Goal: Information Seeking & Learning: Check status

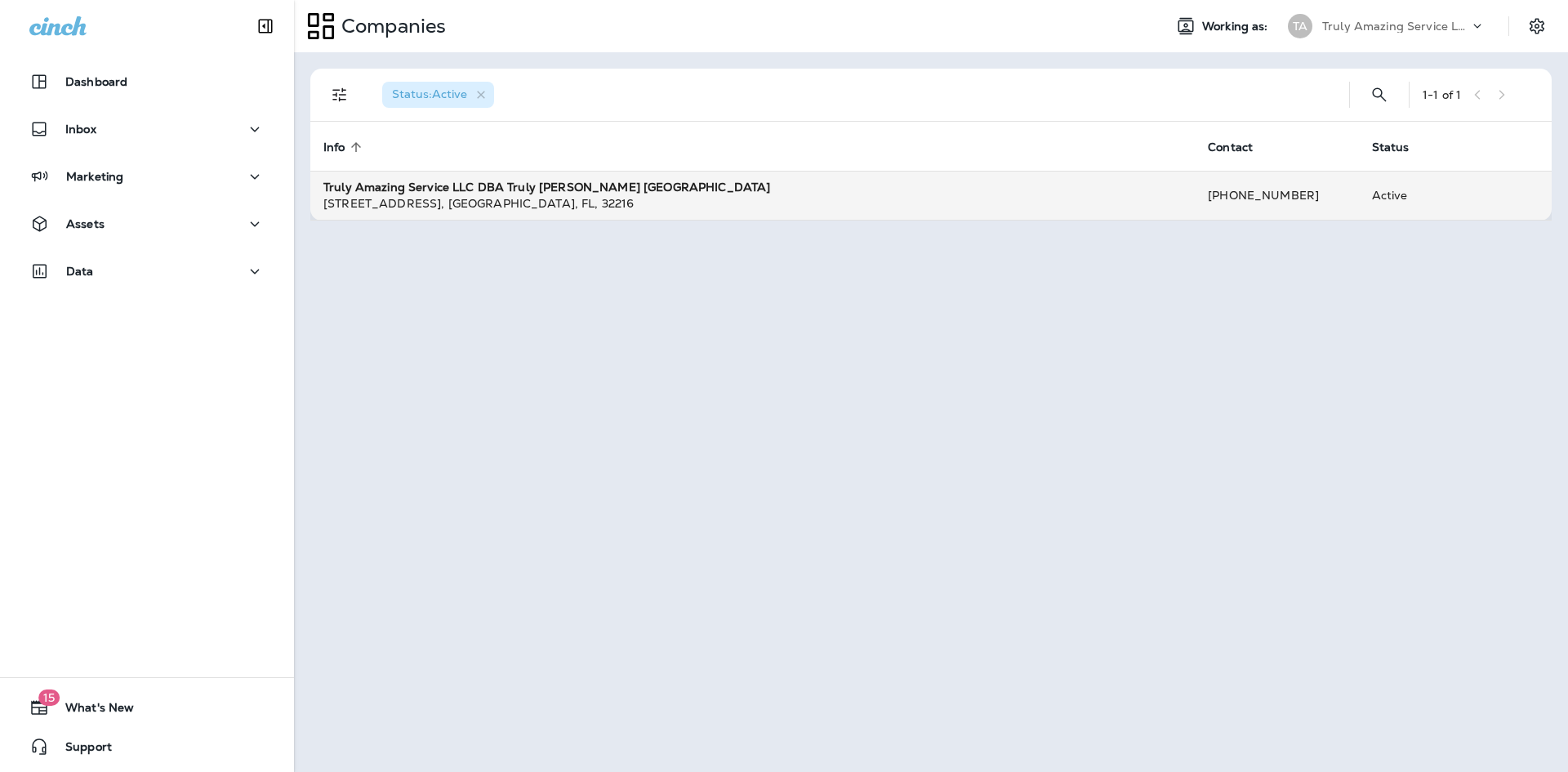
click at [453, 199] on div "[STREET_ADDRESS]" at bounding box center [753, 204] width 858 height 17
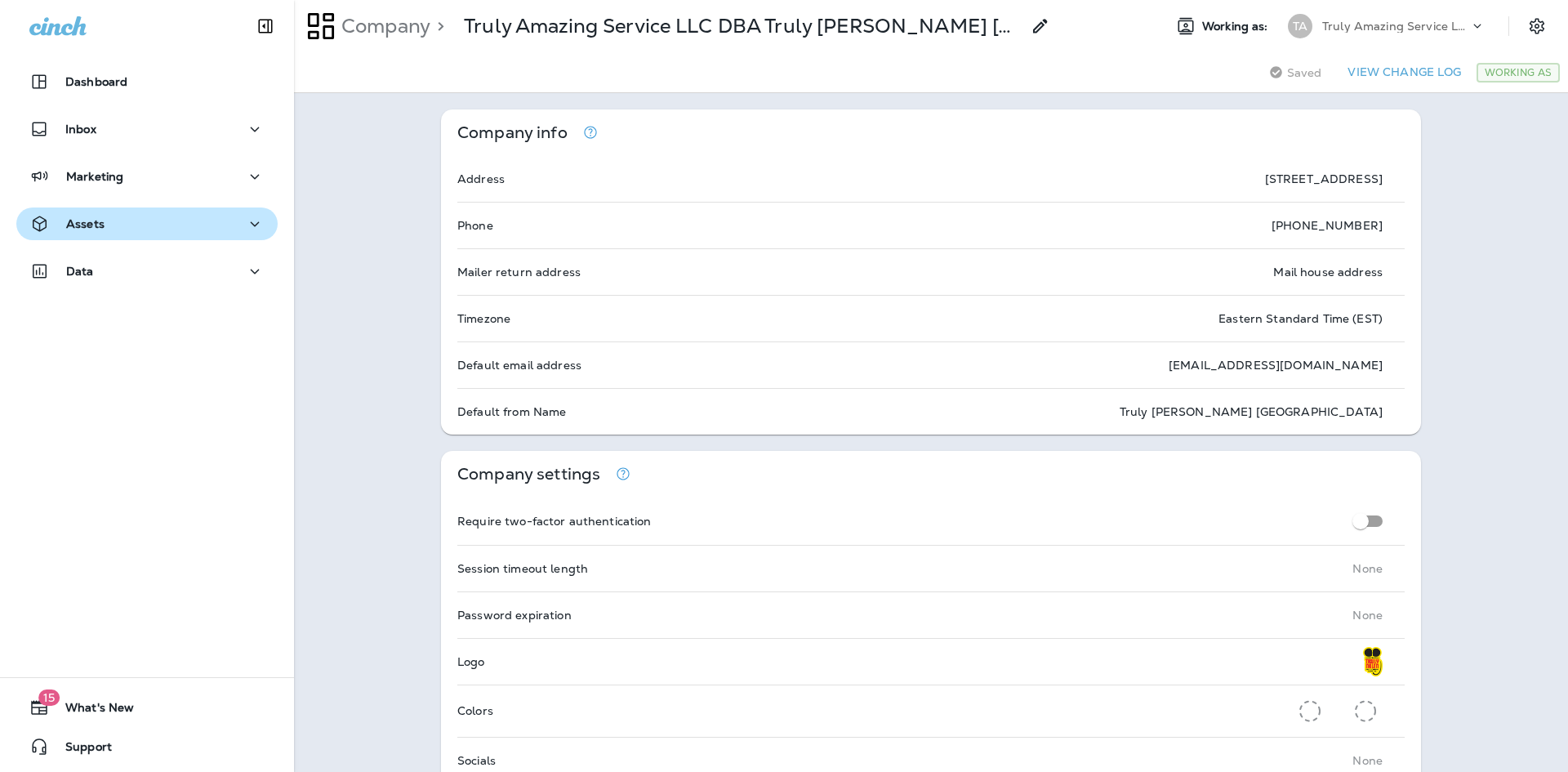
click at [125, 234] on button "Assets" at bounding box center [147, 223] width 261 height 32
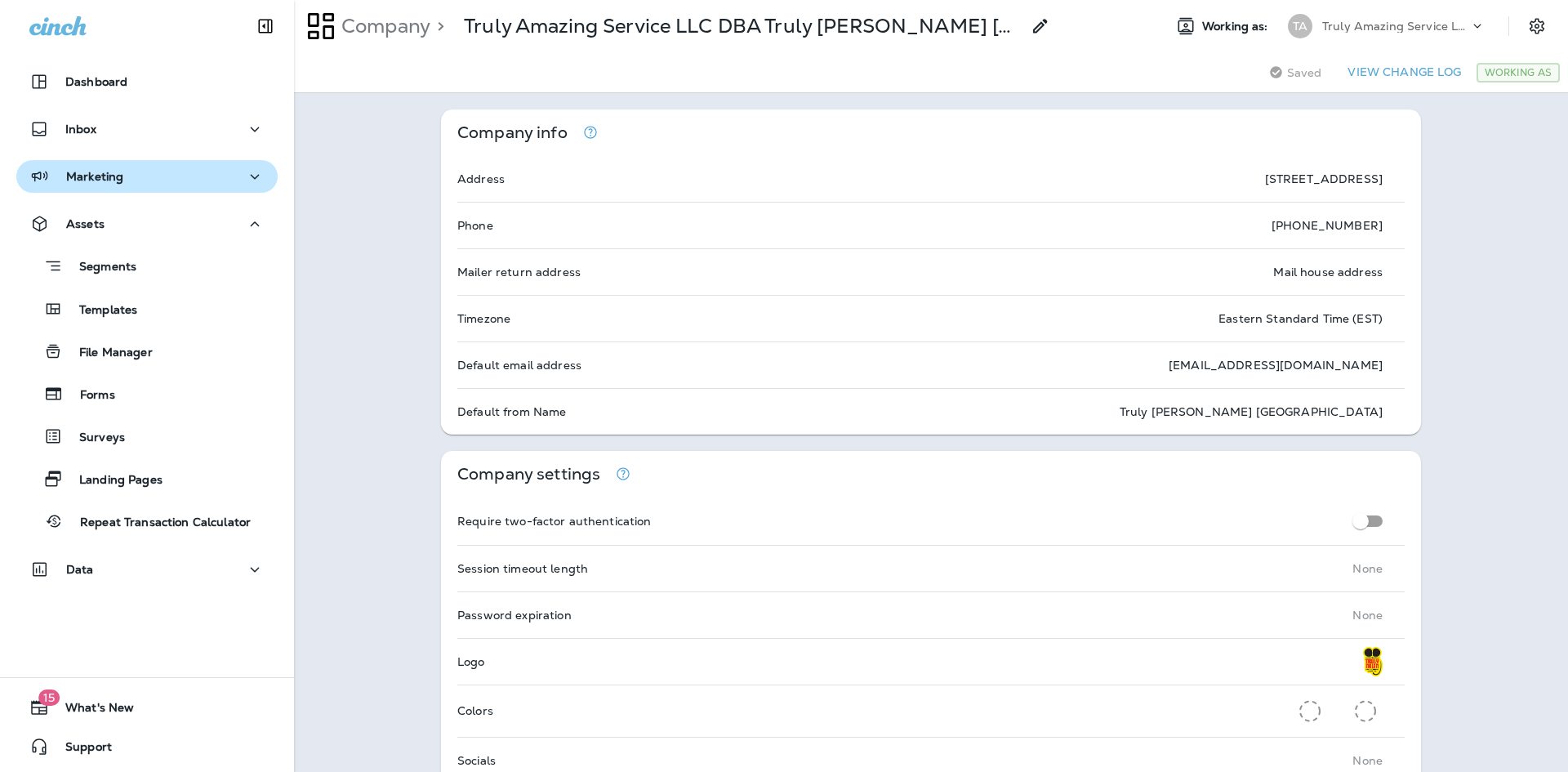
click at [85, 174] on p "Marketing" at bounding box center [95, 176] width 57 height 13
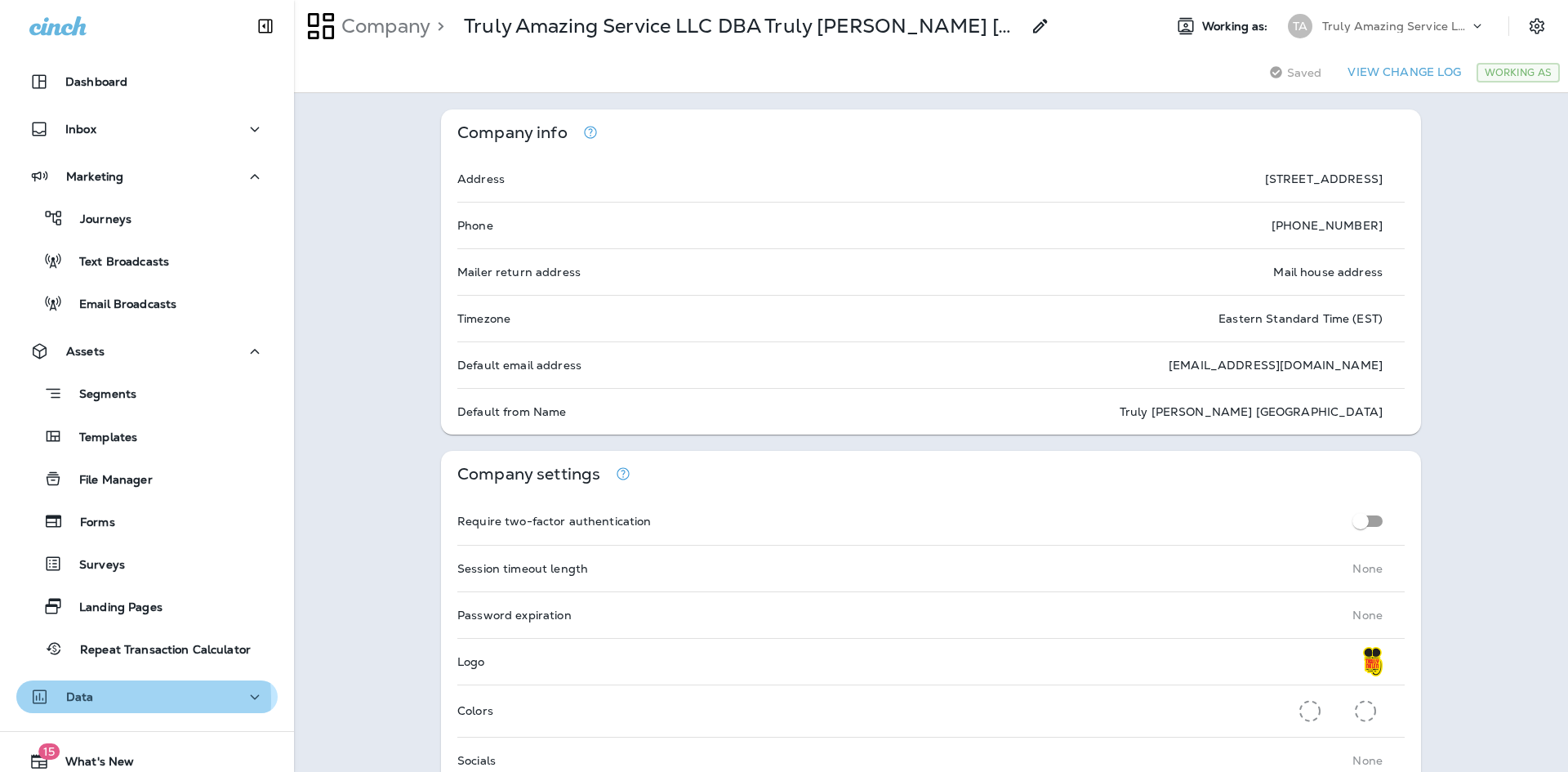
click at [82, 699] on p "Data" at bounding box center [80, 696] width 28 height 13
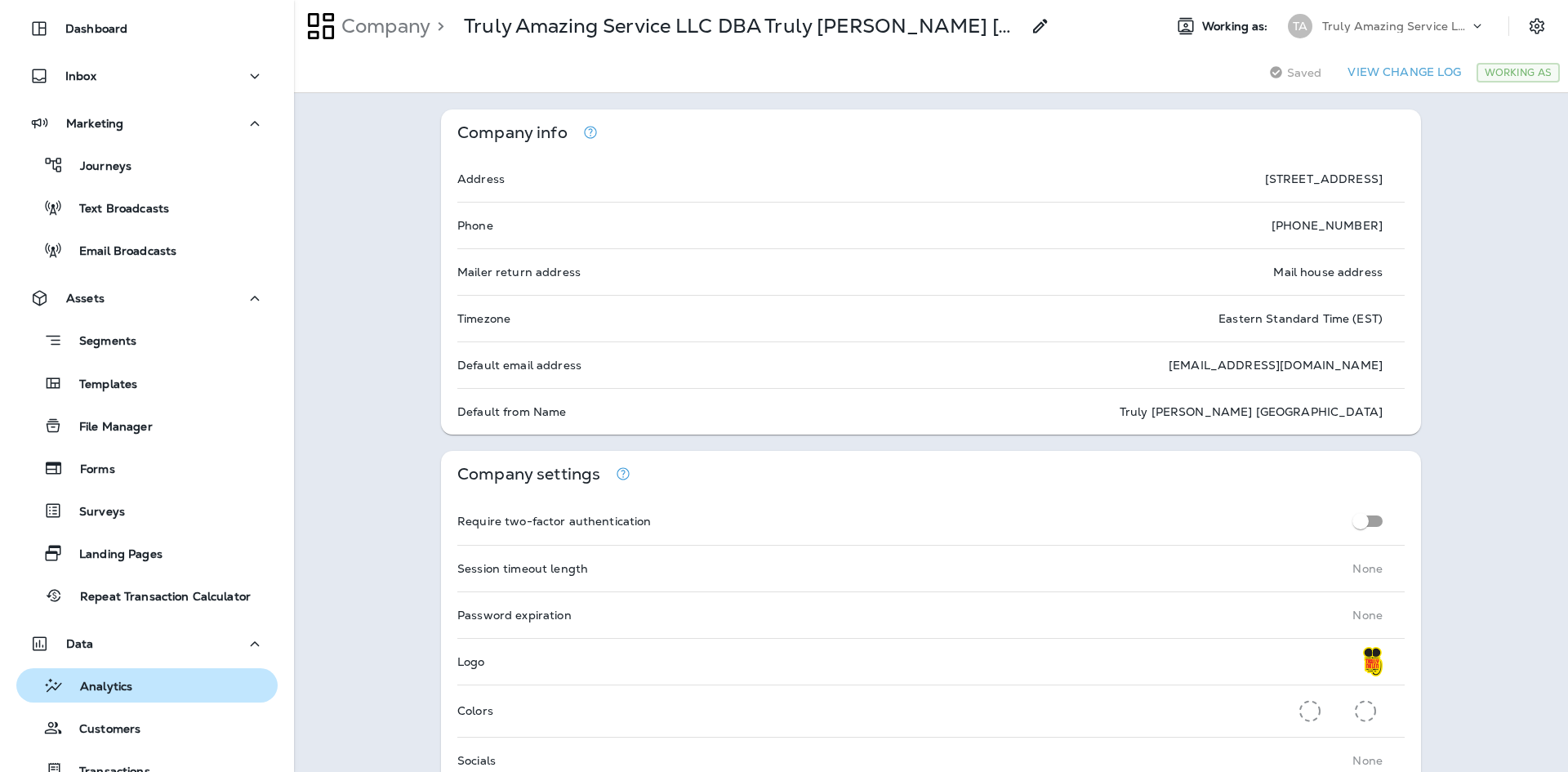
scroll to position [82, 0]
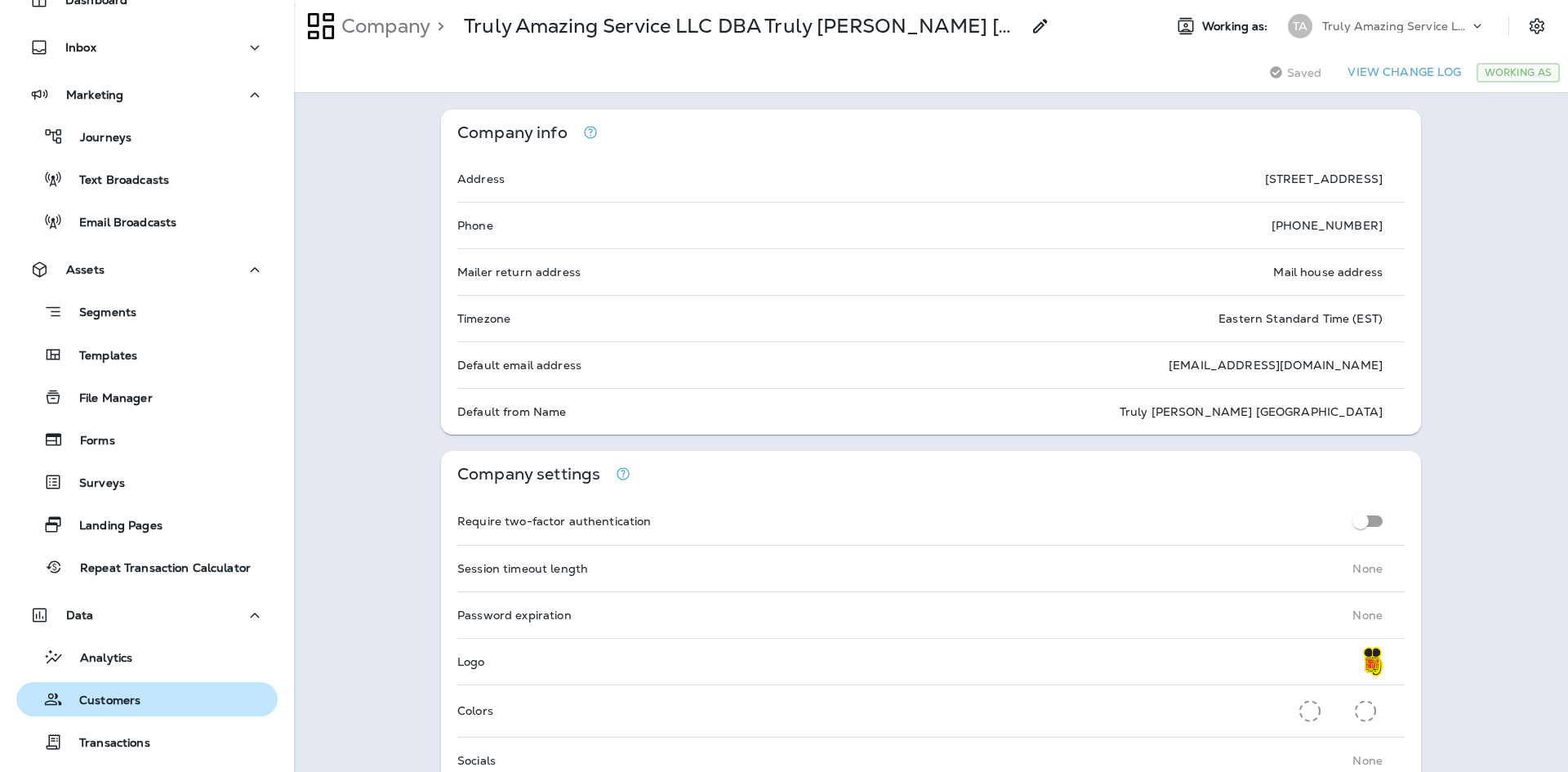
click at [112, 691] on div "Customers" at bounding box center [81, 698] width 117 height 25
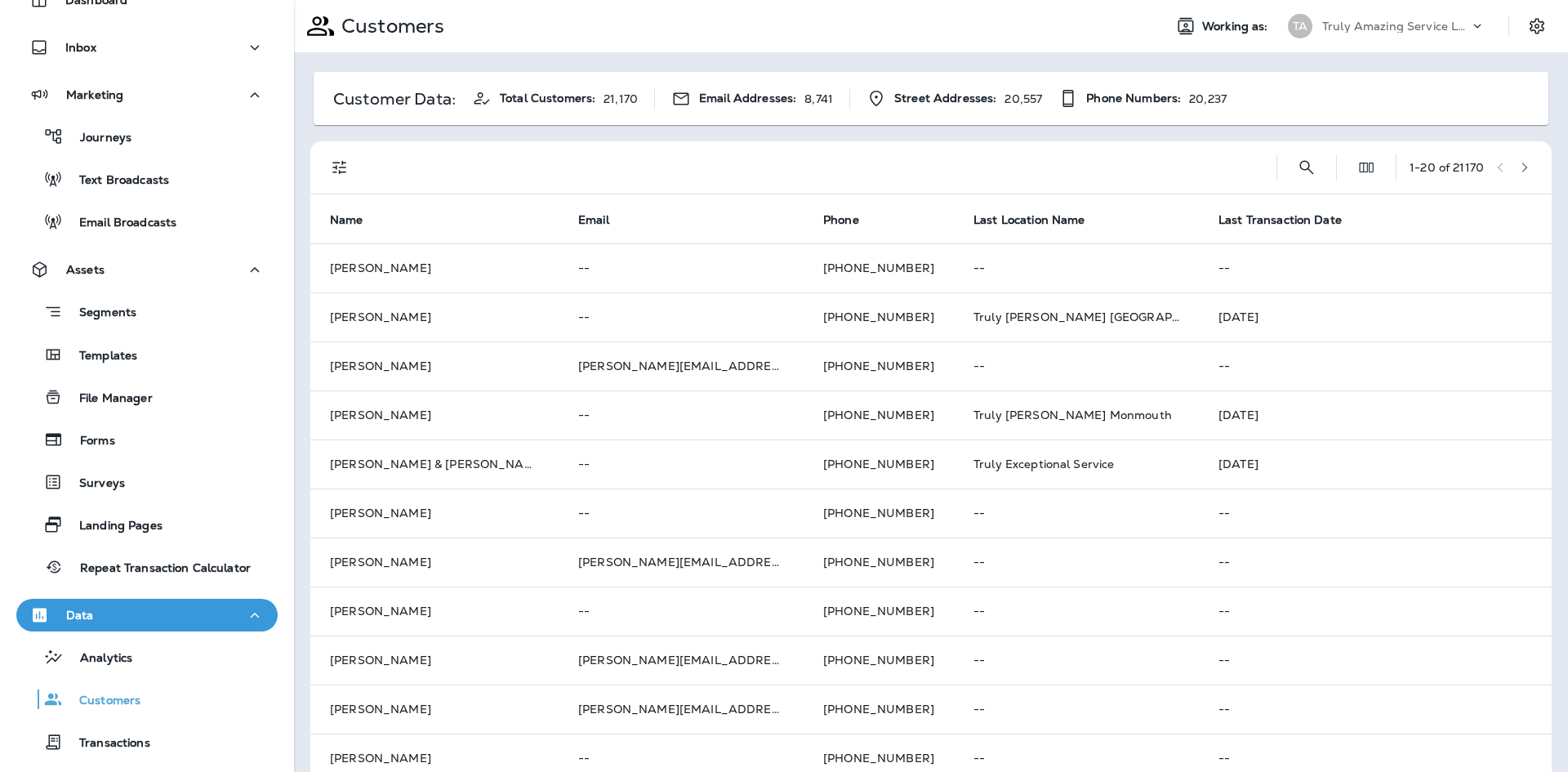
click at [1313, 168] on div "1 - 20 of 21170" at bounding box center [934, 167] width 1221 height 53
click at [1299, 168] on button "Search Customers" at bounding box center [1306, 167] width 32 height 32
type input "*****"
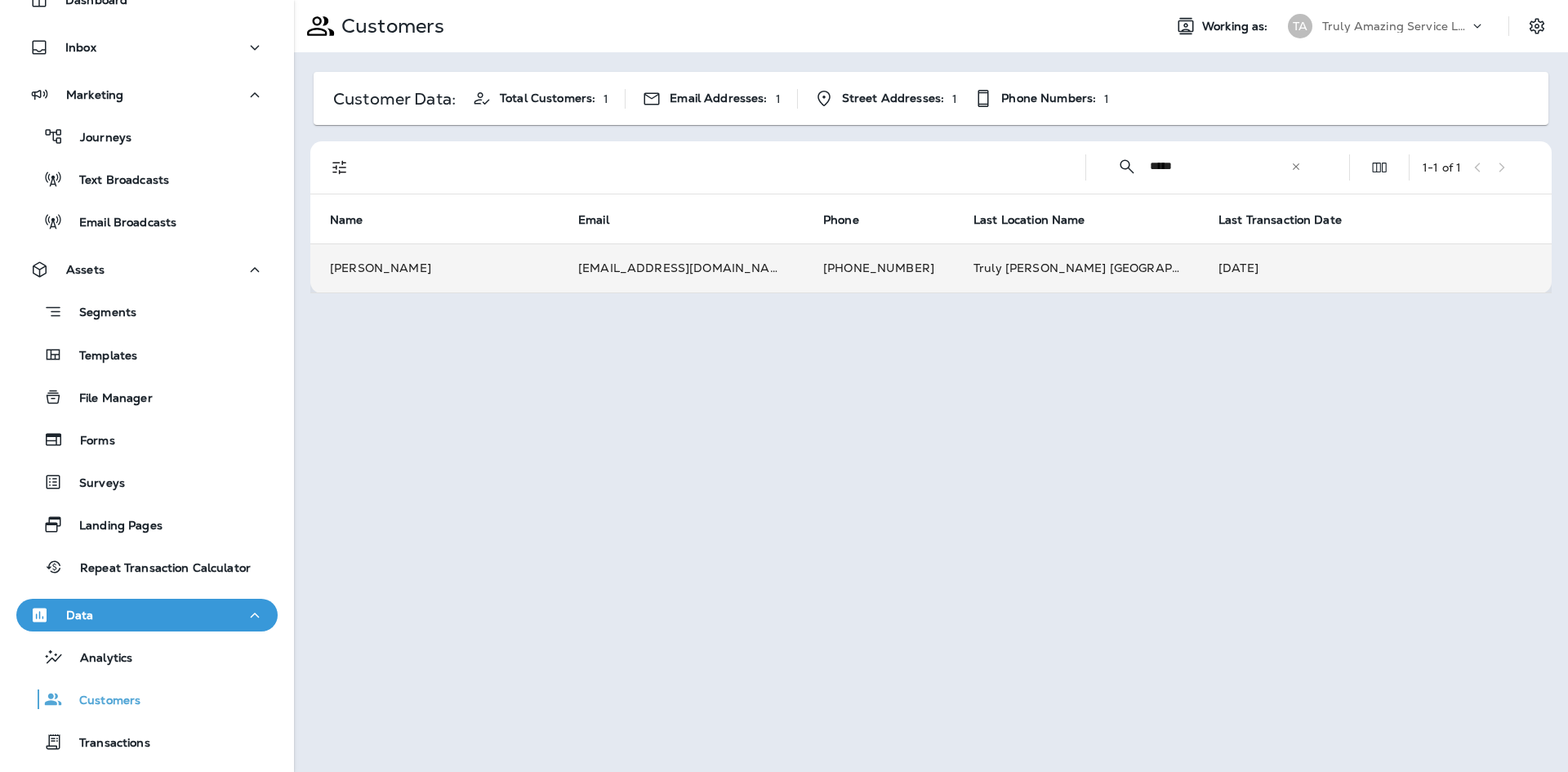
click at [410, 267] on td "[PERSON_NAME]" at bounding box center [434, 267] width 248 height 49
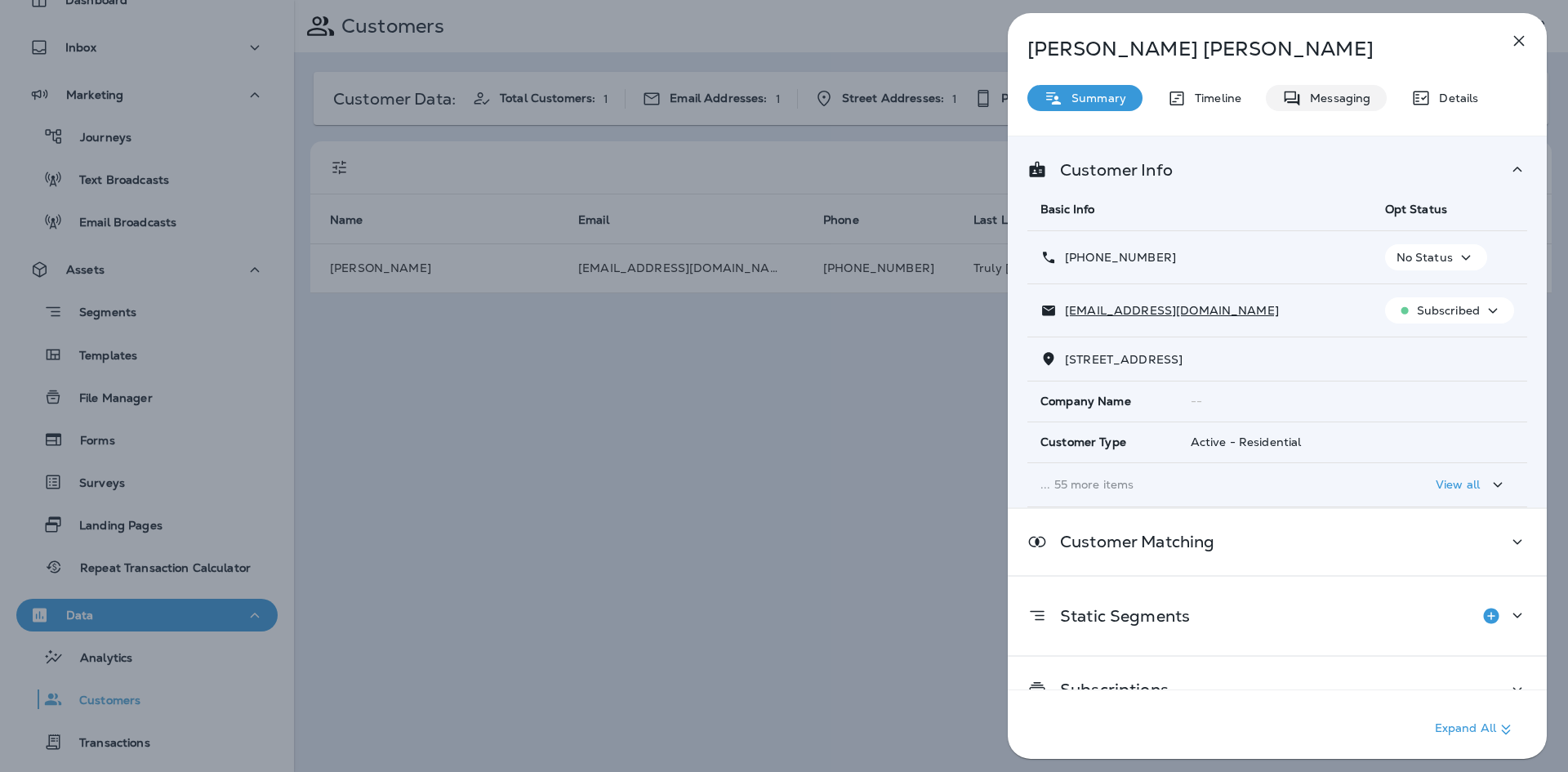
click at [1307, 104] on div "Messaging" at bounding box center [1325, 98] width 121 height 26
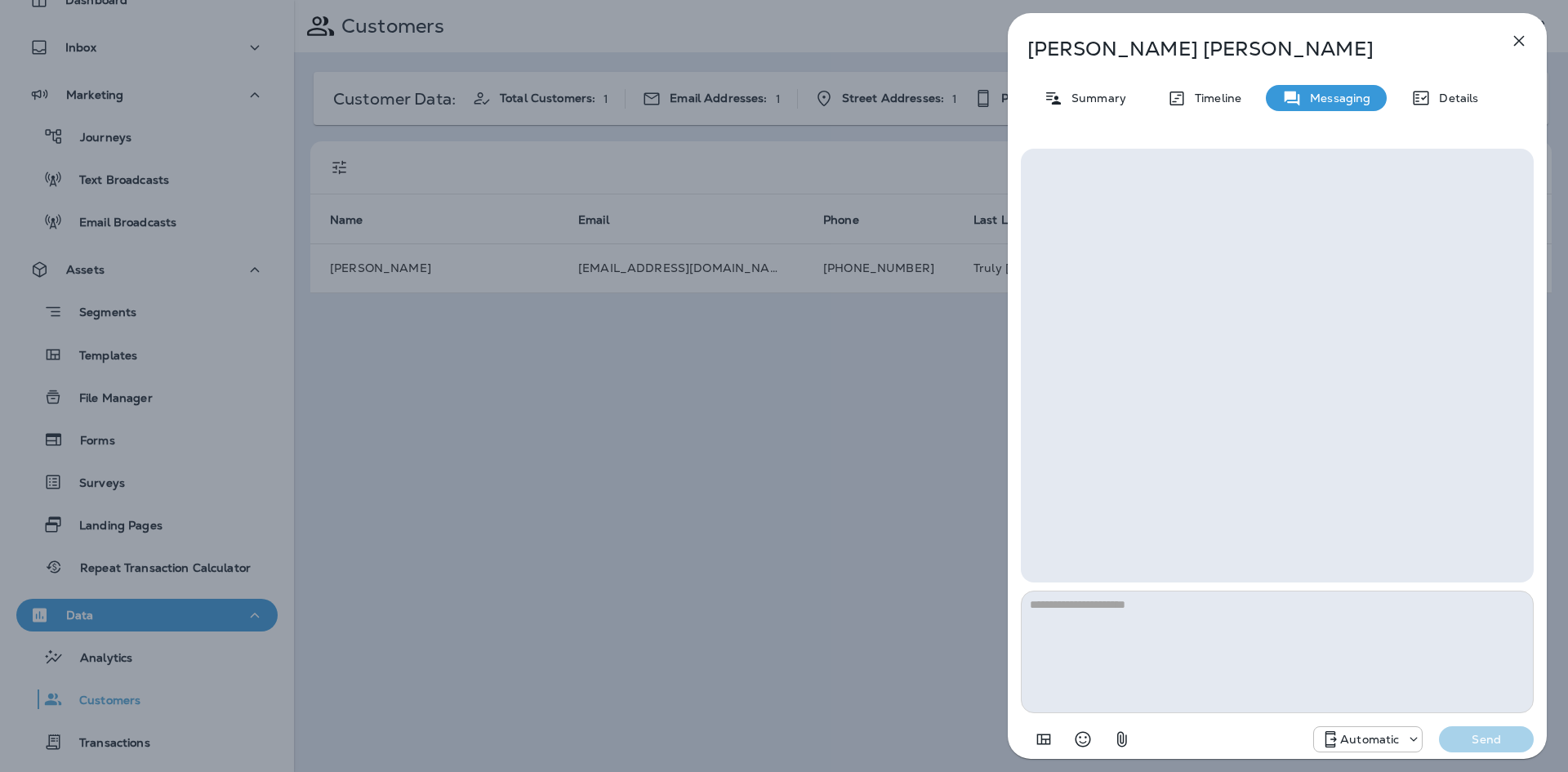
click at [1191, 109] on div "Timeline" at bounding box center [1204, 98] width 107 height 26
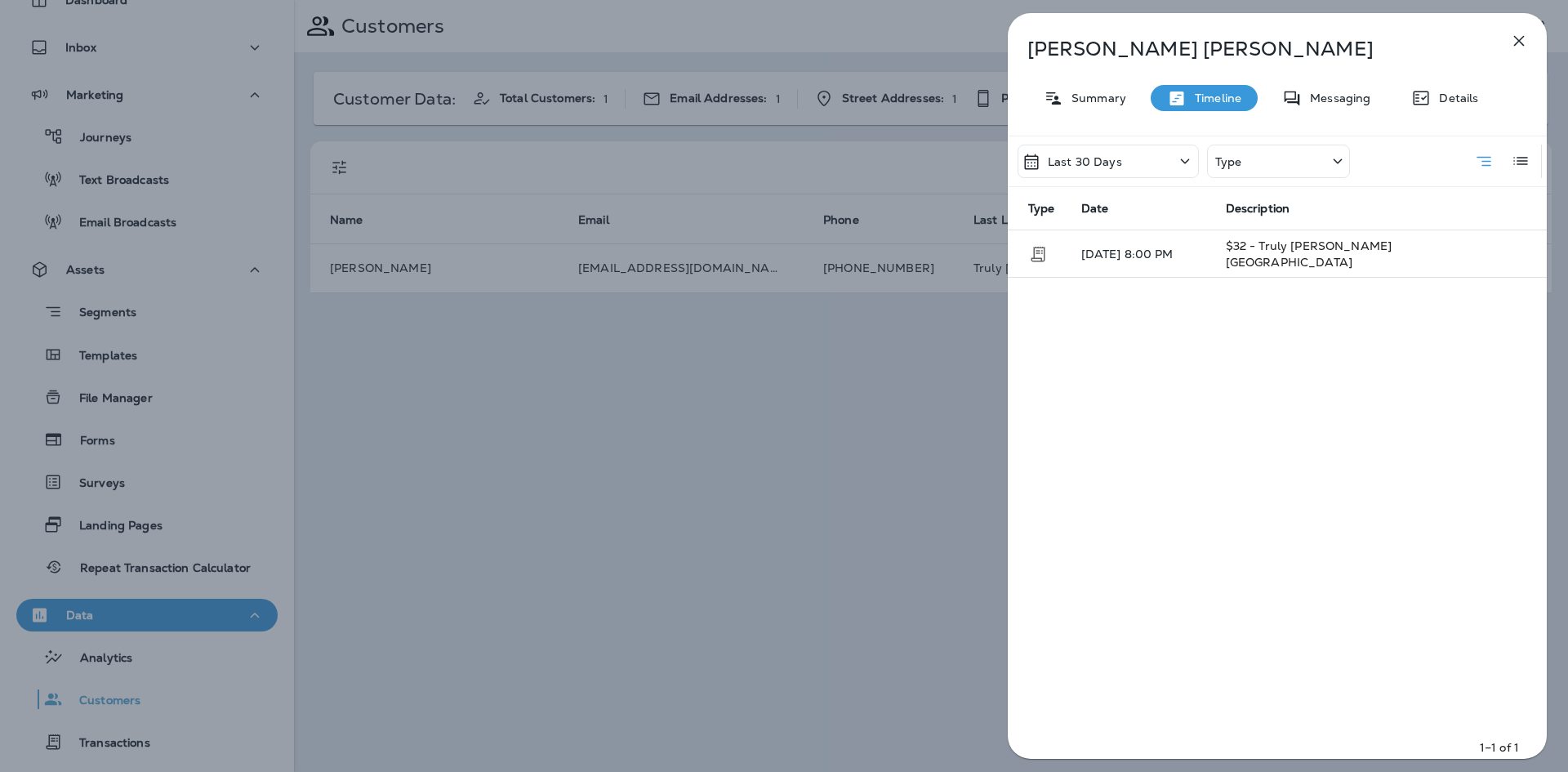
click at [1170, 152] on div "Last 30 Days" at bounding box center [1108, 161] width 182 height 33
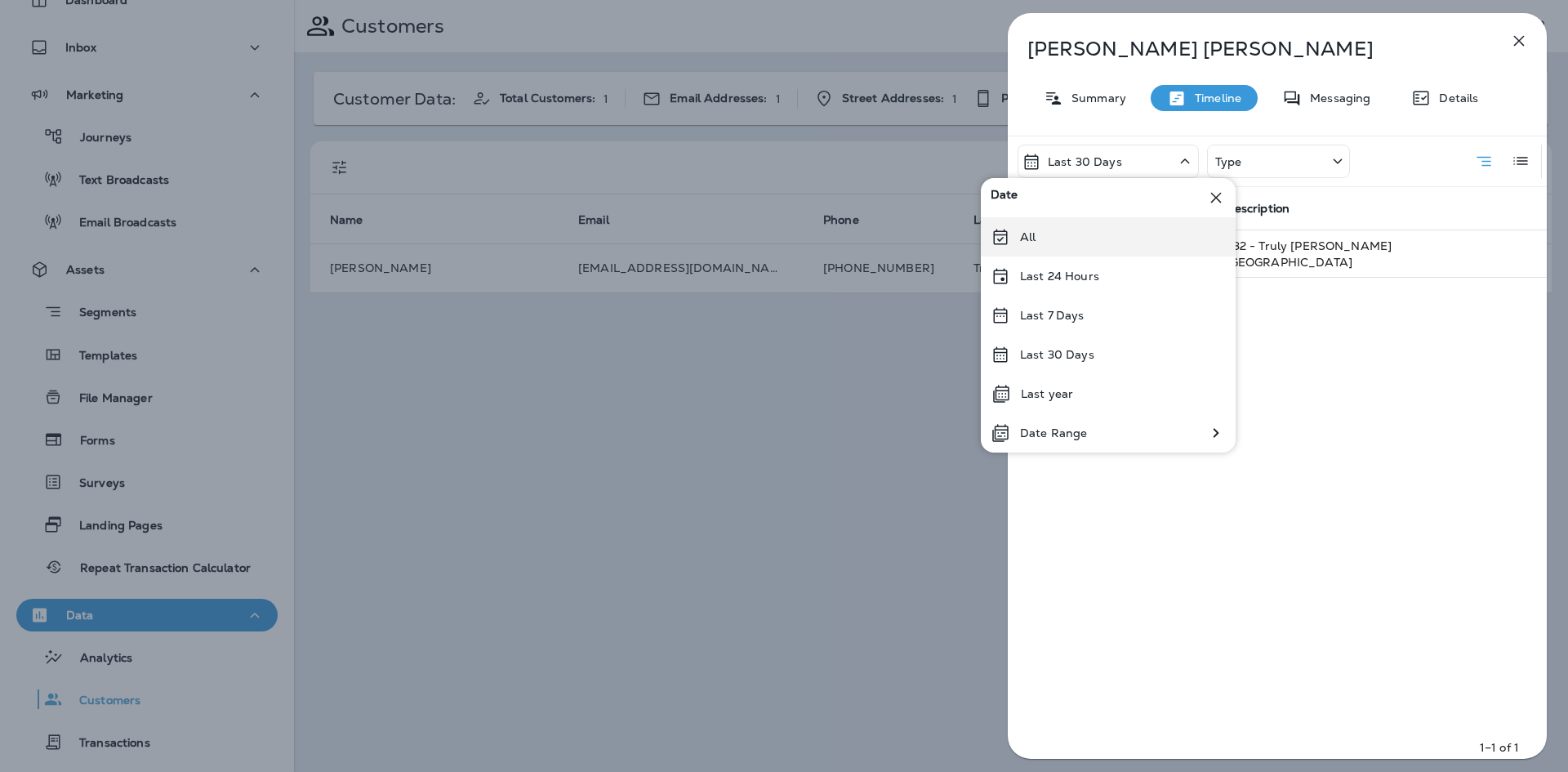
click at [1054, 240] on div "All" at bounding box center [1108, 236] width 255 height 39
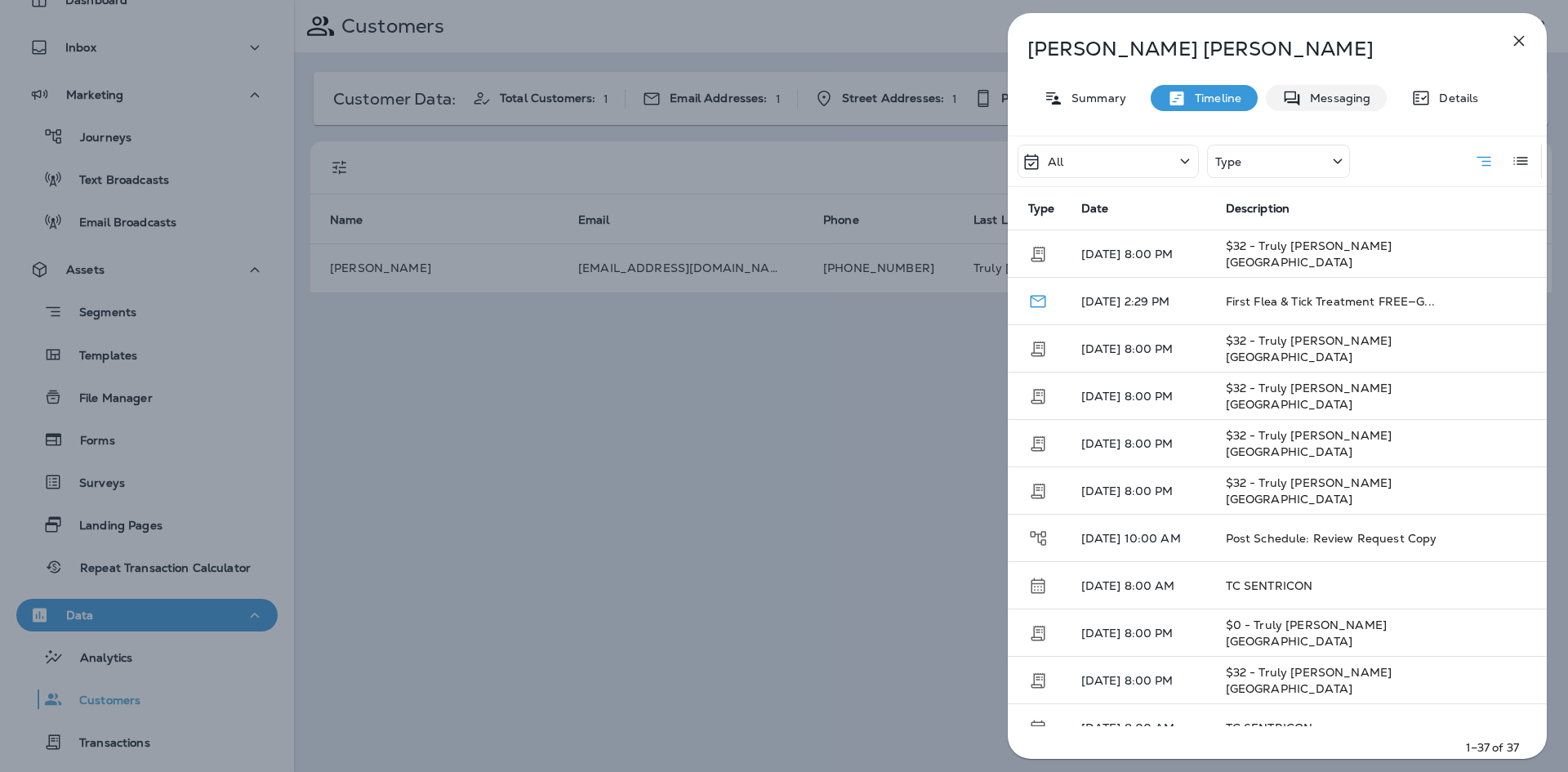
click at [1311, 104] on p "Messaging" at bounding box center [1336, 98] width 68 height 13
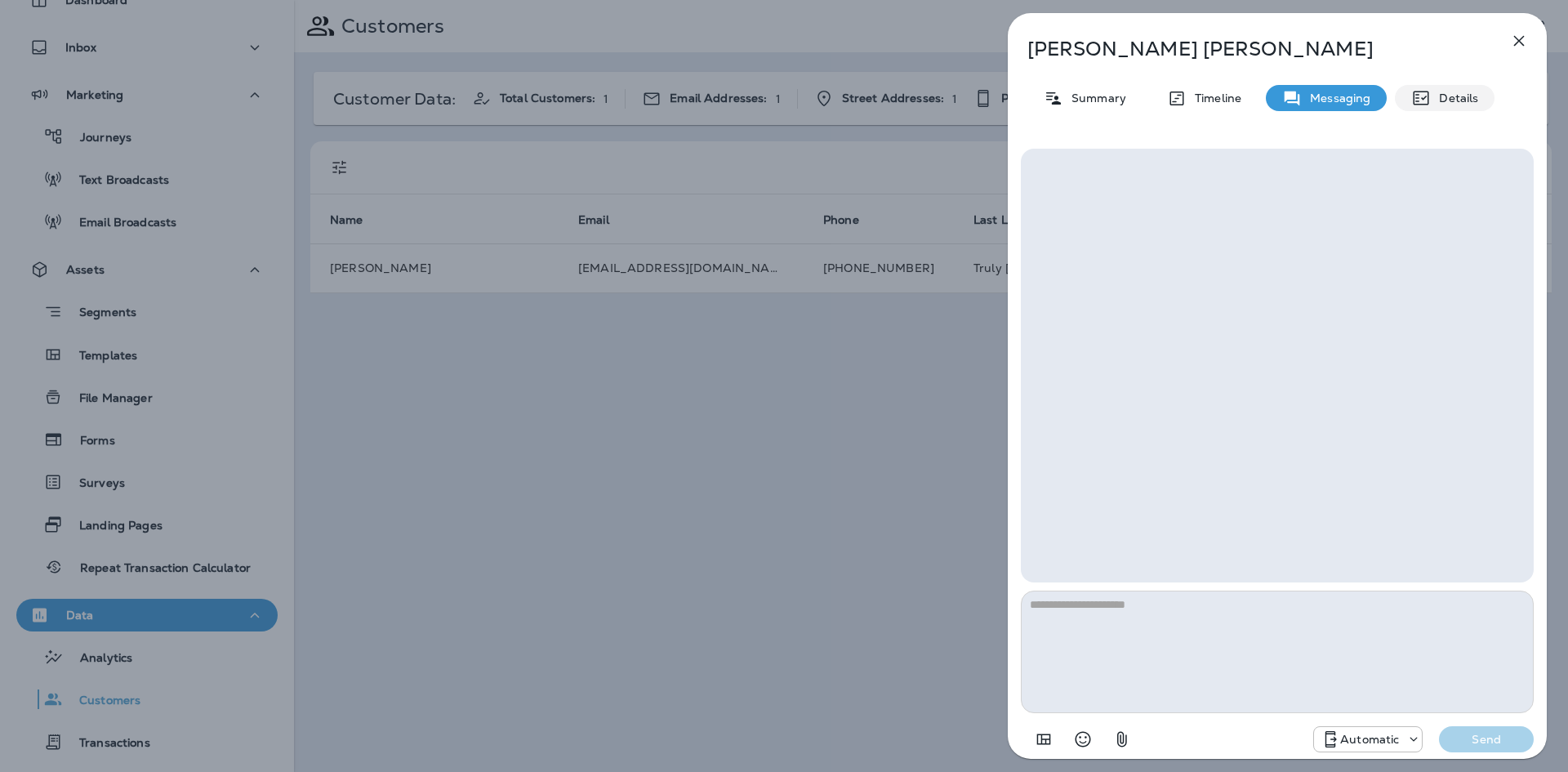
click at [1420, 104] on icon at bounding box center [1420, 98] width 16 height 14
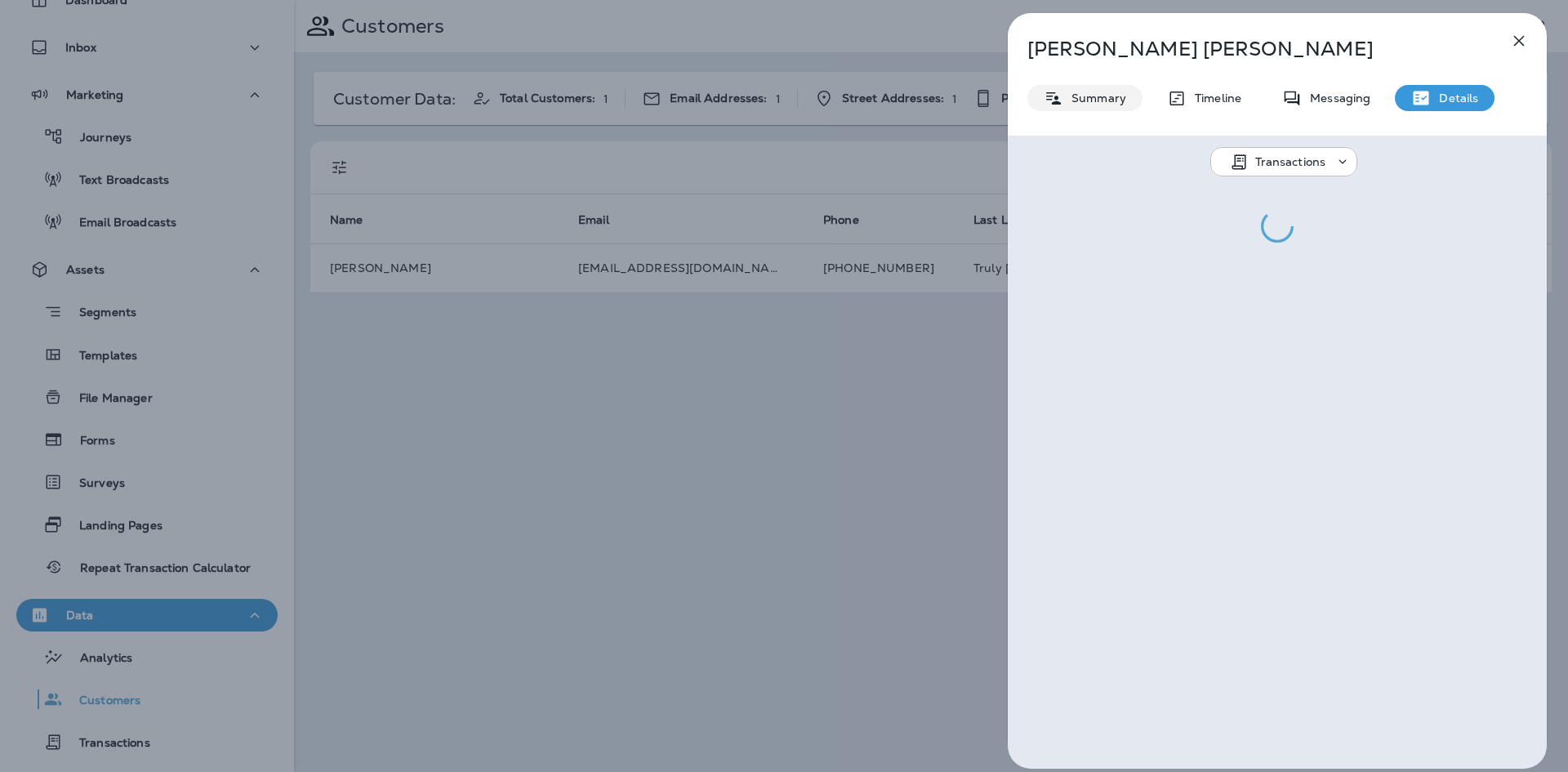
click at [1121, 95] on p "Summary" at bounding box center [1095, 98] width 63 height 13
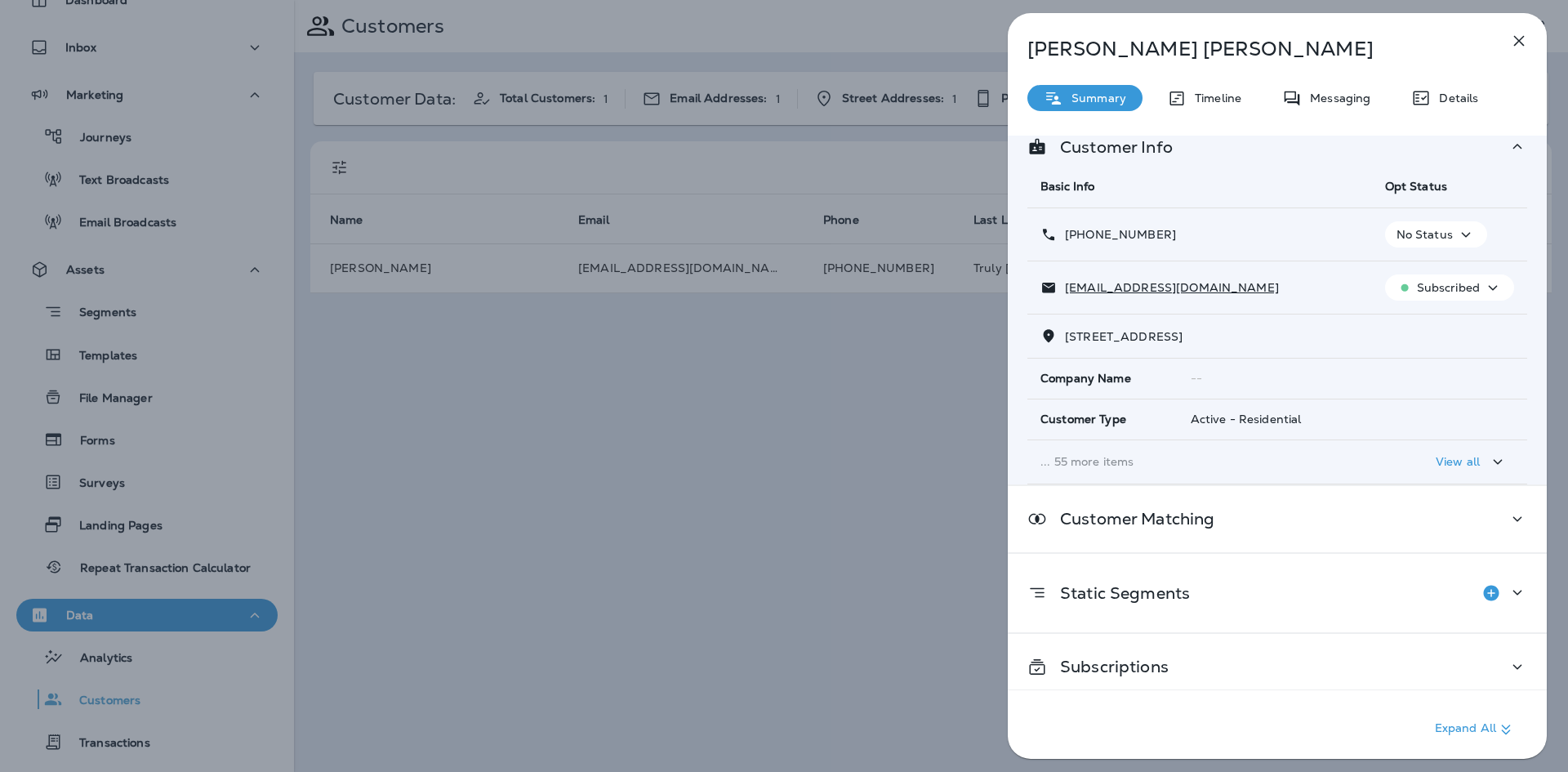
scroll to position [34, 0]
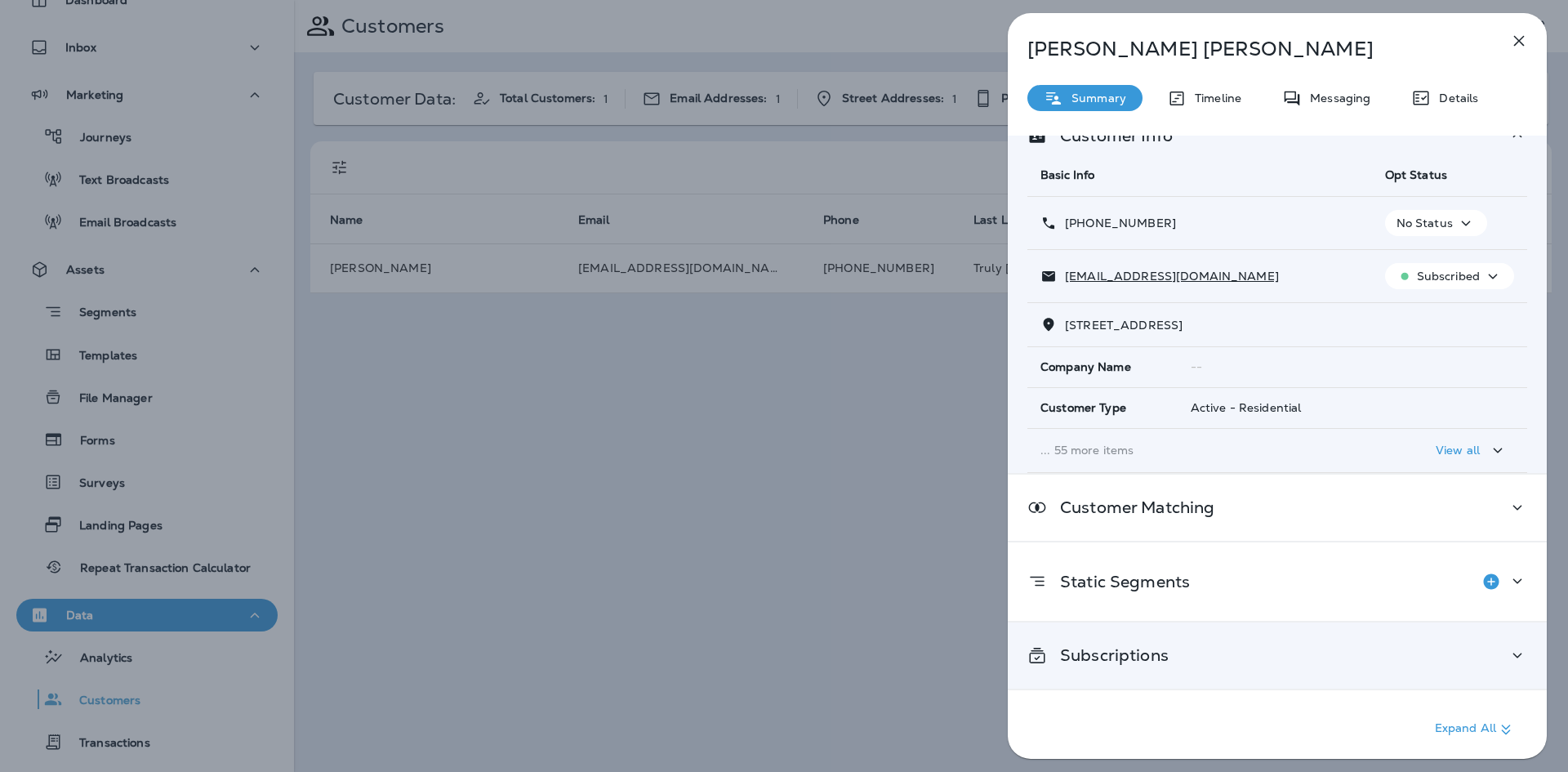
click at [1200, 660] on div "Subscriptions" at bounding box center [1277, 655] width 500 height 20
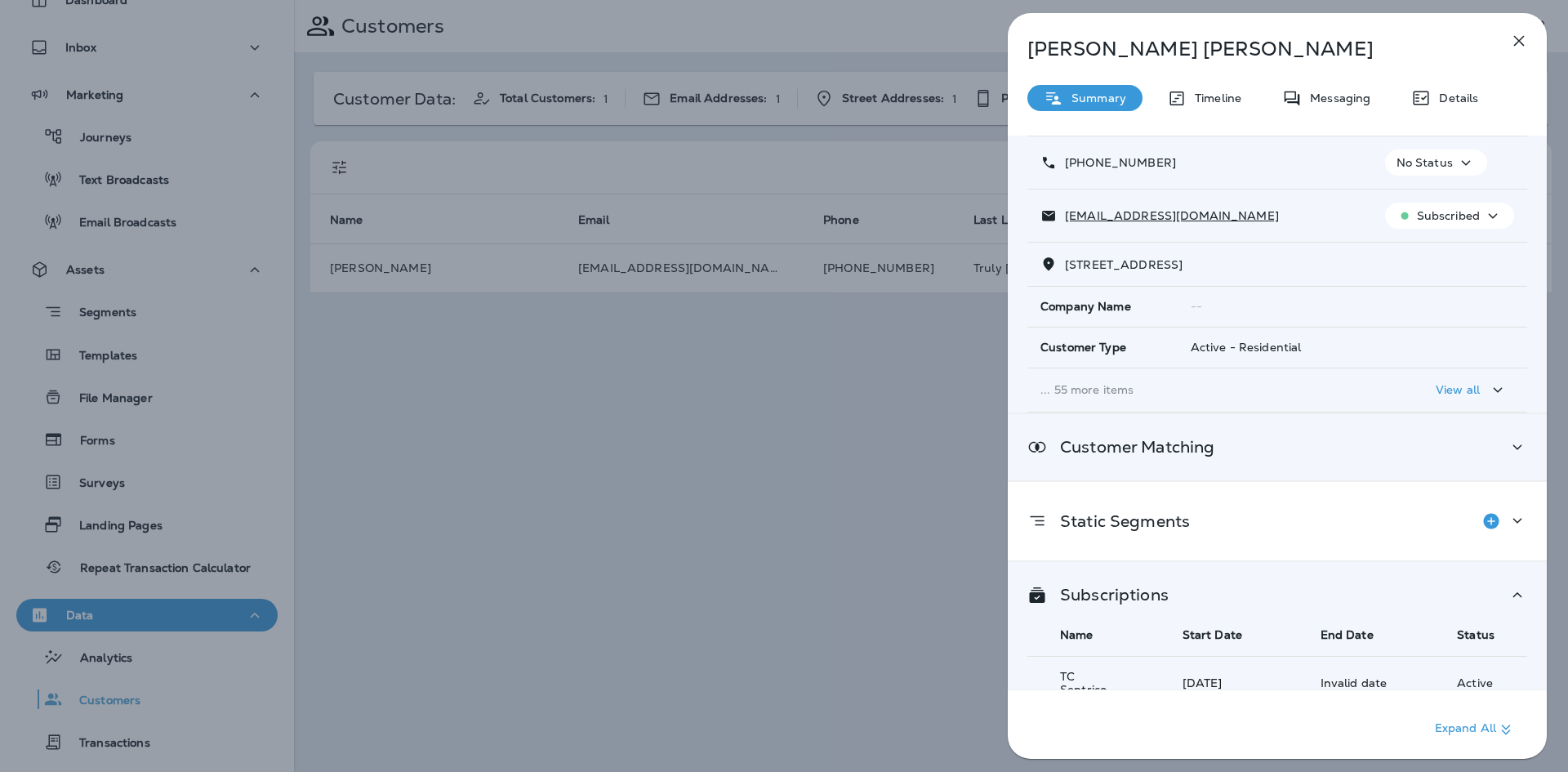
scroll to position [182, 0]
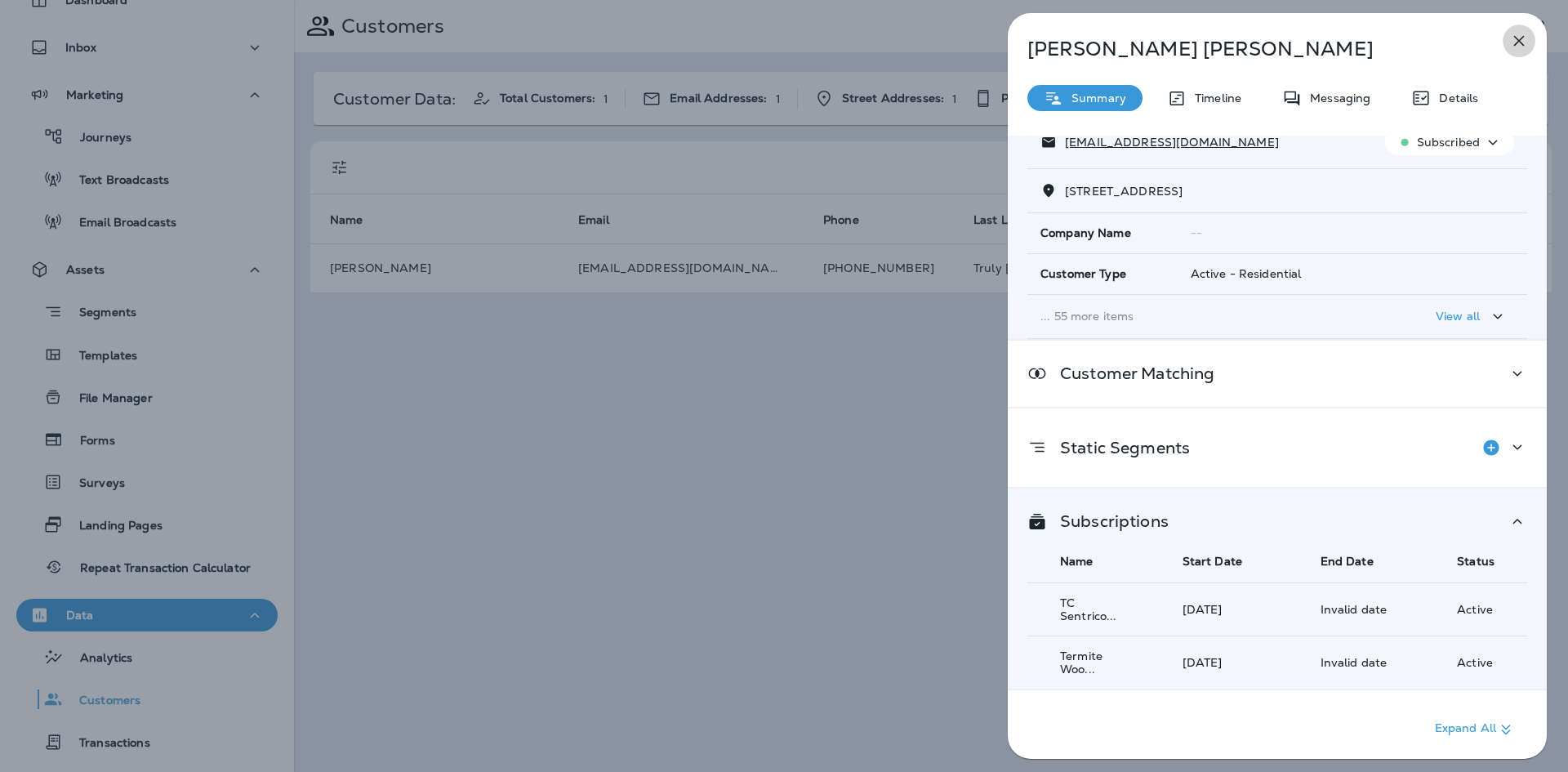
click at [1519, 41] on icon "button" at bounding box center [1519, 42] width 11 height 11
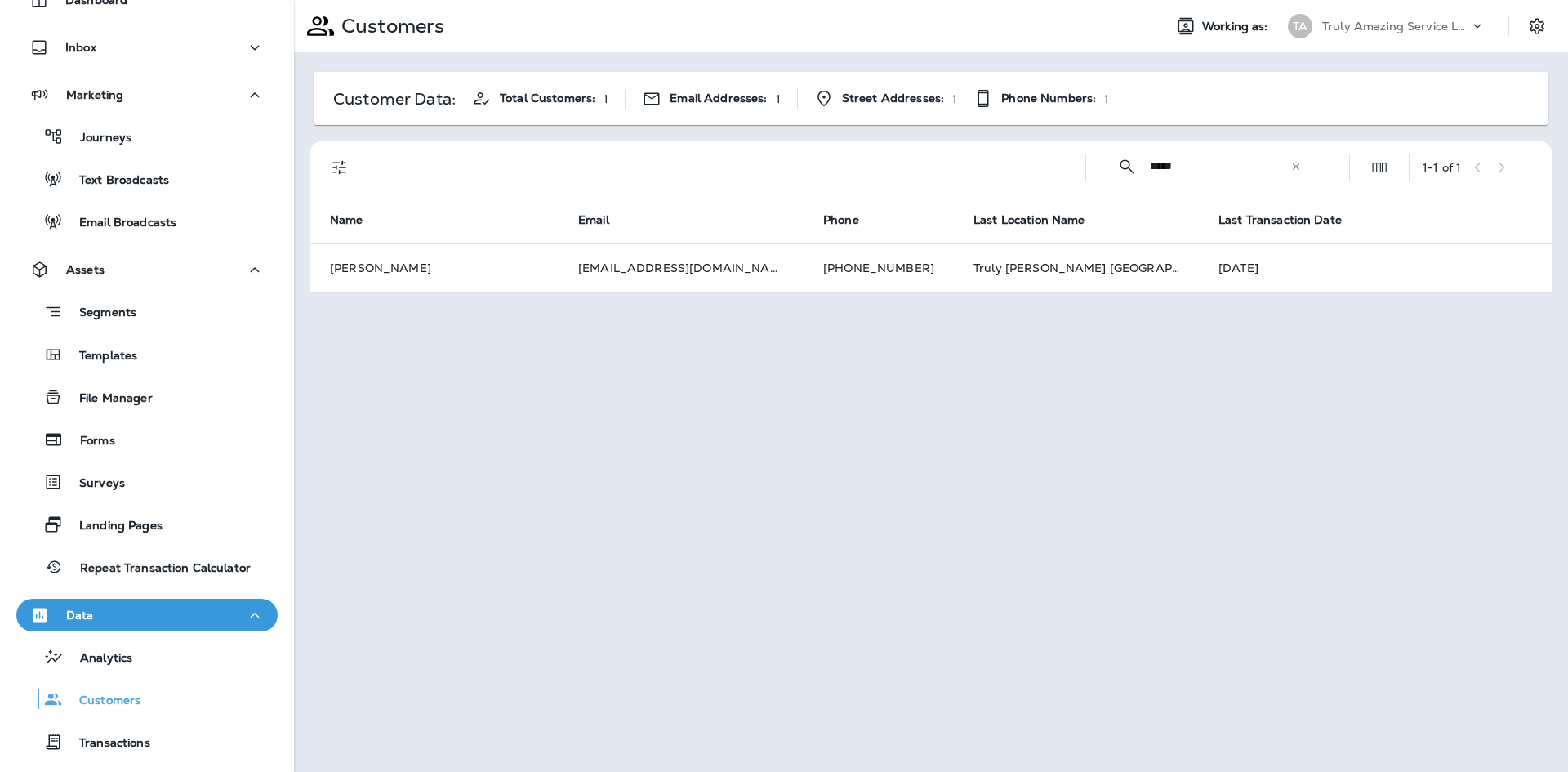
click at [1295, 161] on icon at bounding box center [1296, 166] width 11 height 11
drag, startPoint x: 1239, startPoint y: 179, endPoint x: 1224, endPoint y: 184, distance: 15.8
click at [1239, 179] on input "text" at bounding box center [1234, 166] width 170 height 43
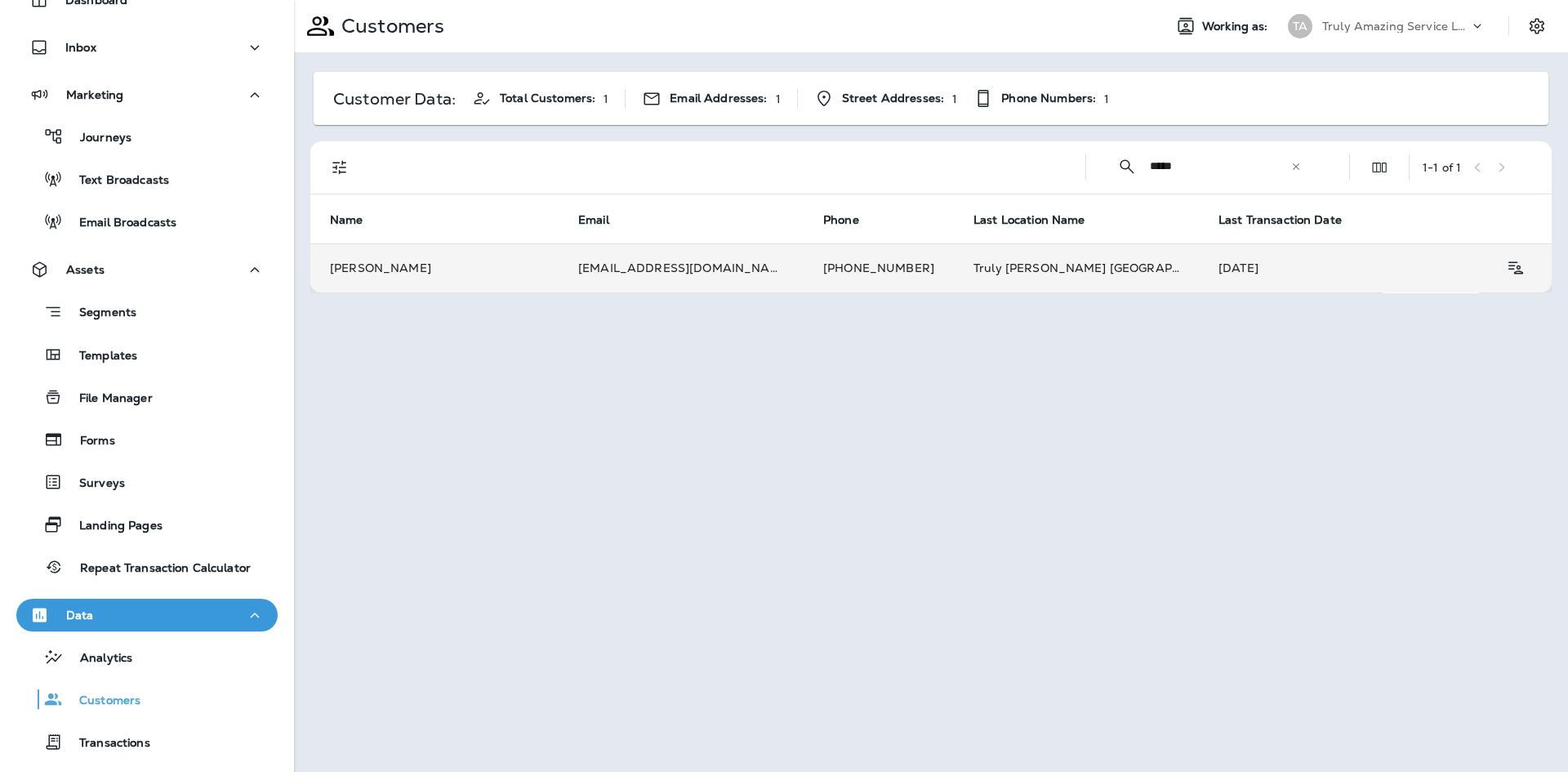
type input "*****"
click at [381, 272] on td "[PERSON_NAME]" at bounding box center [434, 267] width 248 height 49
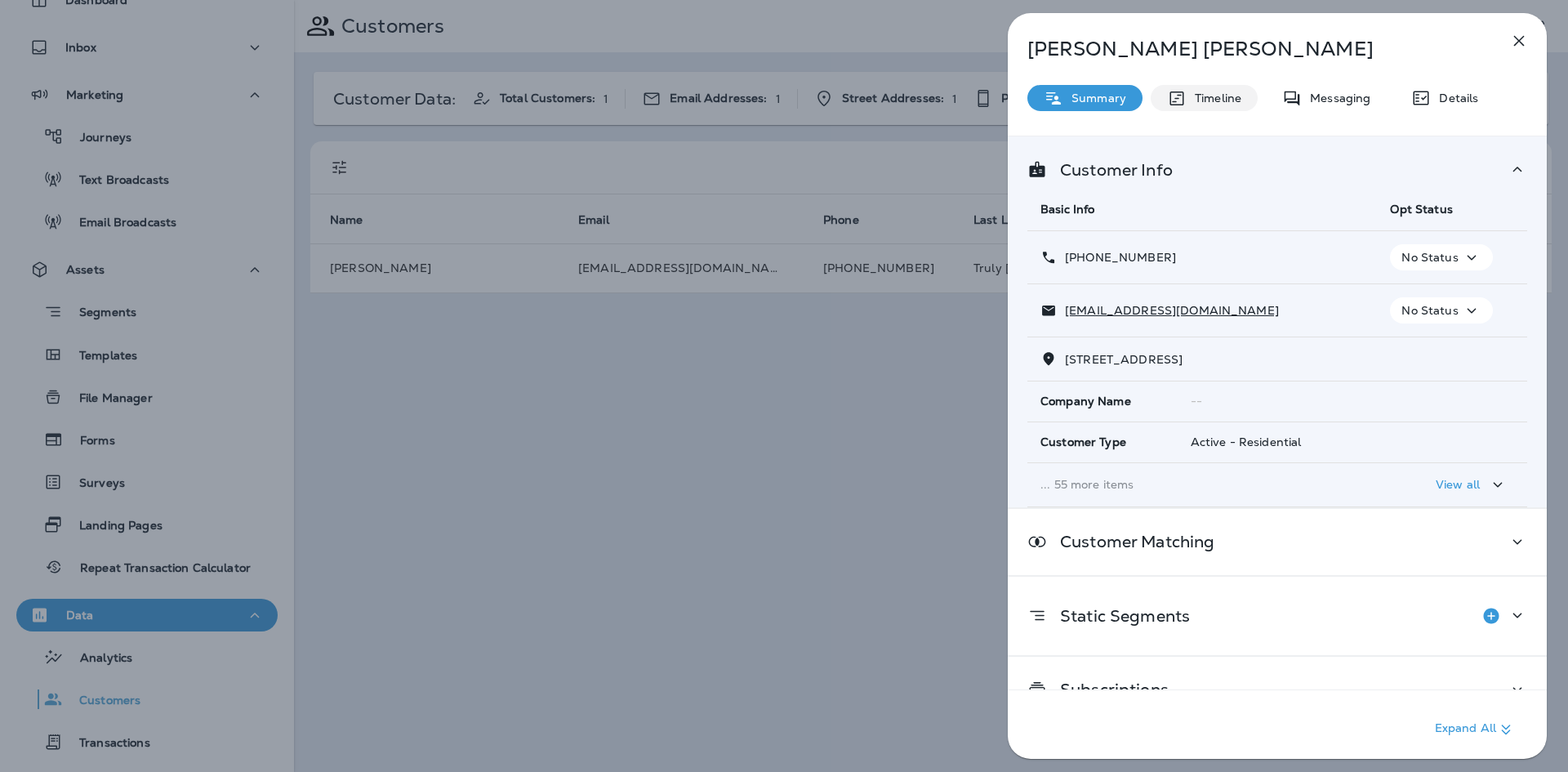
click at [1194, 101] on p "Timeline" at bounding box center [1213, 98] width 54 height 13
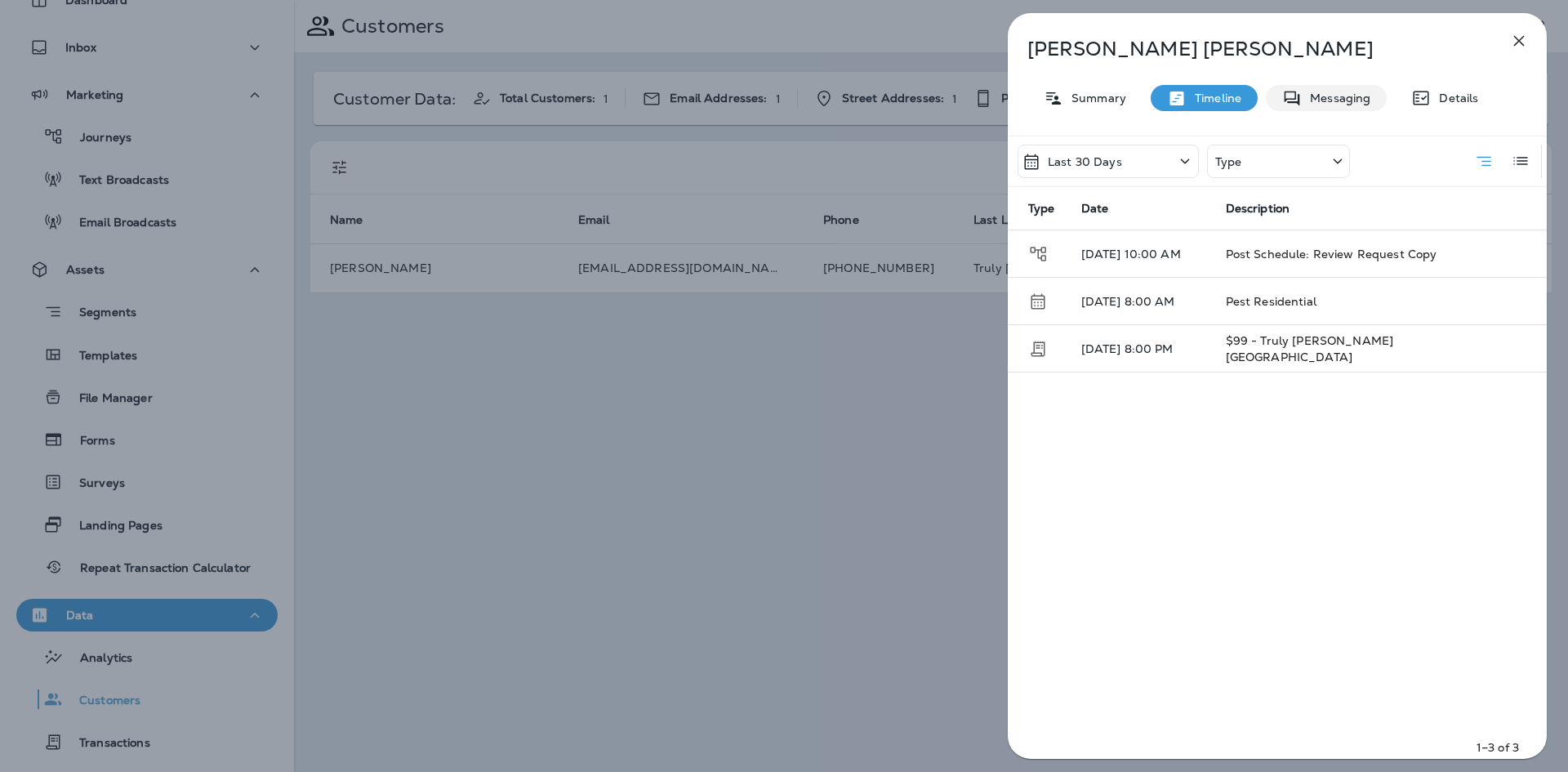
click at [1300, 101] on icon at bounding box center [1291, 99] width 19 height 20
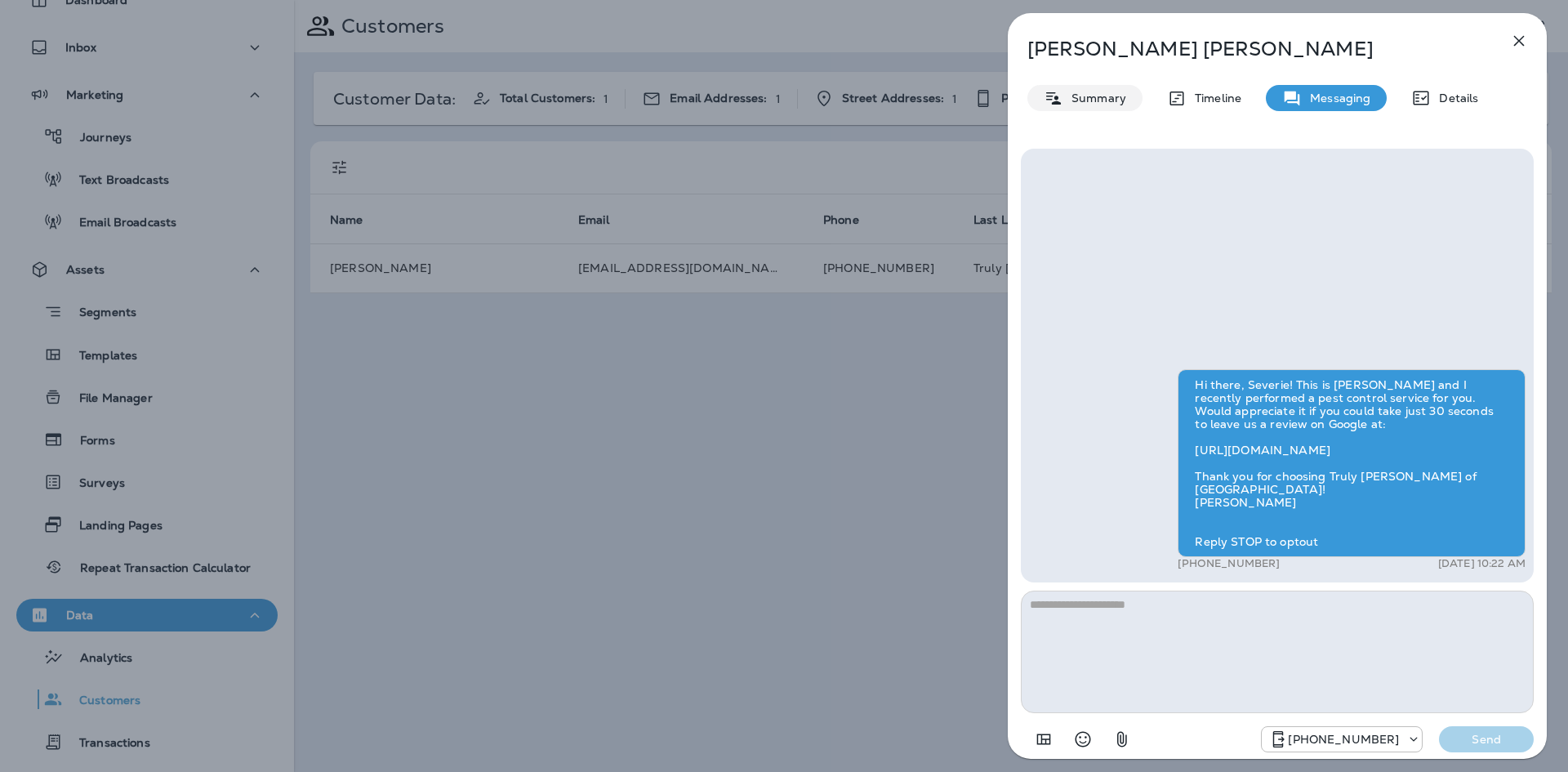
click at [1099, 103] on p "Summary" at bounding box center [1095, 98] width 63 height 13
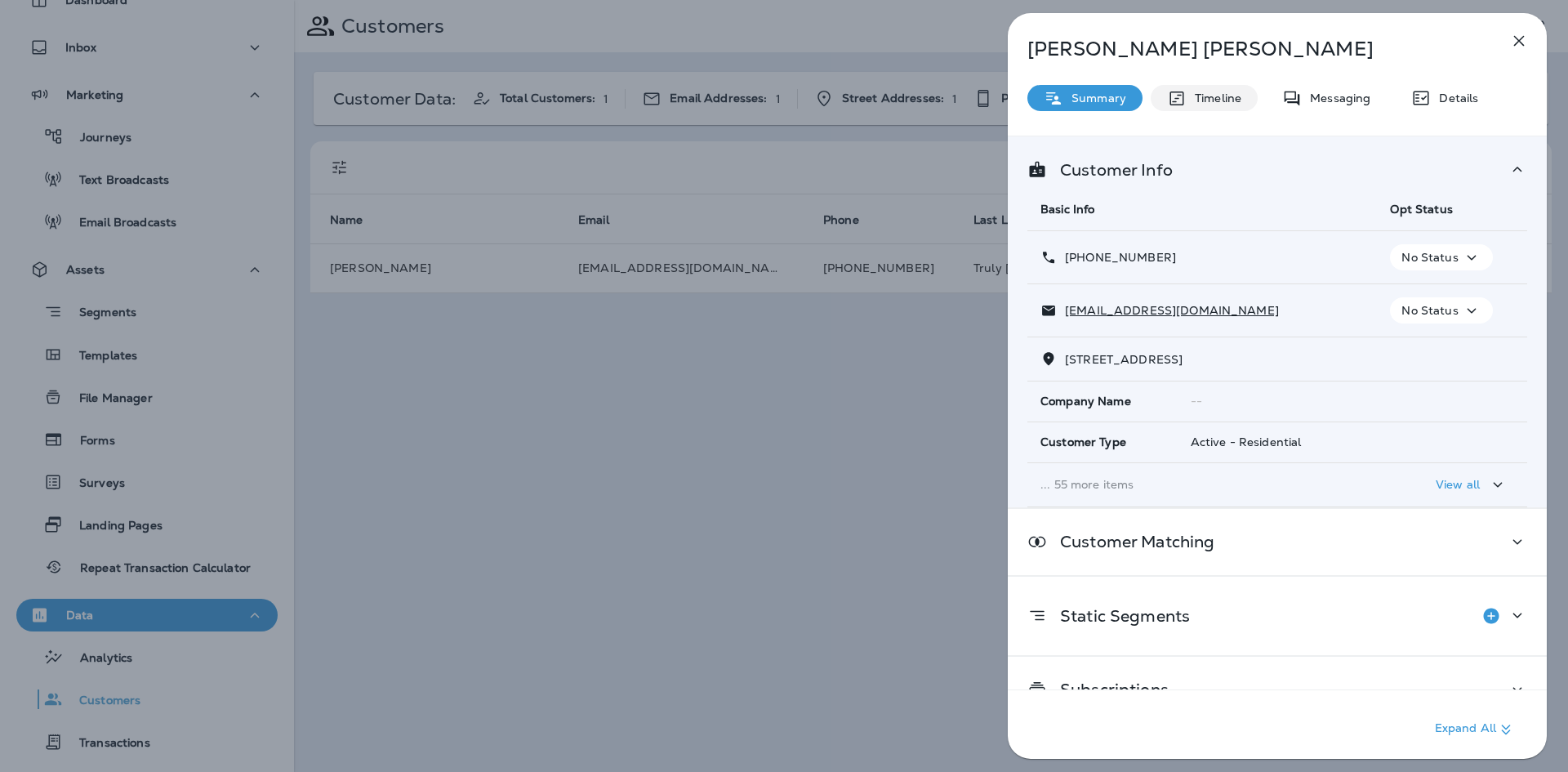
click at [1173, 90] on icon at bounding box center [1176, 99] width 19 height 20
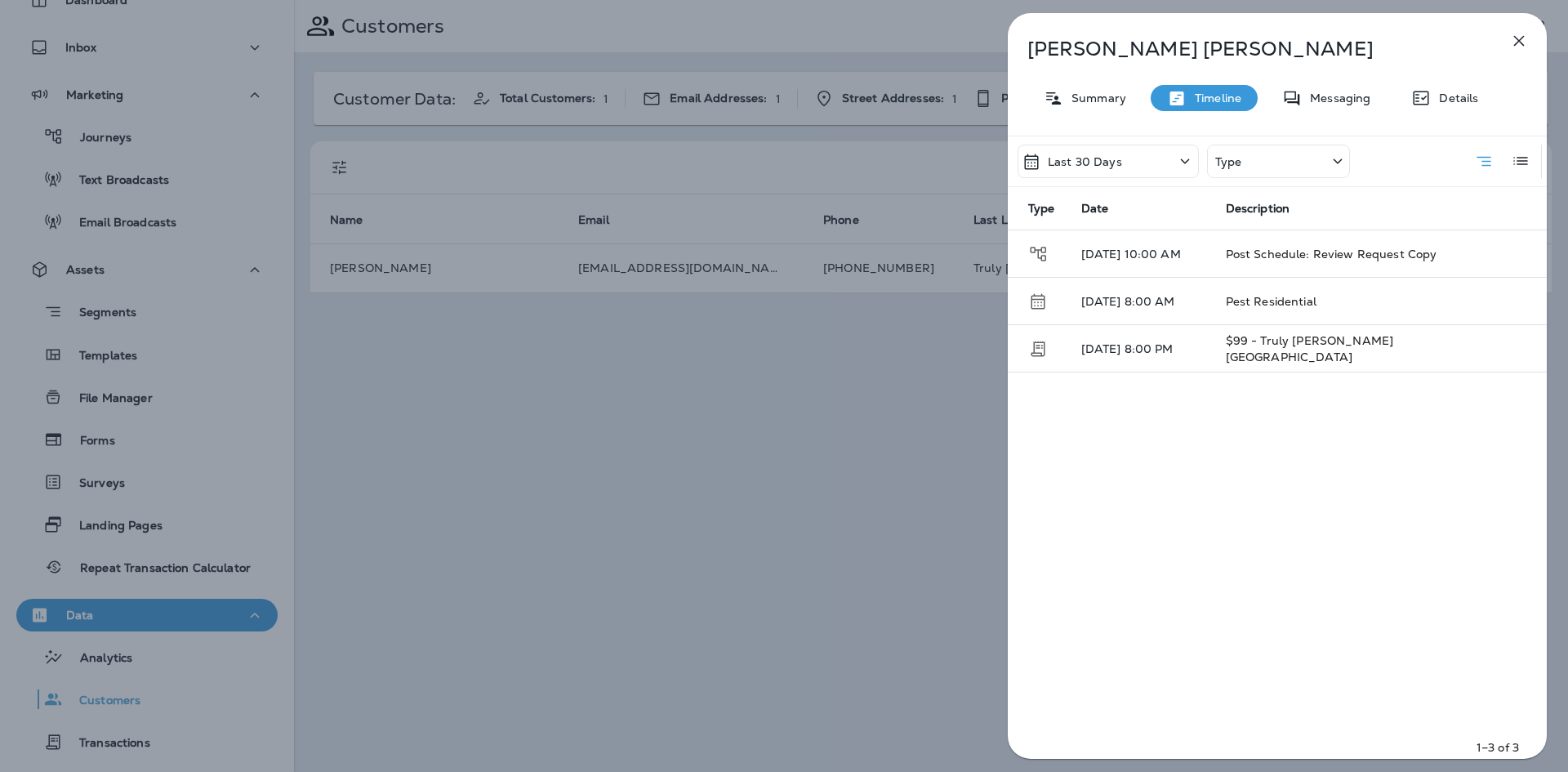
click at [1120, 160] on div "Last 30 Days" at bounding box center [1108, 161] width 182 height 33
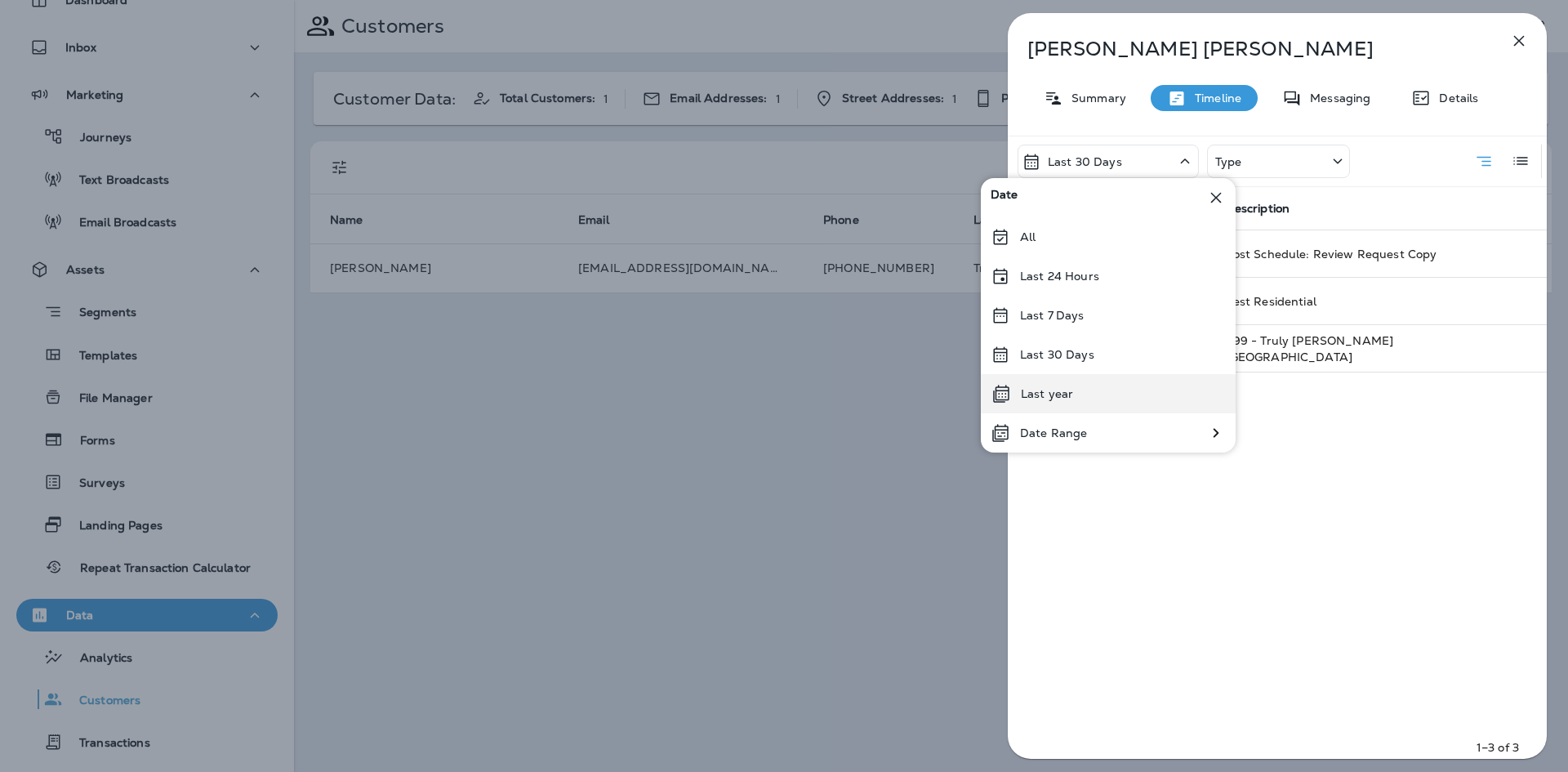
click at [1048, 385] on div "Last year" at bounding box center [1108, 393] width 255 height 39
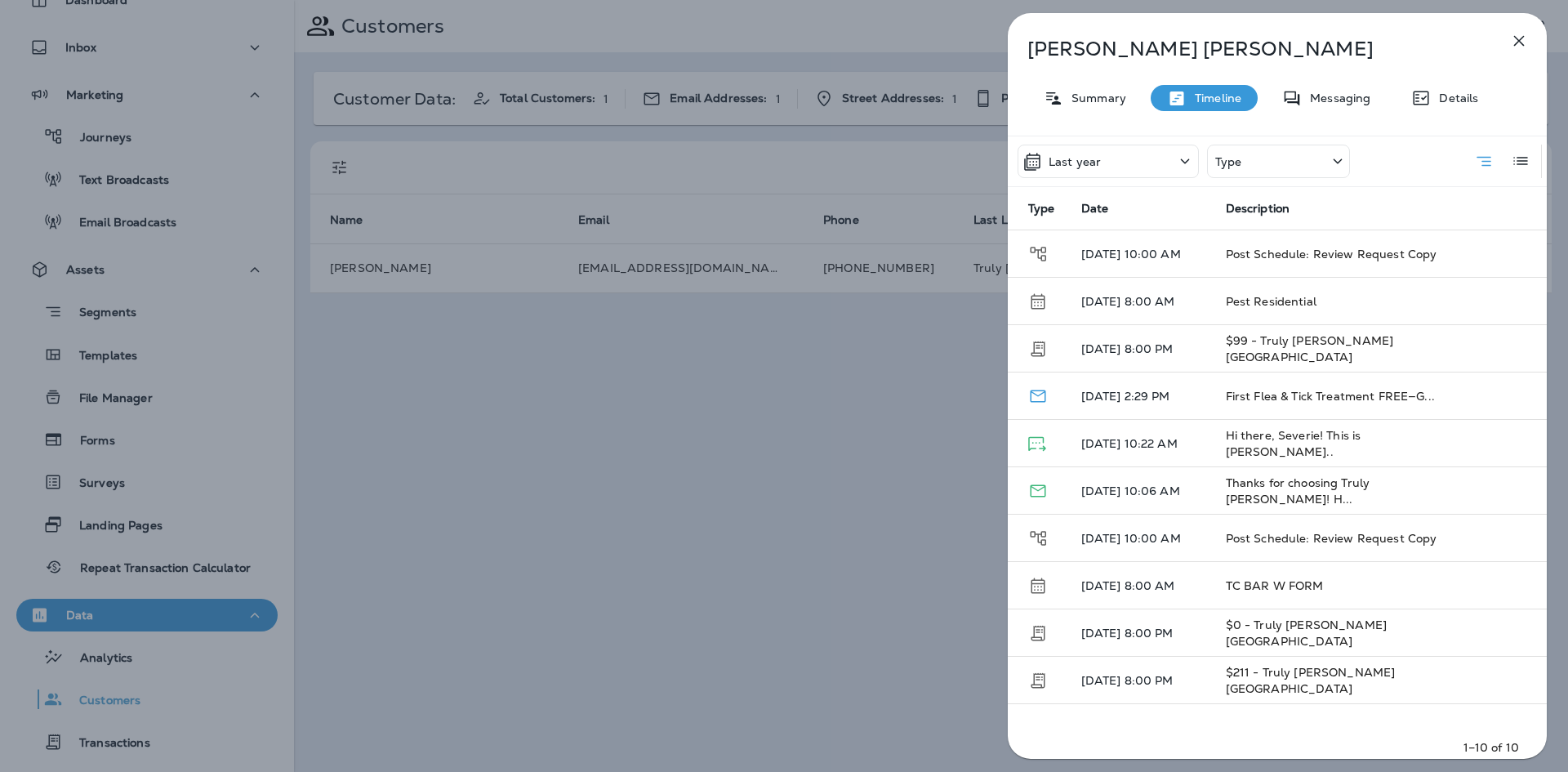
click at [1126, 169] on div "Last year" at bounding box center [1108, 161] width 182 height 33
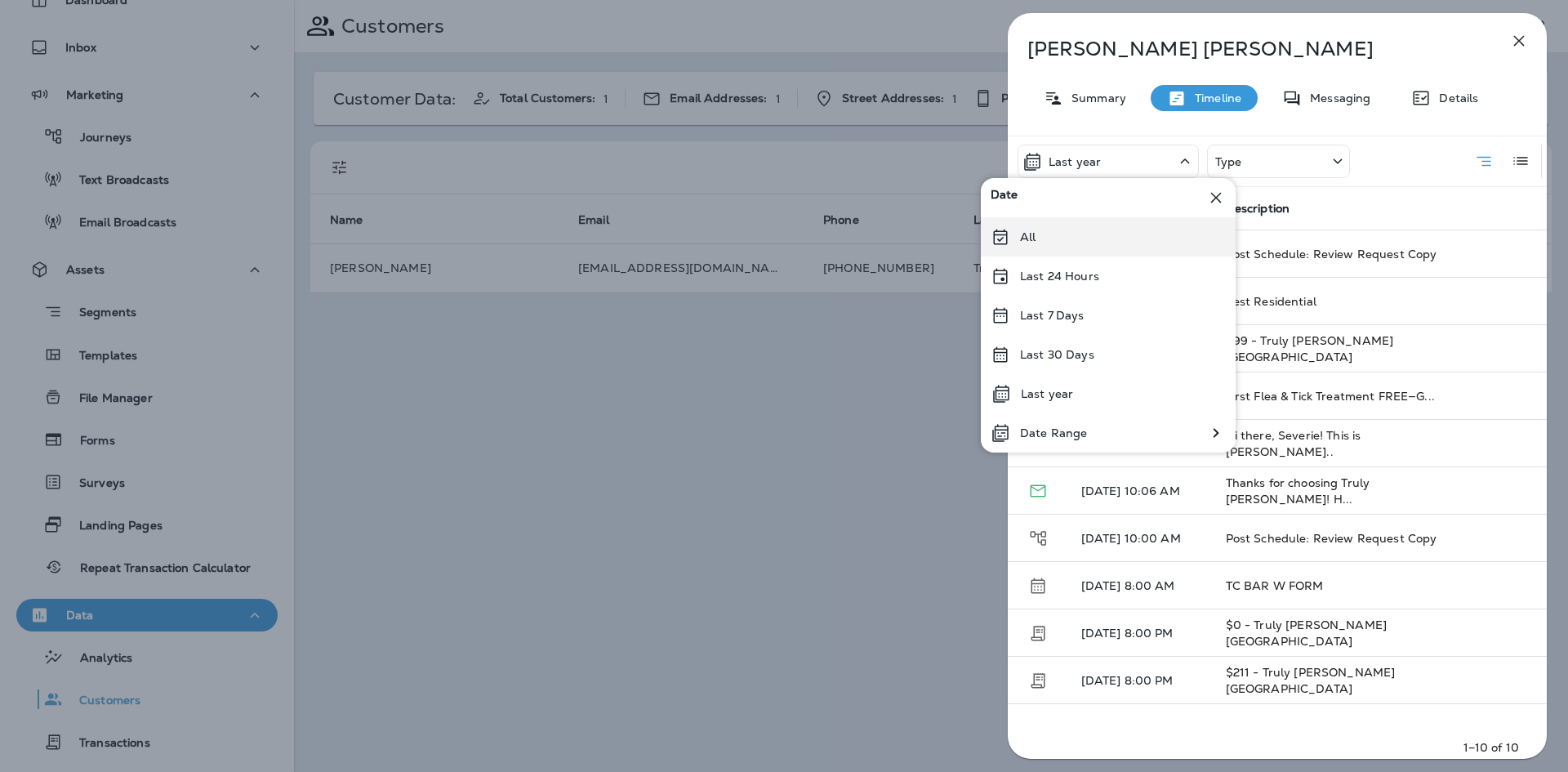
click at [1072, 235] on div "All" at bounding box center [1108, 236] width 255 height 39
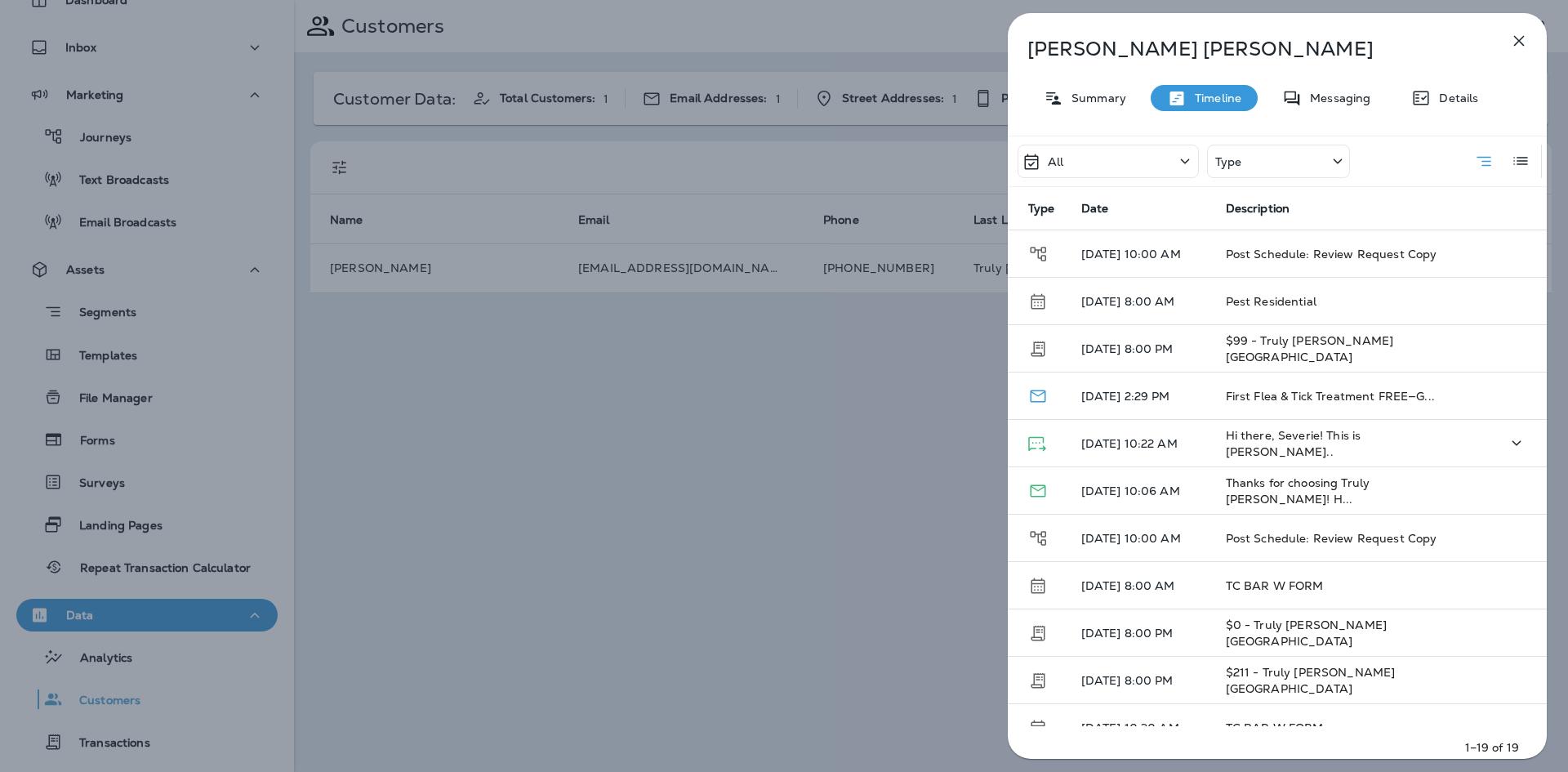
click at [1270, 434] on td "Hi there, Severie! This is [PERSON_NAME].." at bounding box center [1336, 443] width 245 height 47
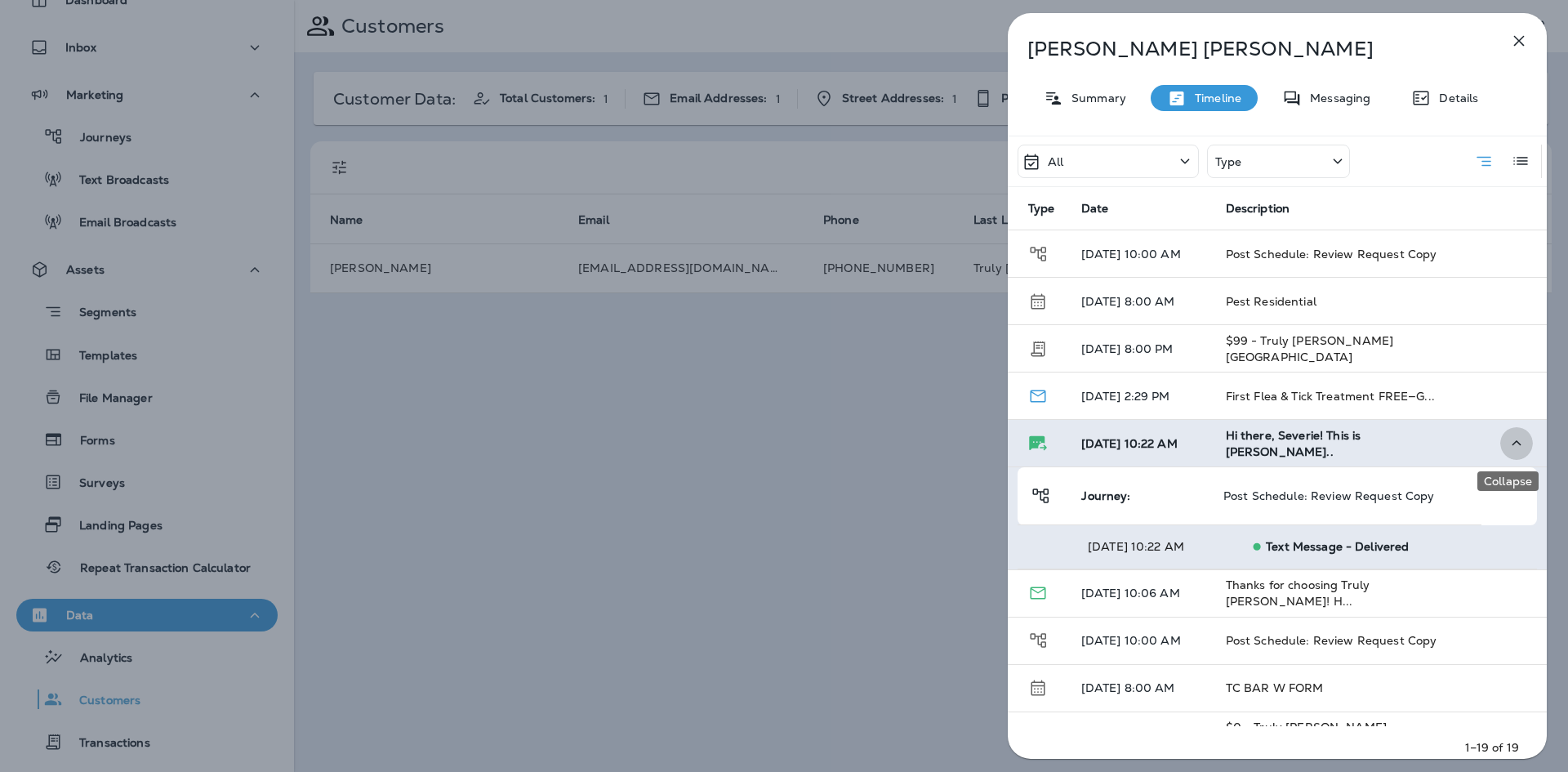
click at [1506, 437] on icon "Collapse" at bounding box center [1515, 443] width 19 height 20
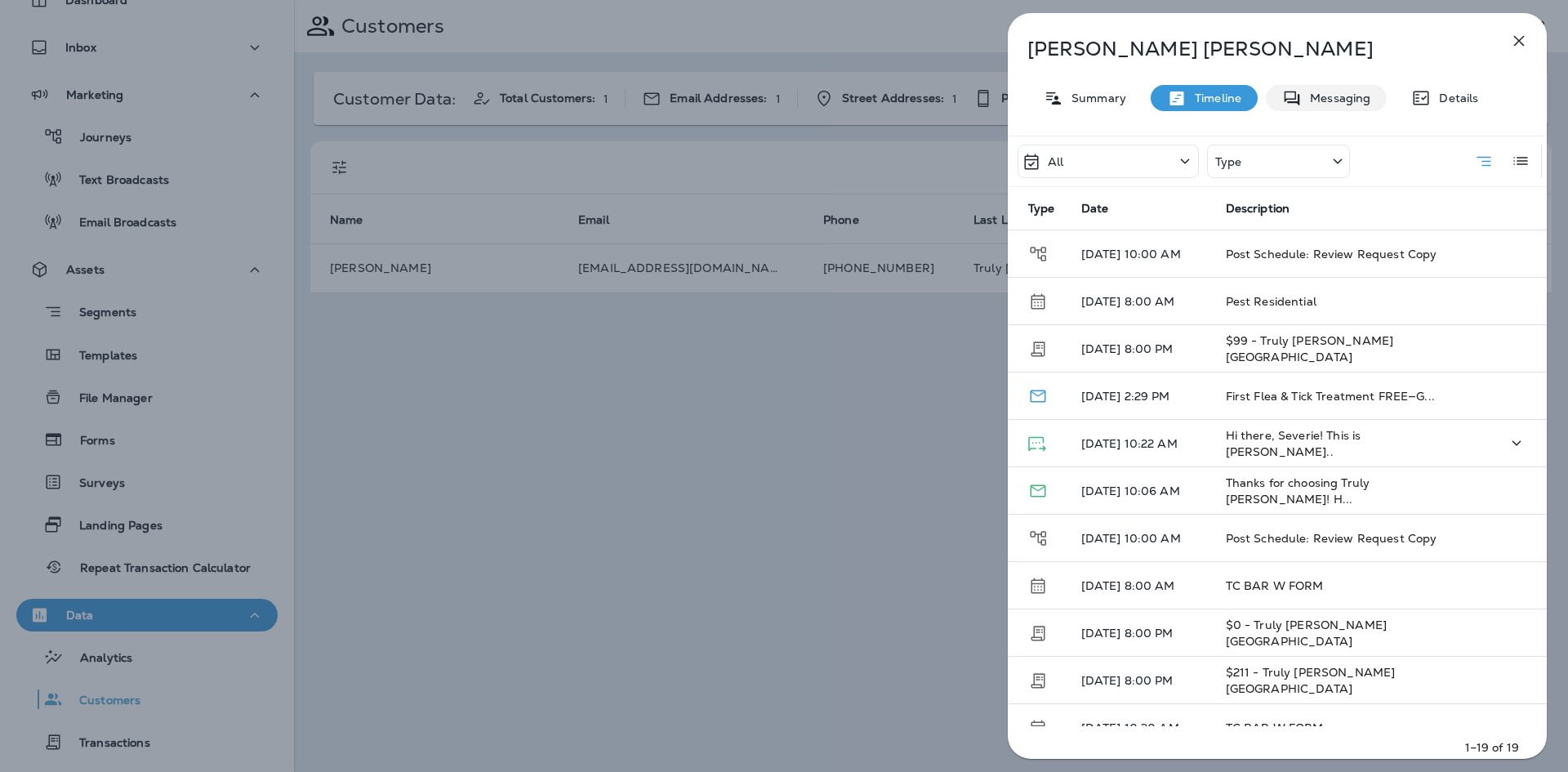
click at [1291, 98] on icon at bounding box center [1291, 98] width 16 height 15
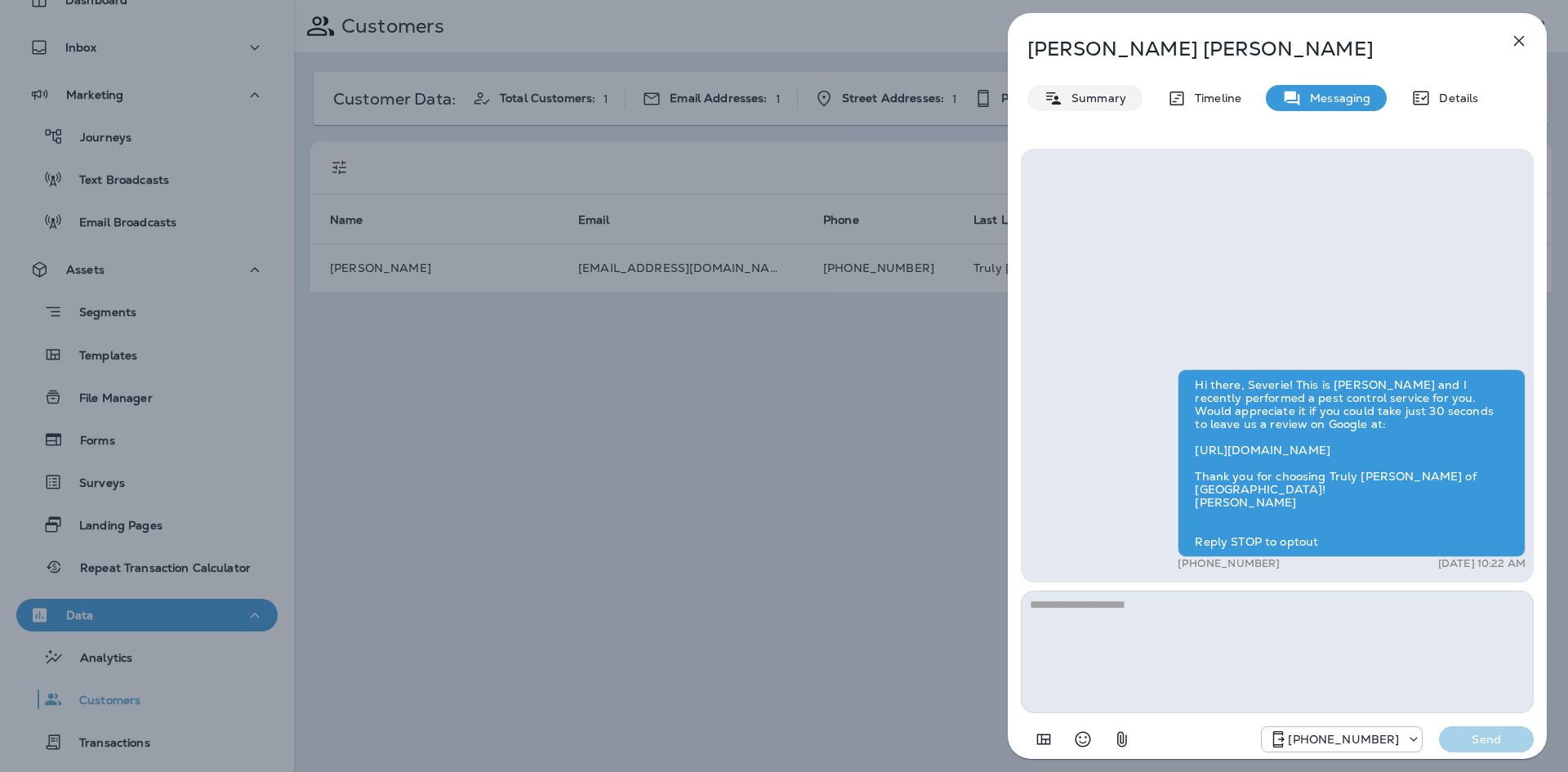
click at [1085, 95] on p "Summary" at bounding box center [1095, 98] width 63 height 13
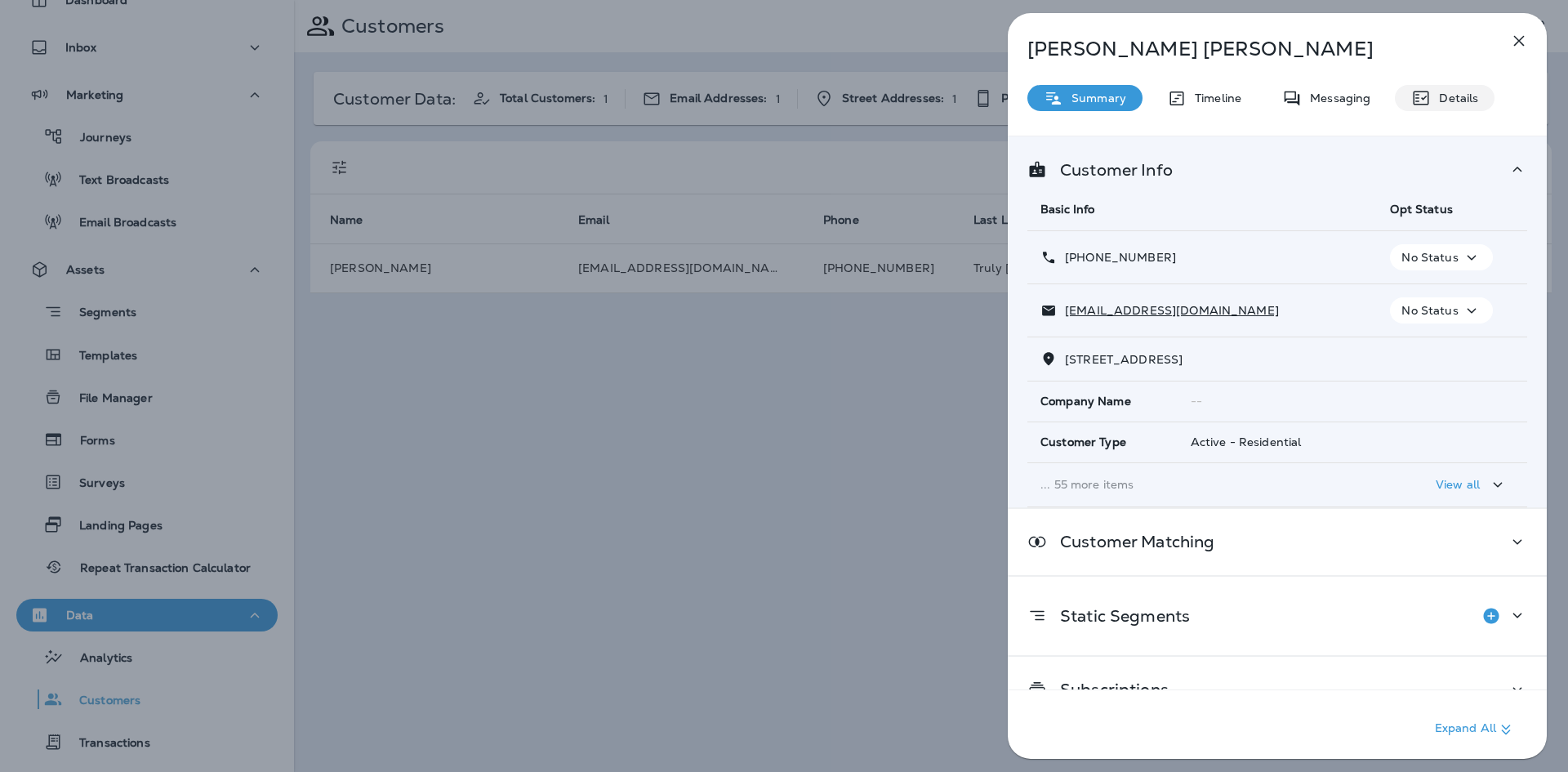
click at [1408, 96] on div "Details" at bounding box center [1444, 98] width 100 height 26
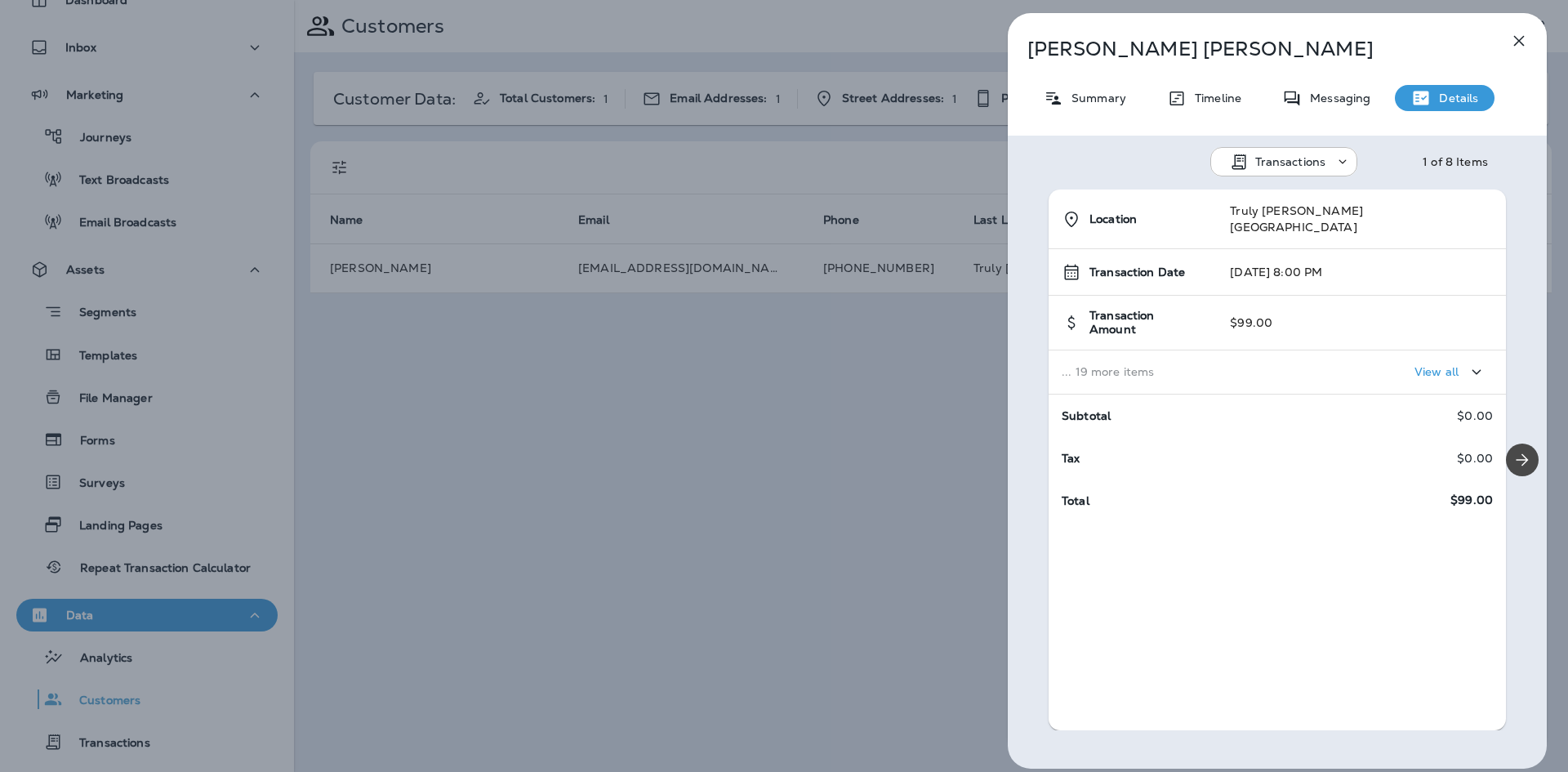
click at [1284, 156] on p "Transactions" at bounding box center [1290, 161] width 71 height 13
click at [1518, 39] on icon "button" at bounding box center [1518, 41] width 19 height 19
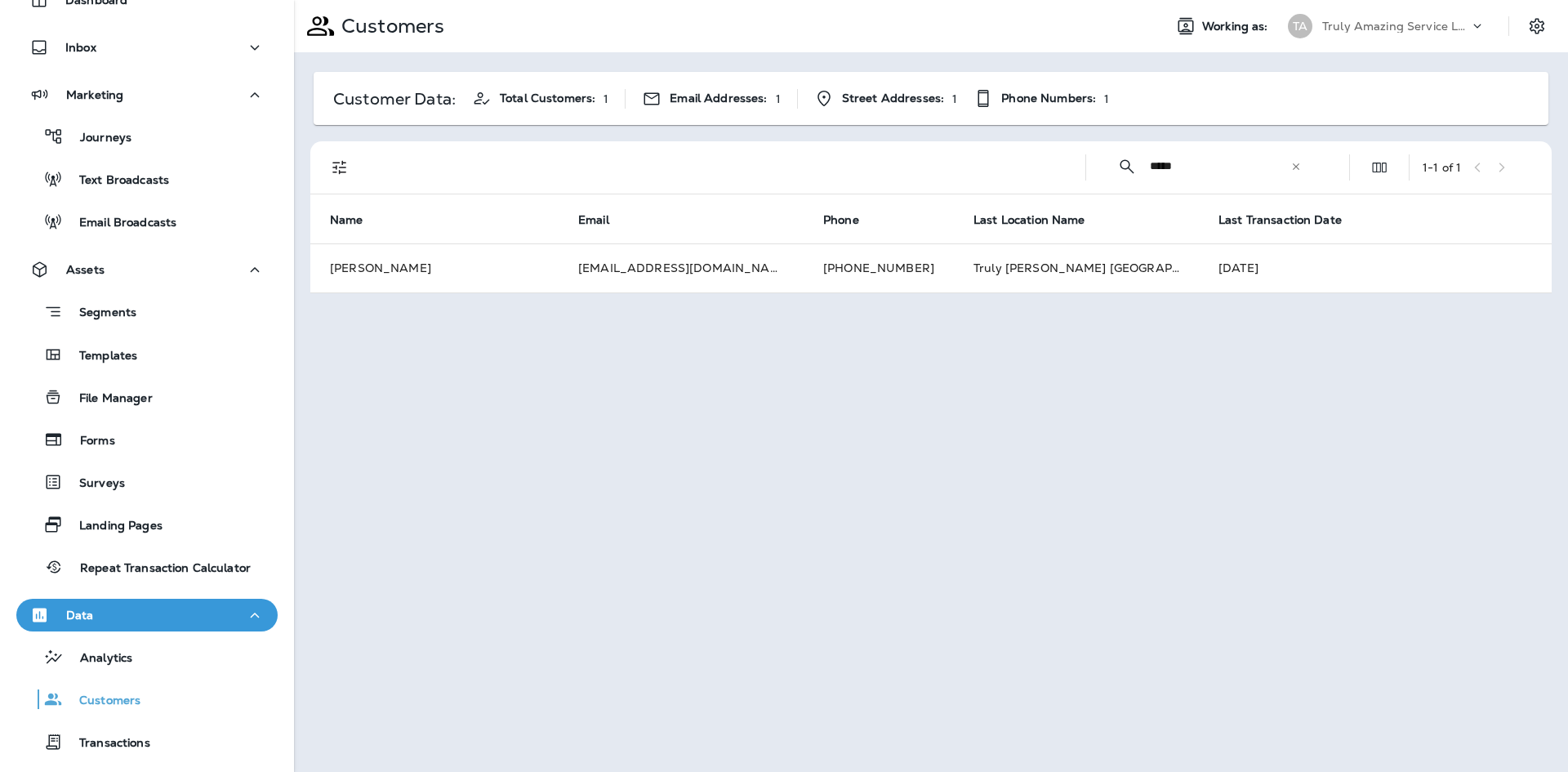
click at [1289, 171] on input "*****" at bounding box center [1219, 166] width 140 height 43
click at [1295, 168] on icon at bounding box center [1296, 166] width 11 height 11
click at [1220, 169] on input "text" at bounding box center [1234, 166] width 170 height 43
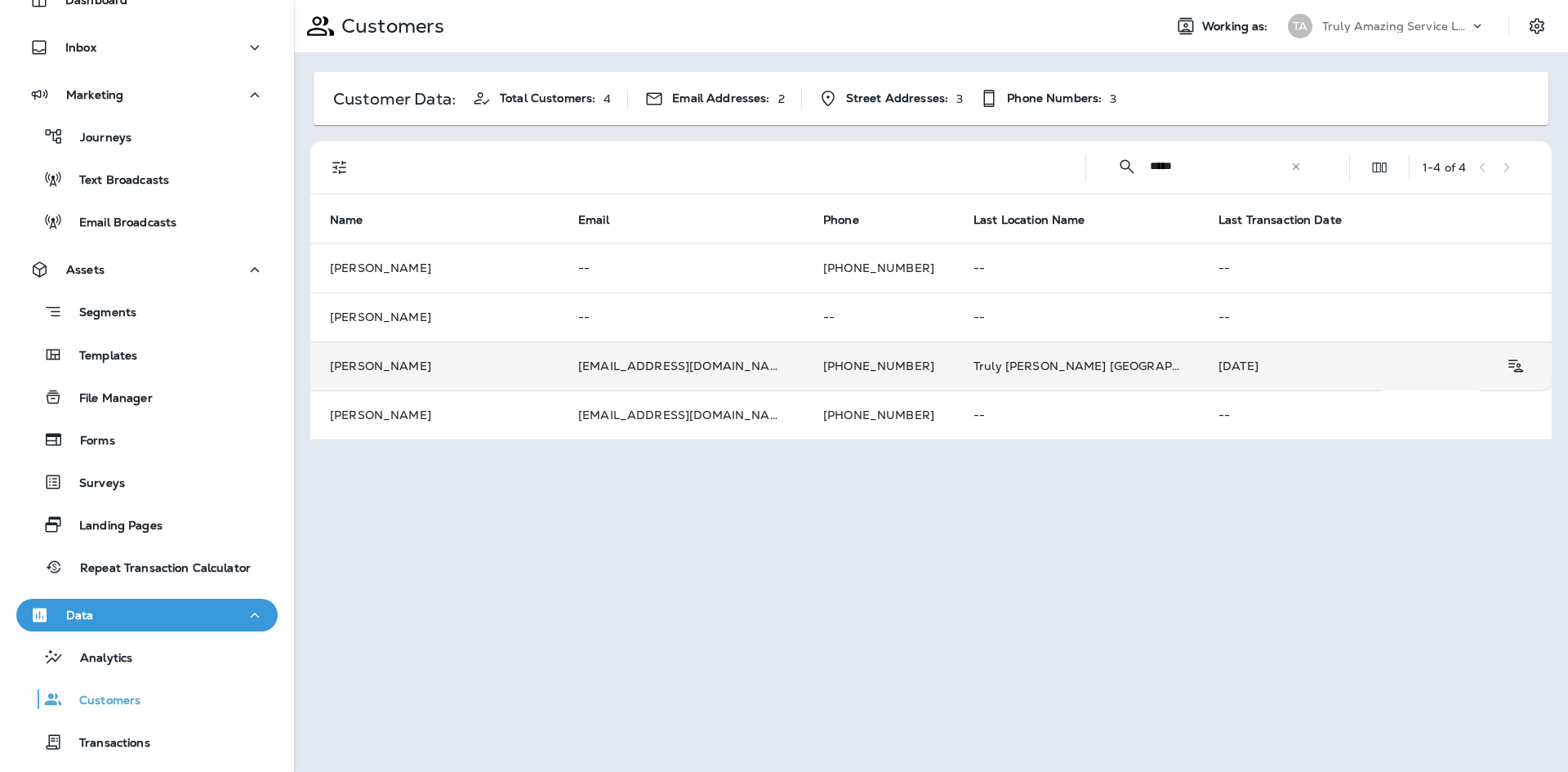
type input "*****"
click at [397, 367] on td "[PERSON_NAME]" at bounding box center [434, 365] width 248 height 49
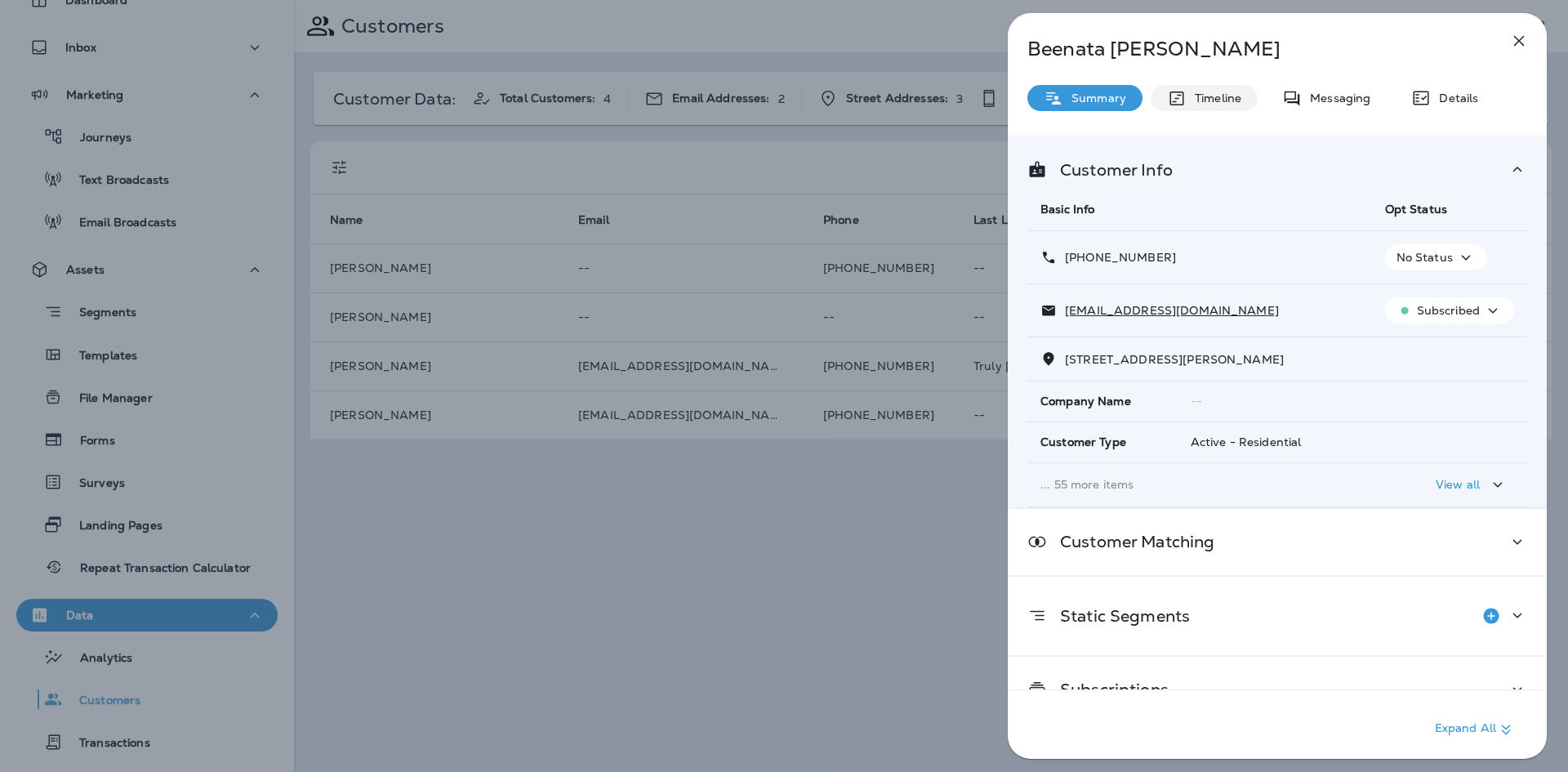
drag, startPoint x: 1199, startPoint y: 100, endPoint x: 1219, endPoint y: 98, distance: 20.1
click at [1200, 99] on p "Timeline" at bounding box center [1213, 98] width 54 height 13
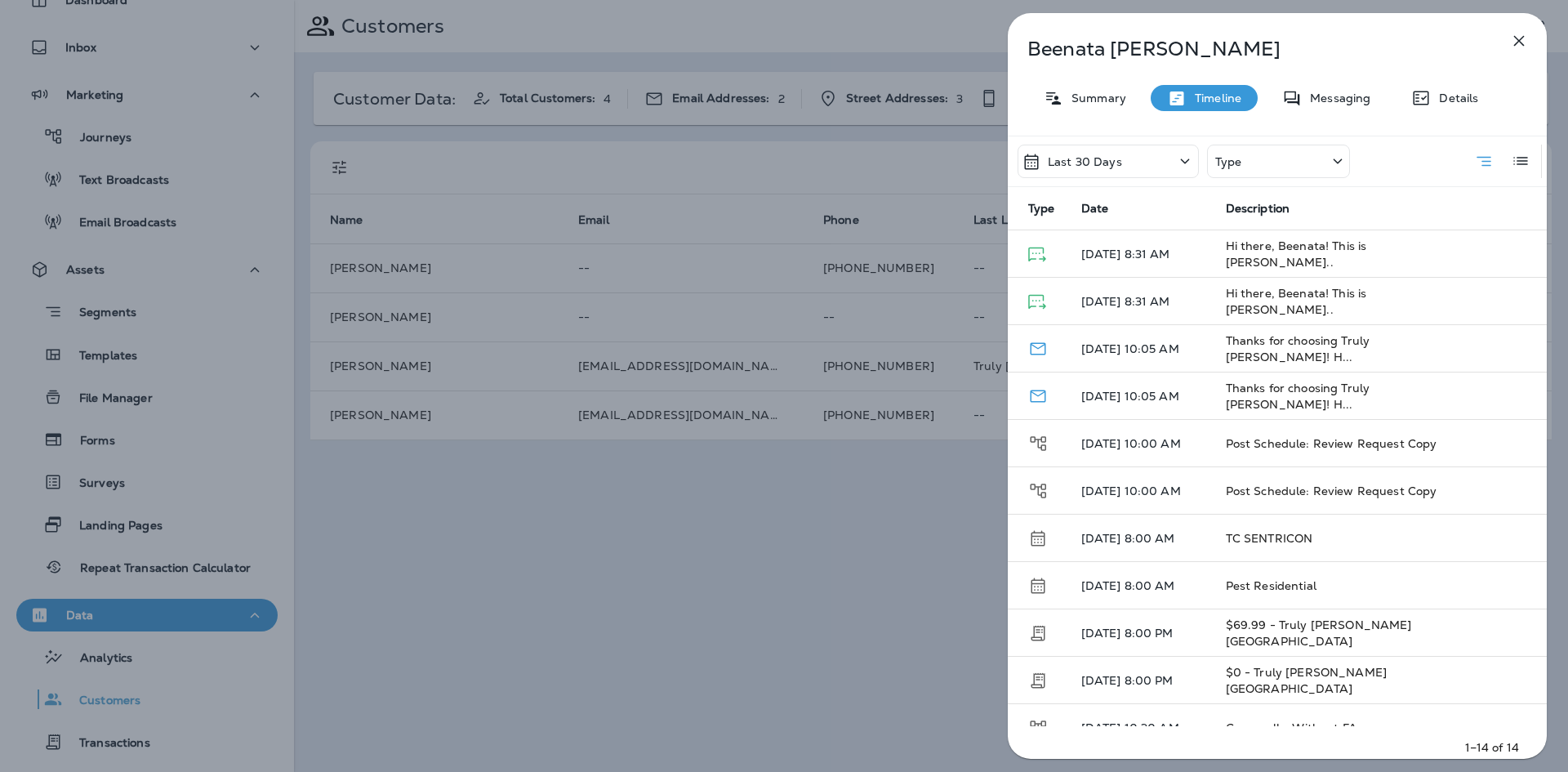
click at [1125, 170] on div "Last 30 Days" at bounding box center [1108, 161] width 182 height 33
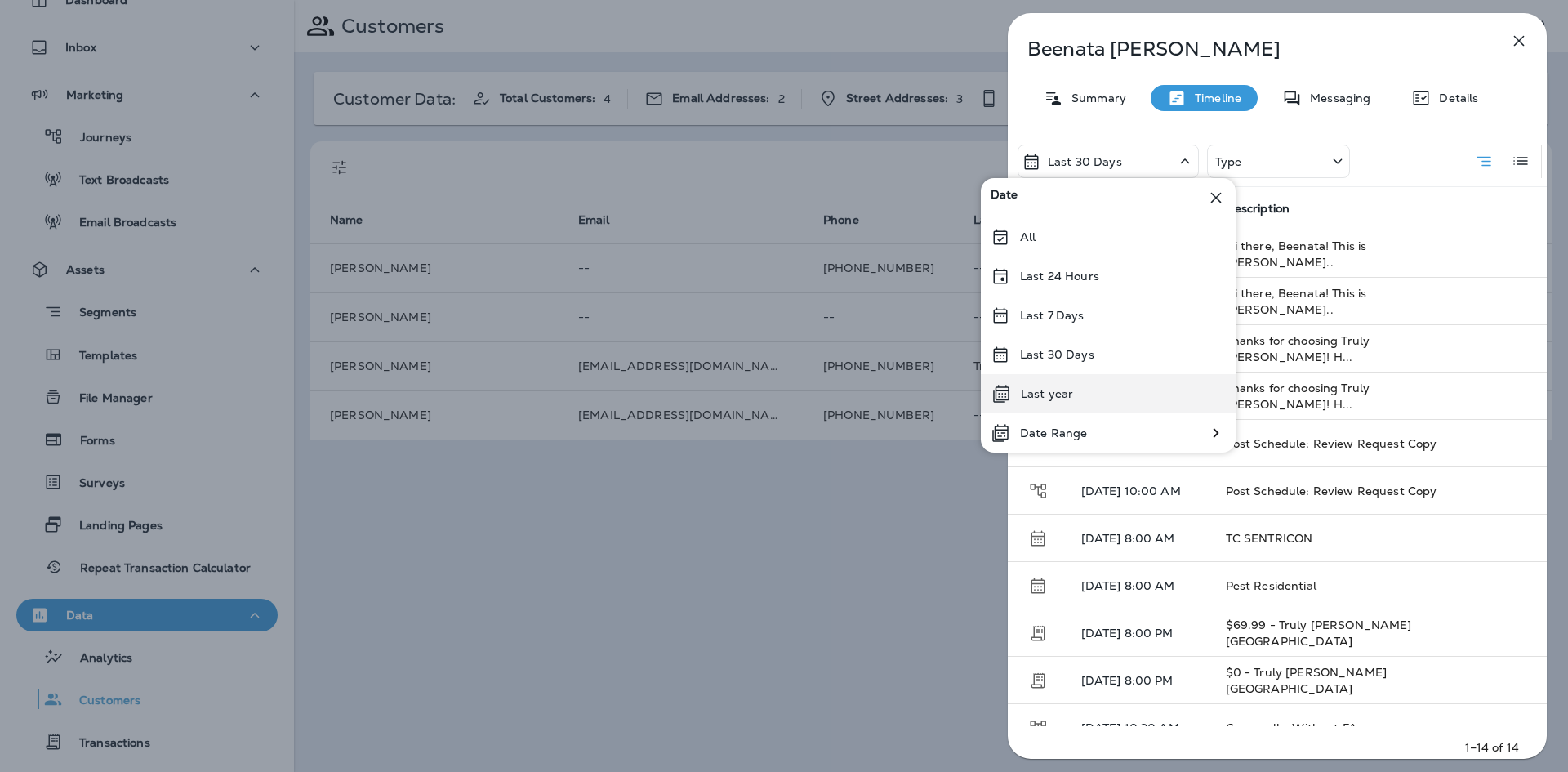
click at [1040, 383] on div "Last year" at bounding box center [1108, 393] width 255 height 39
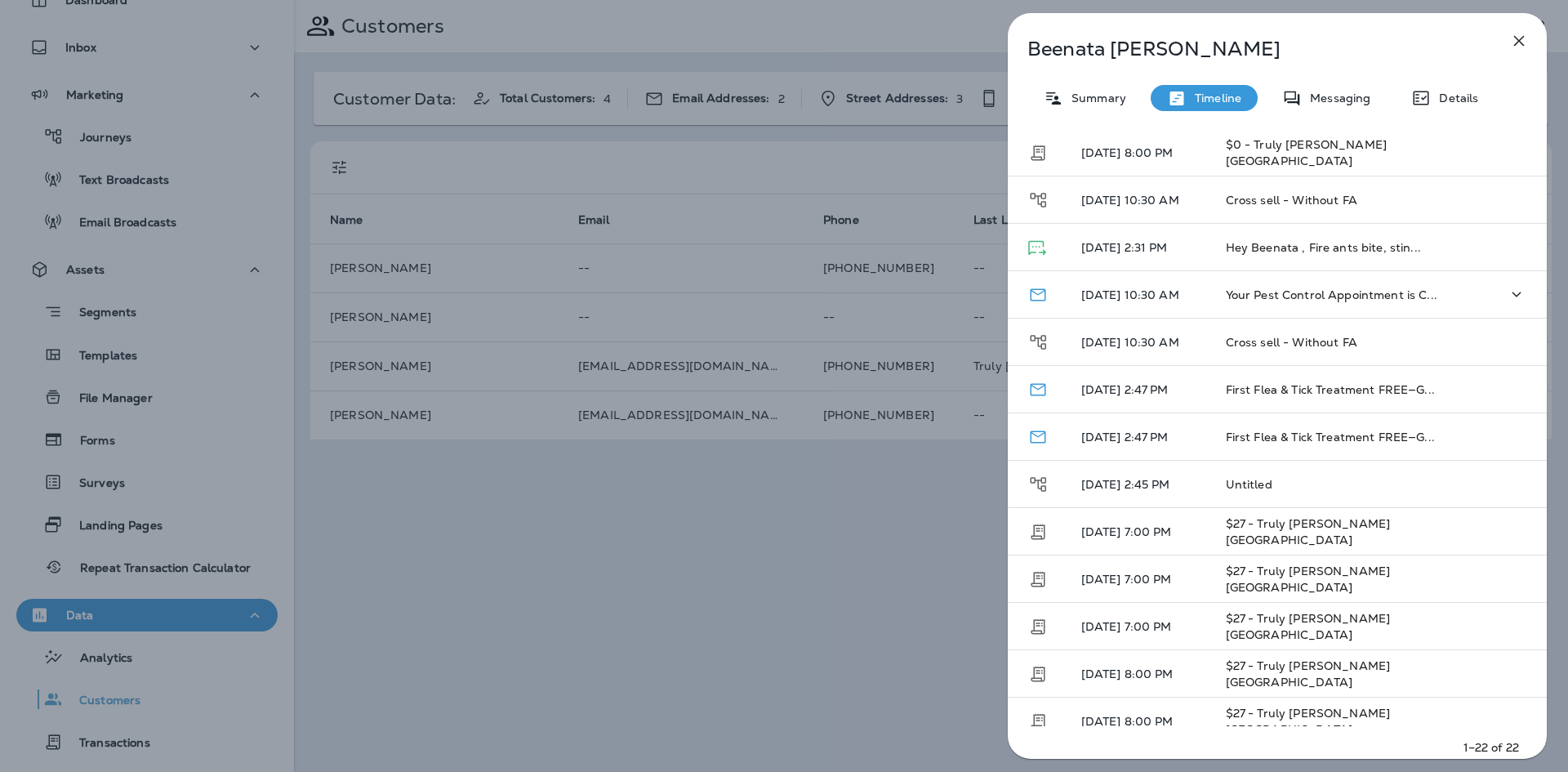
scroll to position [546, 0]
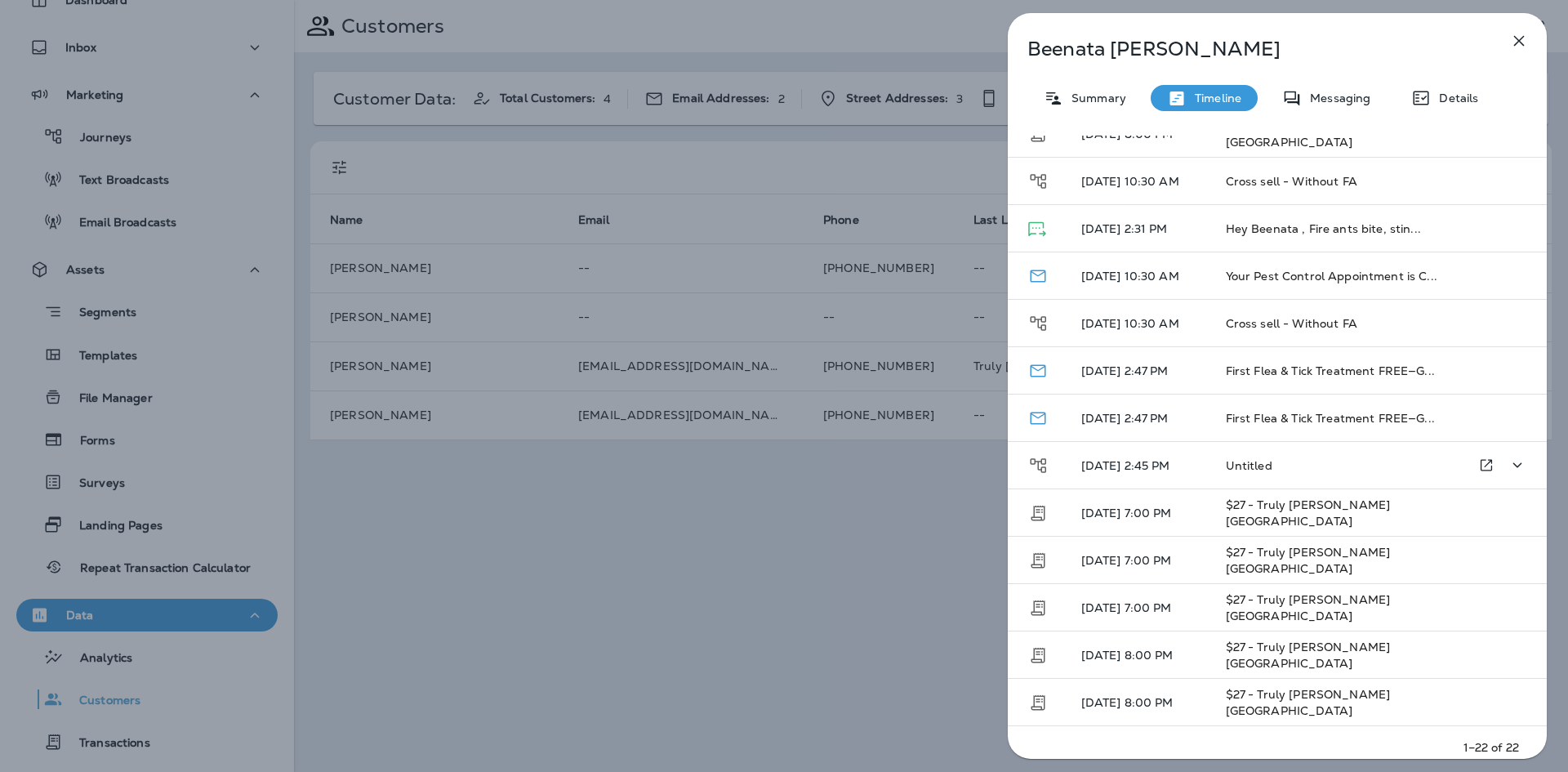
click at [1241, 462] on span "Untitled" at bounding box center [1249, 466] width 46 height 15
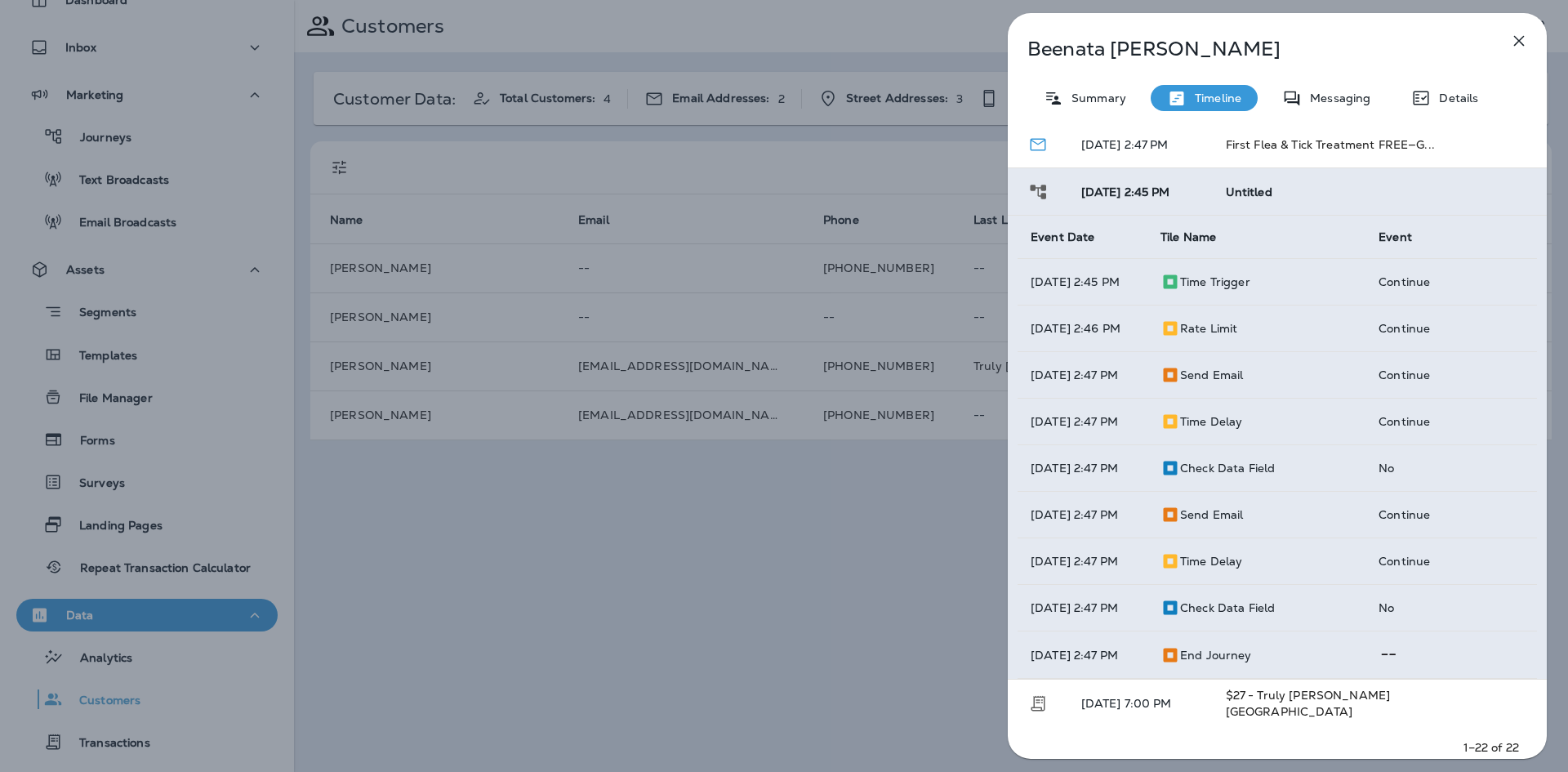
scroll to position [791, 0]
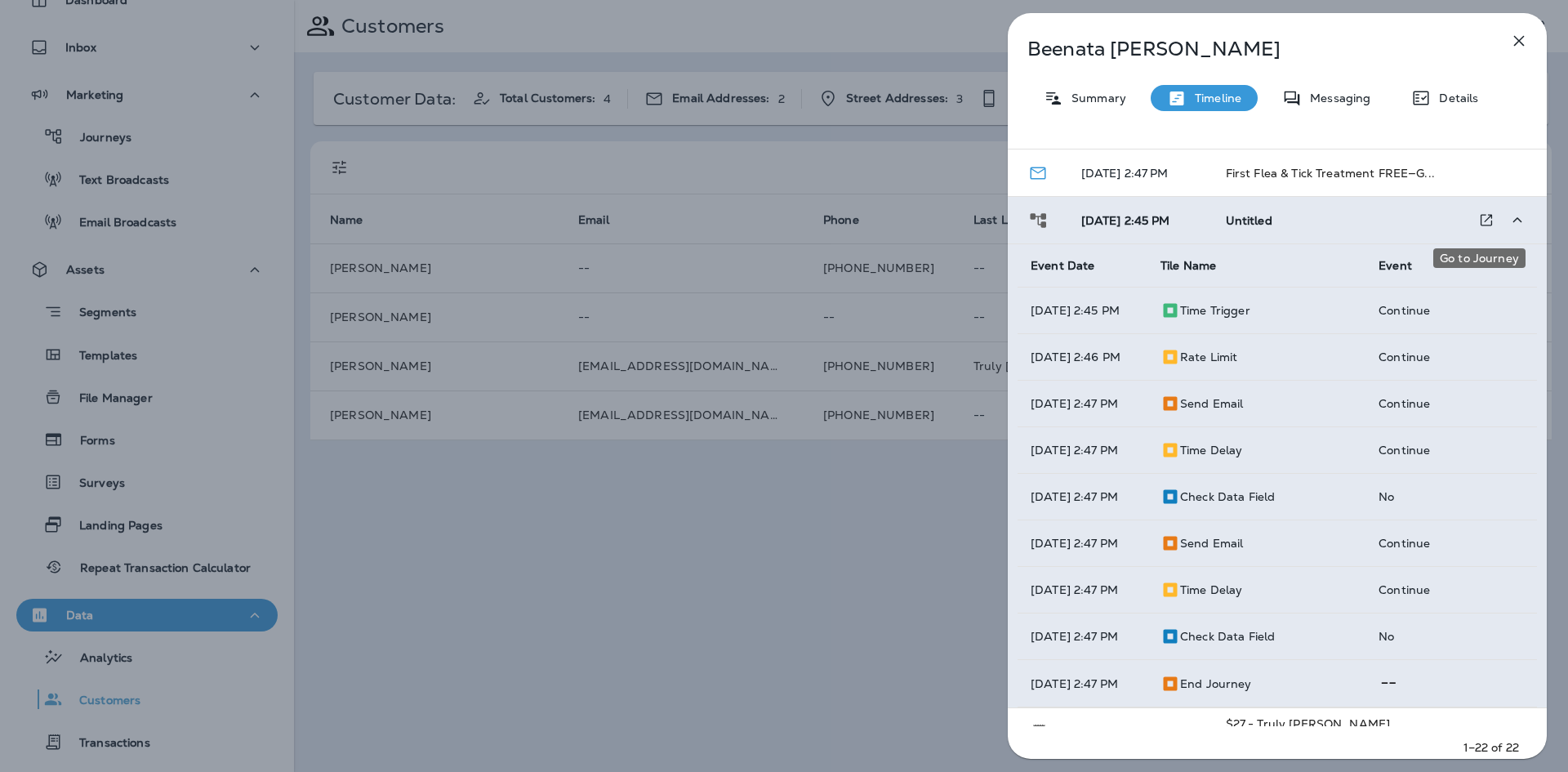
click at [1480, 219] on icon "Go to Journey" at bounding box center [1486, 220] width 17 height 18
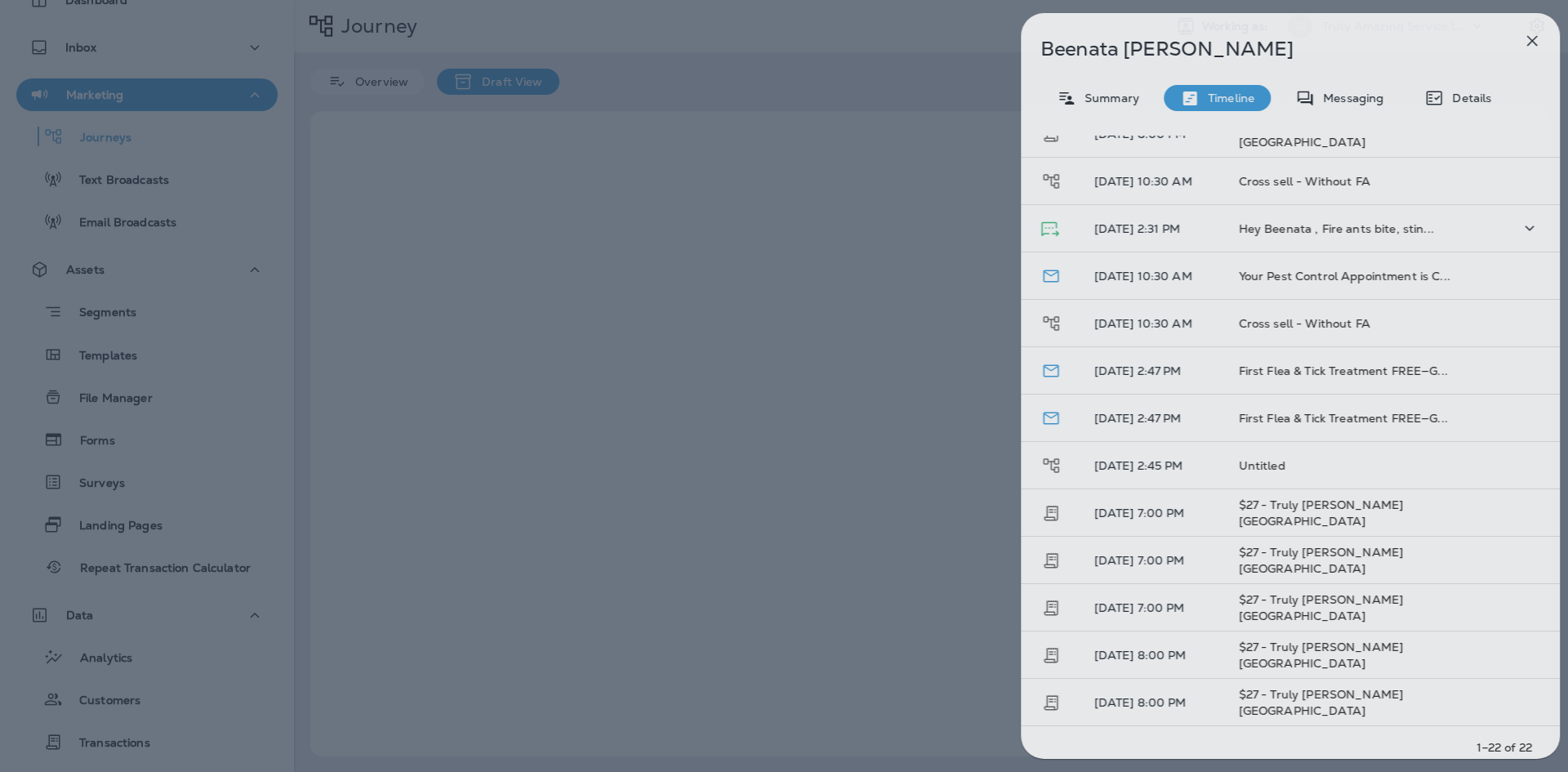
scroll to position [546, 0]
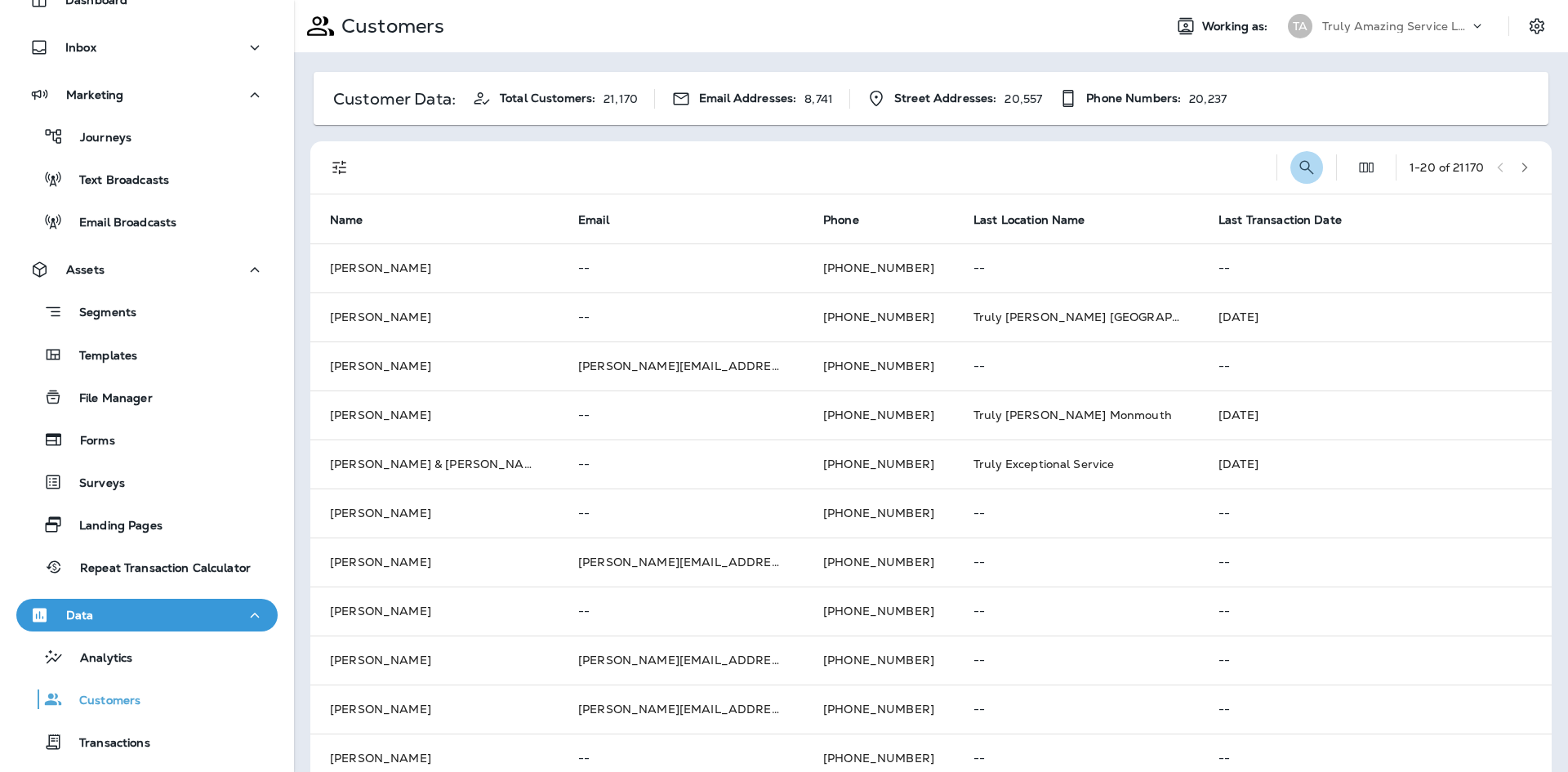
click at [1297, 165] on icon "Search Customers" at bounding box center [1306, 167] width 19 height 19
click at [1170, 165] on input "text" at bounding box center [1221, 166] width 170 height 43
type input "*****"
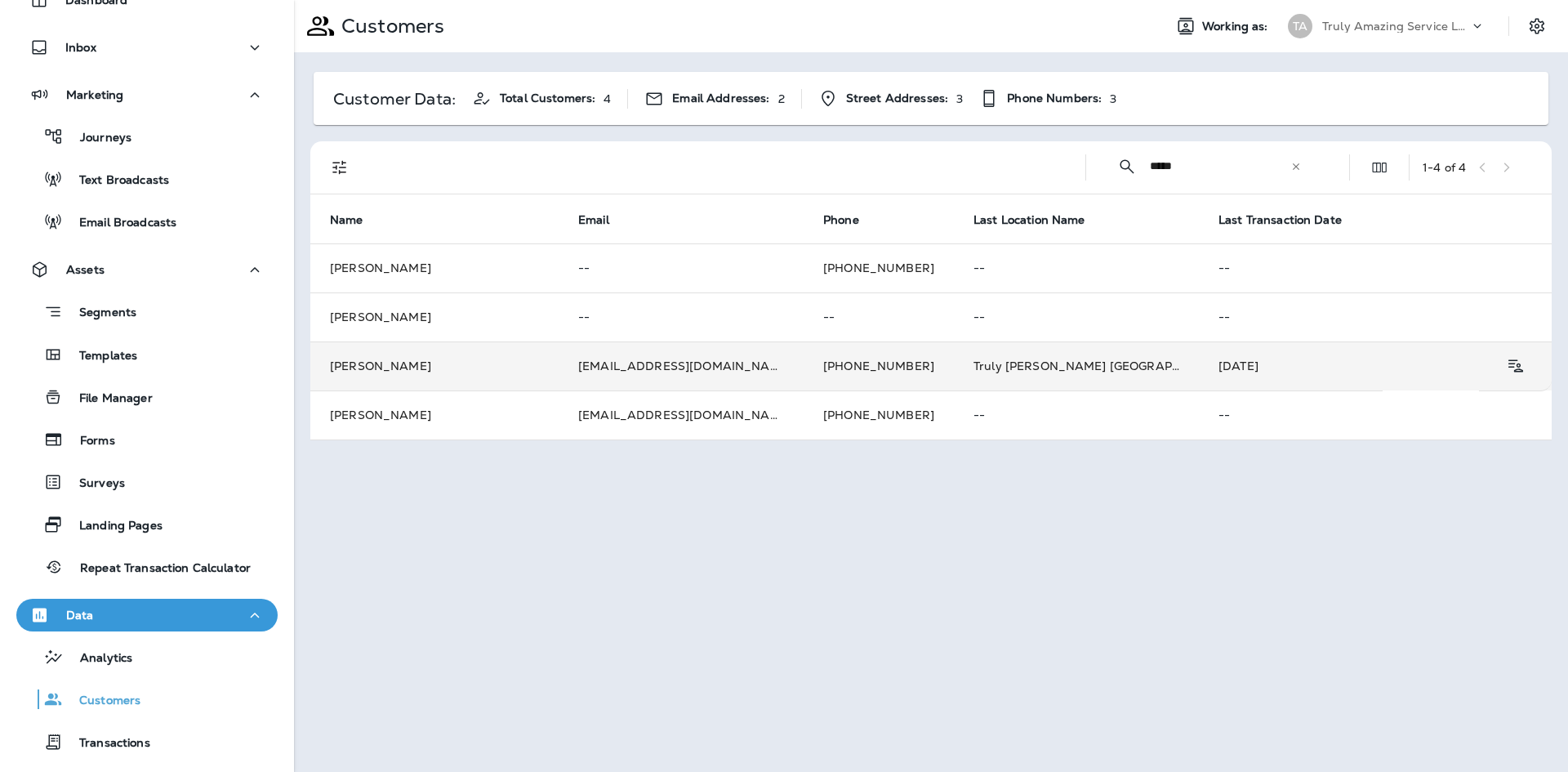
click at [387, 371] on td "[PERSON_NAME]" at bounding box center [434, 365] width 248 height 49
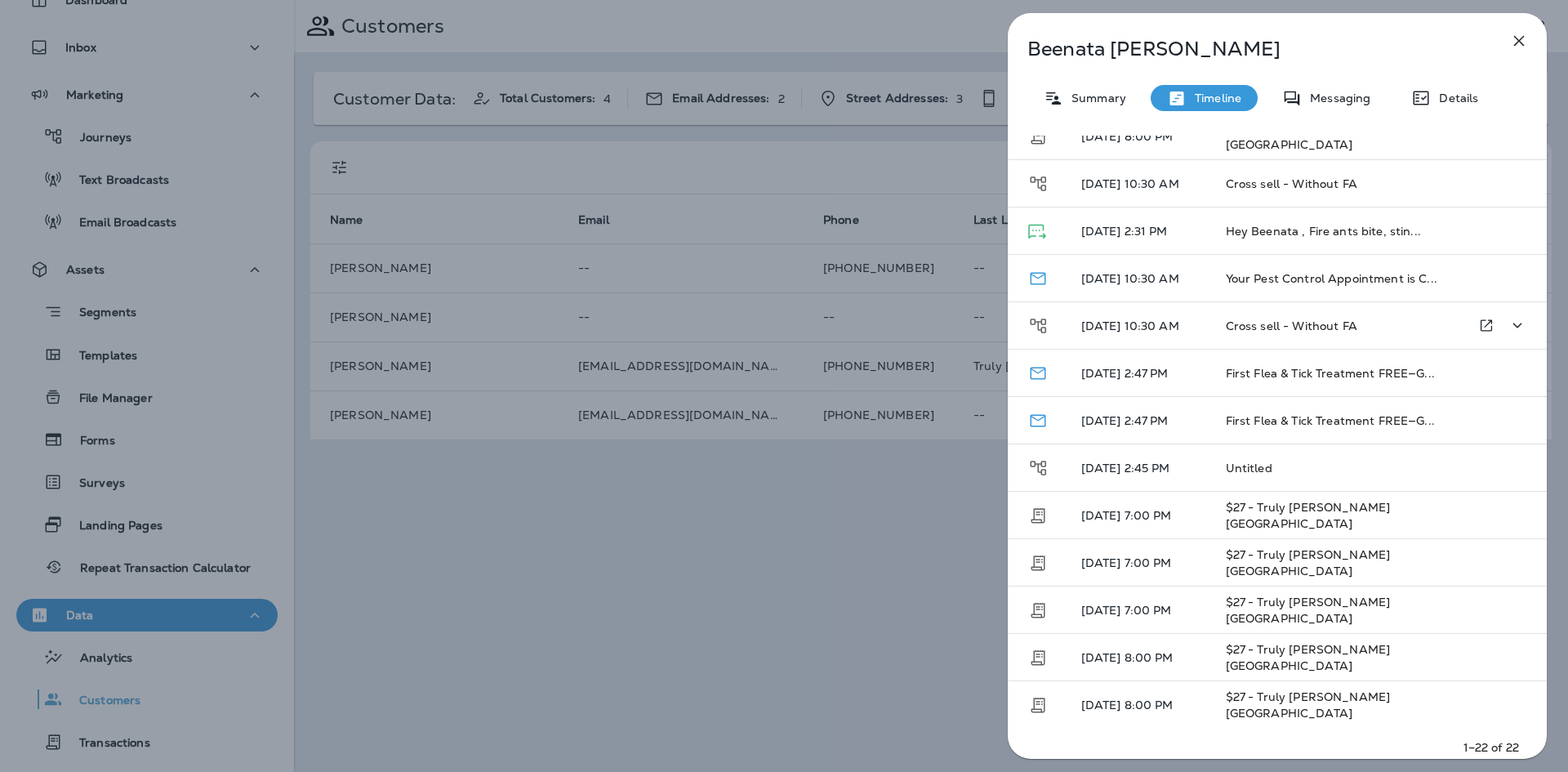
scroll to position [546, 0]
click at [1515, 35] on icon "button" at bounding box center [1518, 41] width 19 height 19
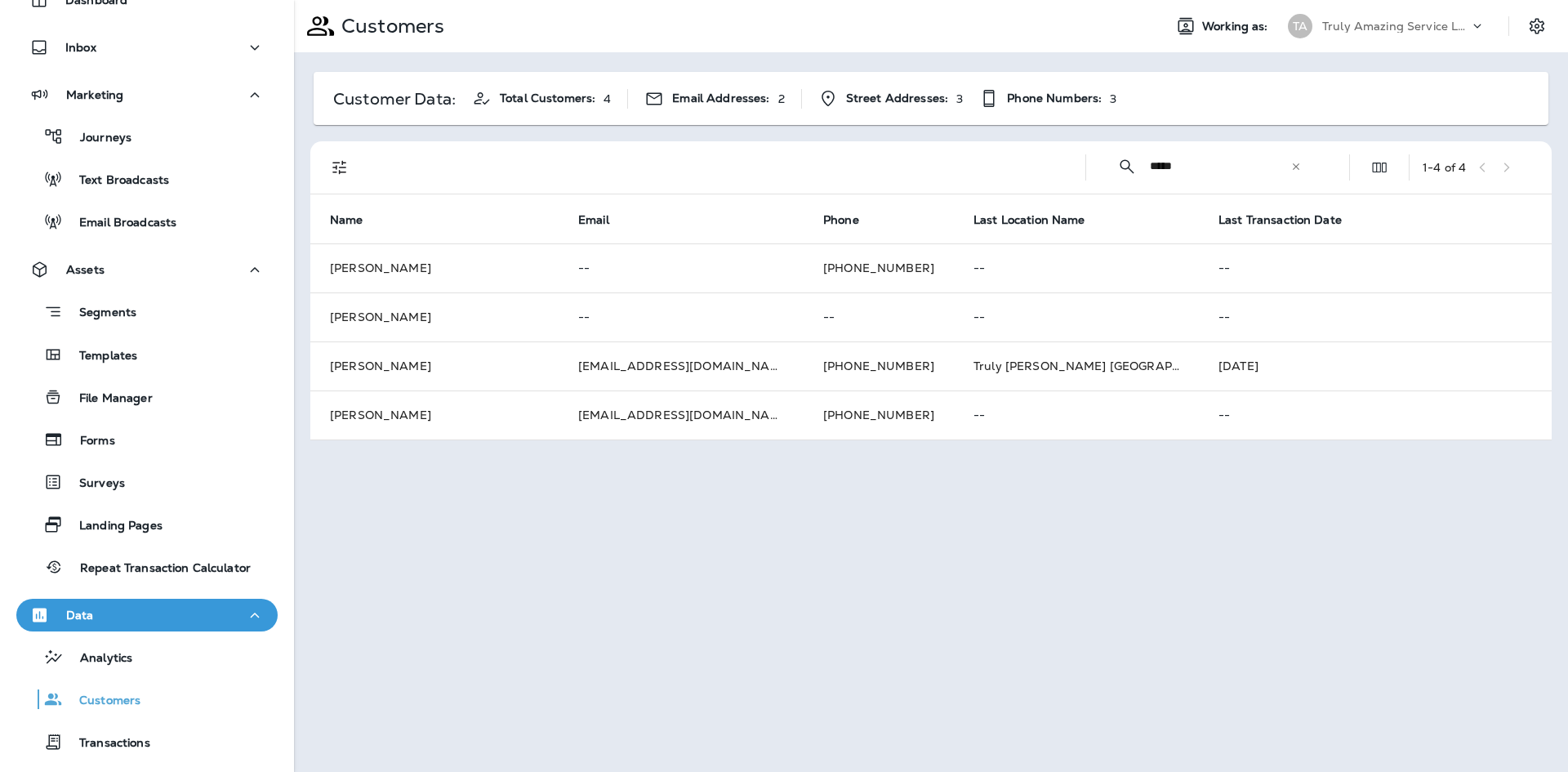
click at [1294, 163] on icon at bounding box center [1296, 166] width 11 height 11
click at [1253, 172] on input "text" at bounding box center [1234, 166] width 170 height 43
type input "******"
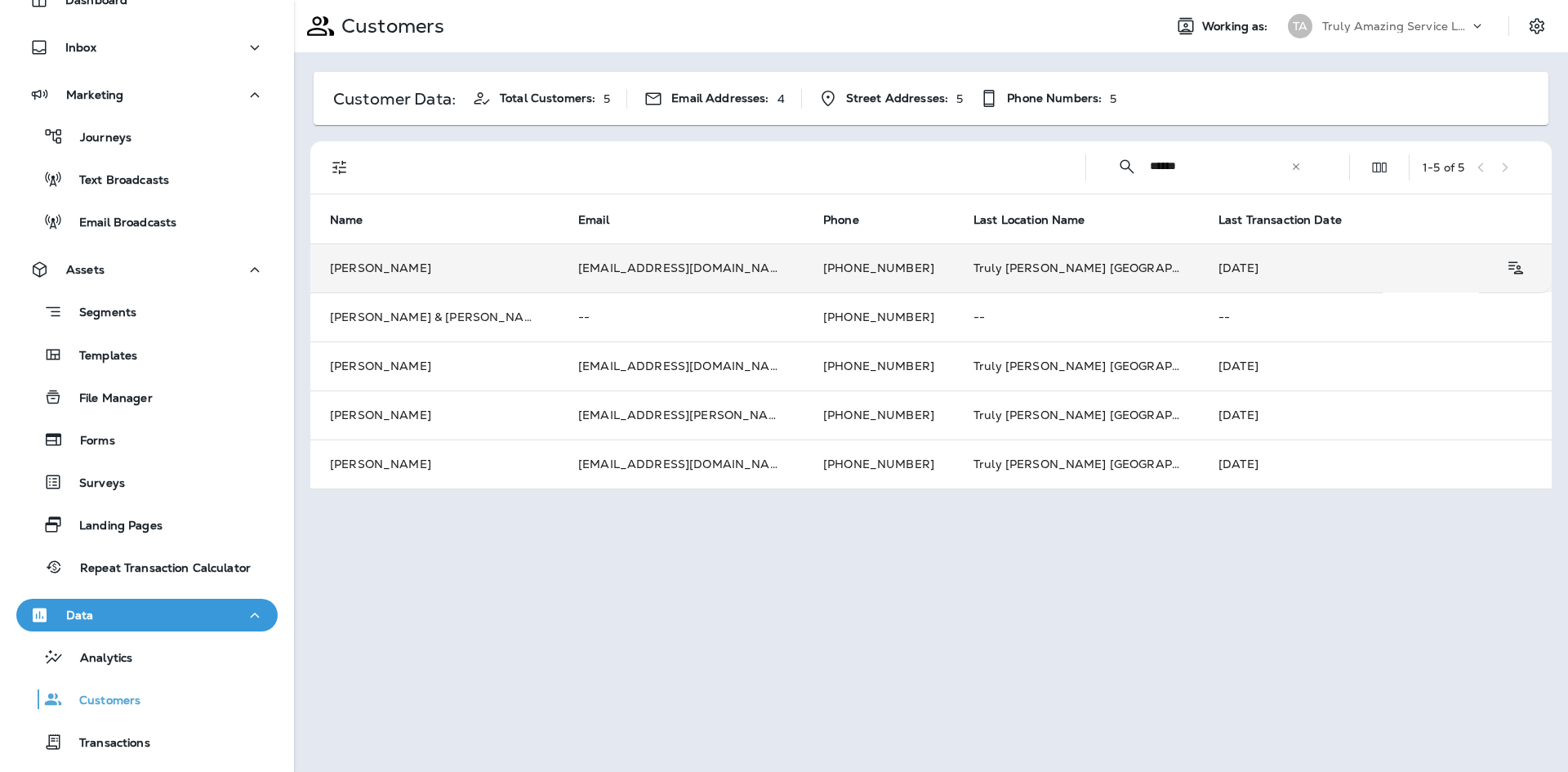
click at [366, 267] on td "[PERSON_NAME]" at bounding box center [434, 267] width 248 height 49
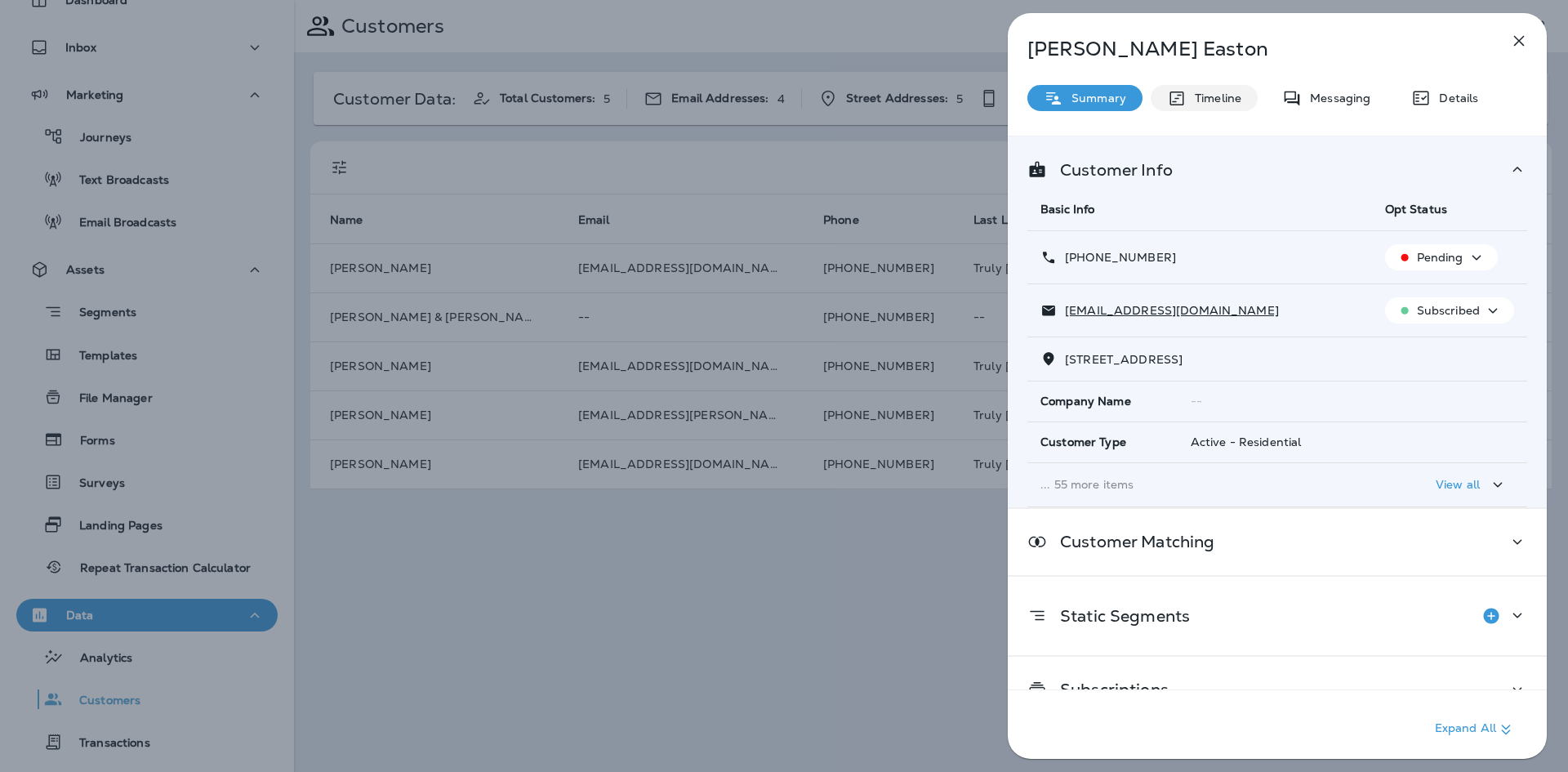
click at [1188, 93] on p "Timeline" at bounding box center [1213, 98] width 54 height 13
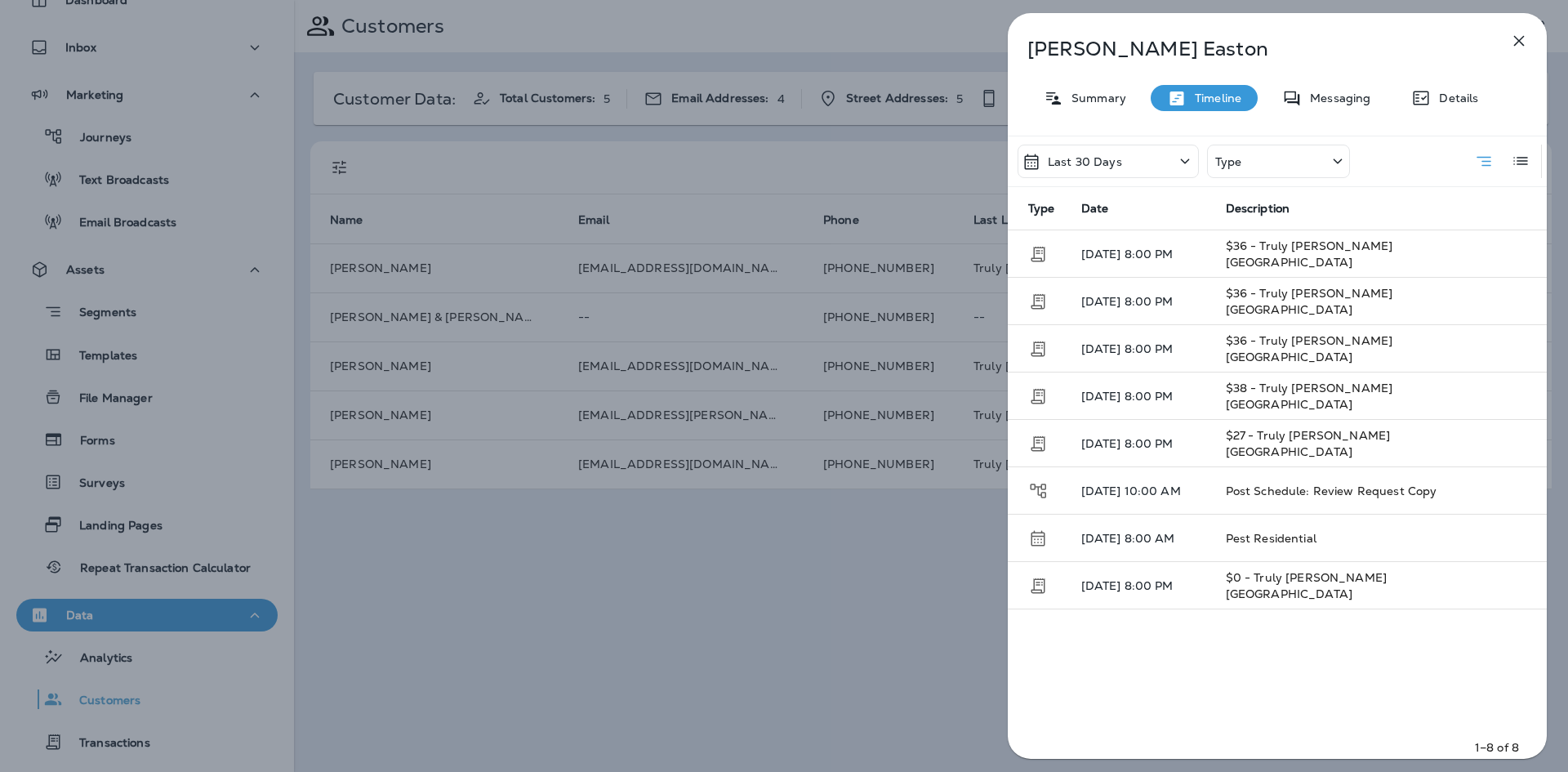
click at [1132, 172] on div "Last 30 Days" at bounding box center [1108, 161] width 182 height 33
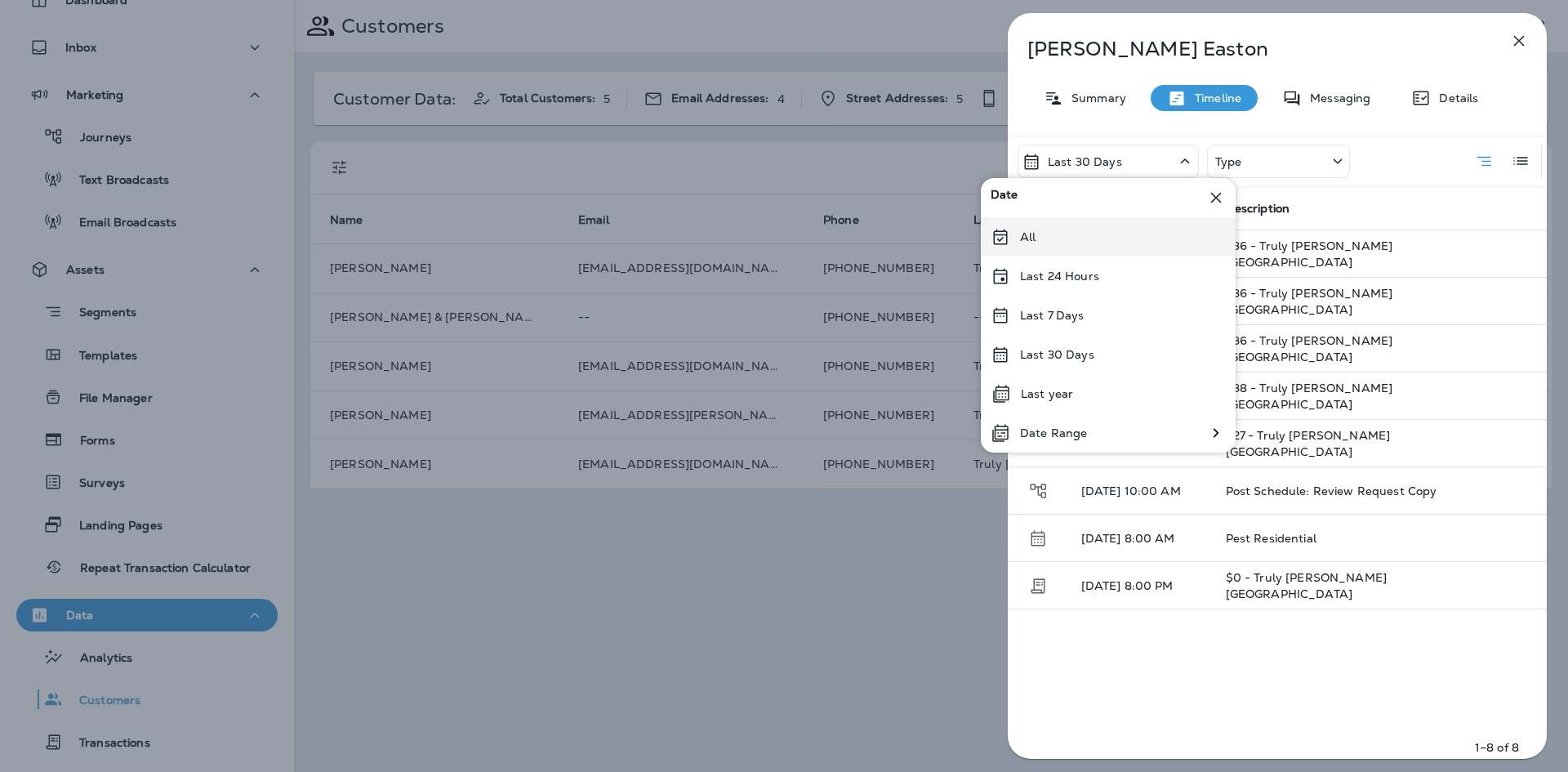
click at [1056, 227] on div "All" at bounding box center [1108, 236] width 255 height 39
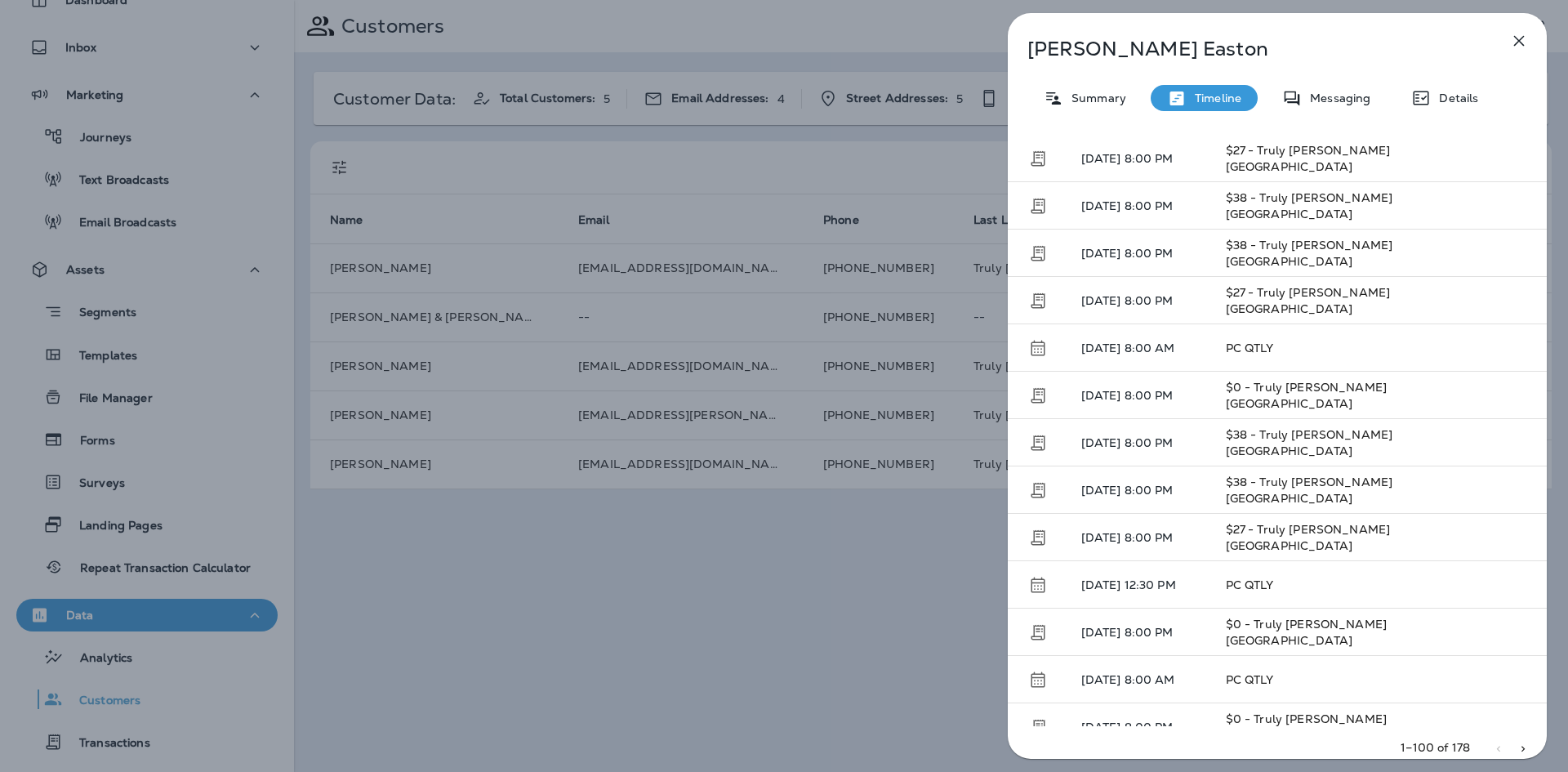
scroll to position [4240, 0]
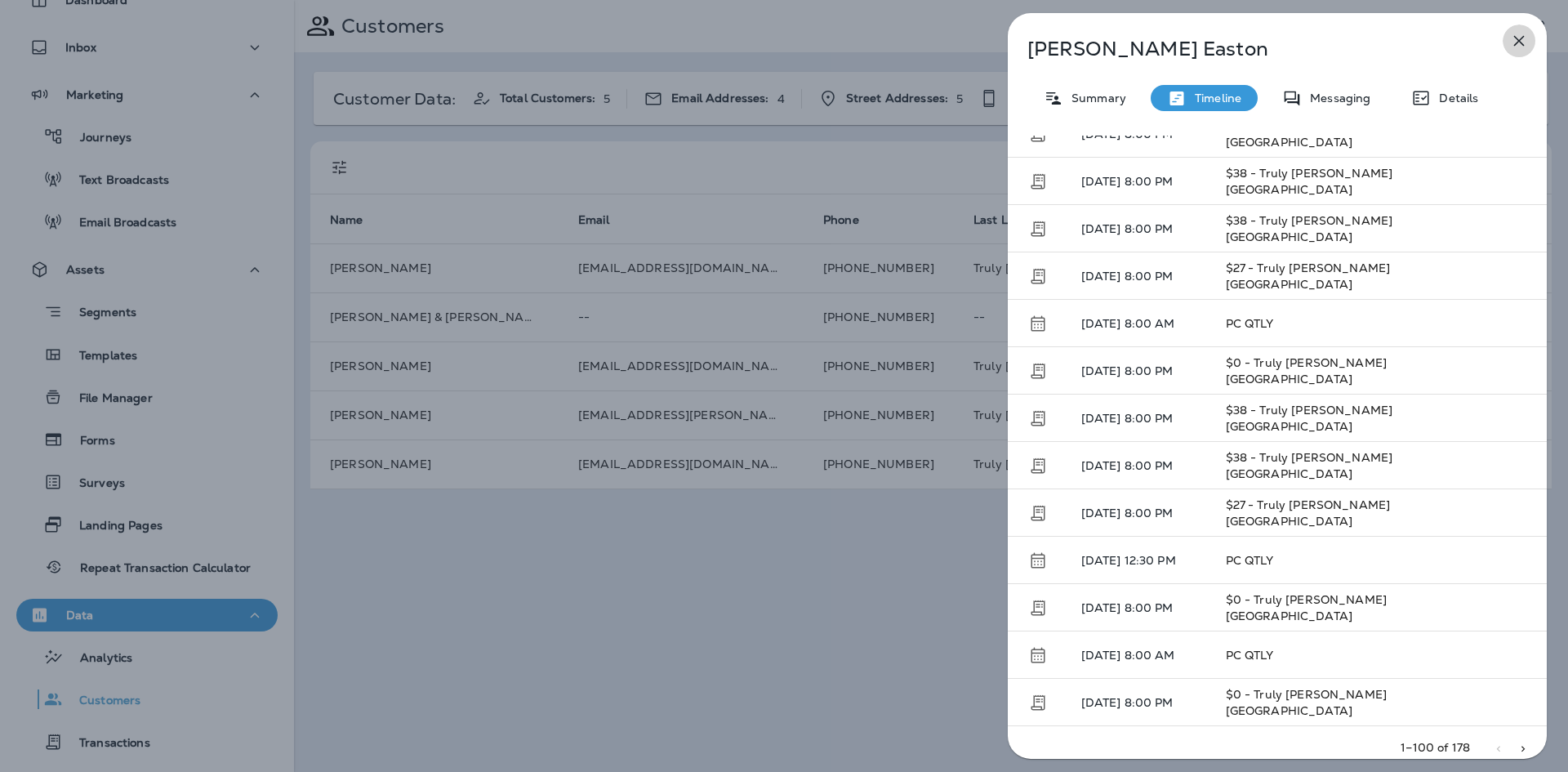
click at [1520, 40] on icon "button" at bounding box center [1519, 42] width 11 height 11
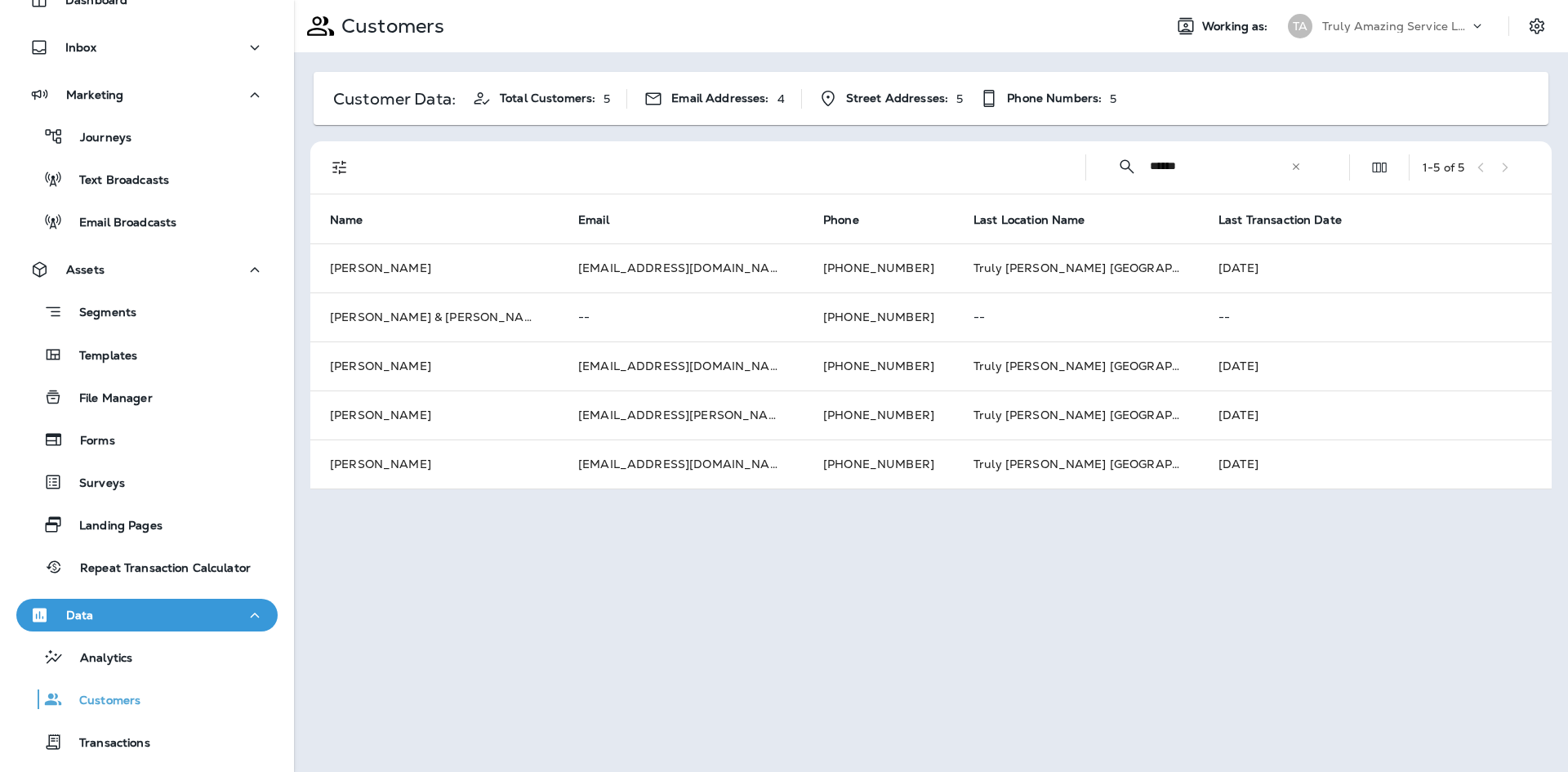
drag, startPoint x: 1292, startPoint y: 165, endPoint x: 1284, endPoint y: 166, distance: 8.1
click at [1293, 165] on icon at bounding box center [1296, 166] width 11 height 11
click at [1196, 174] on input "text" at bounding box center [1234, 166] width 170 height 43
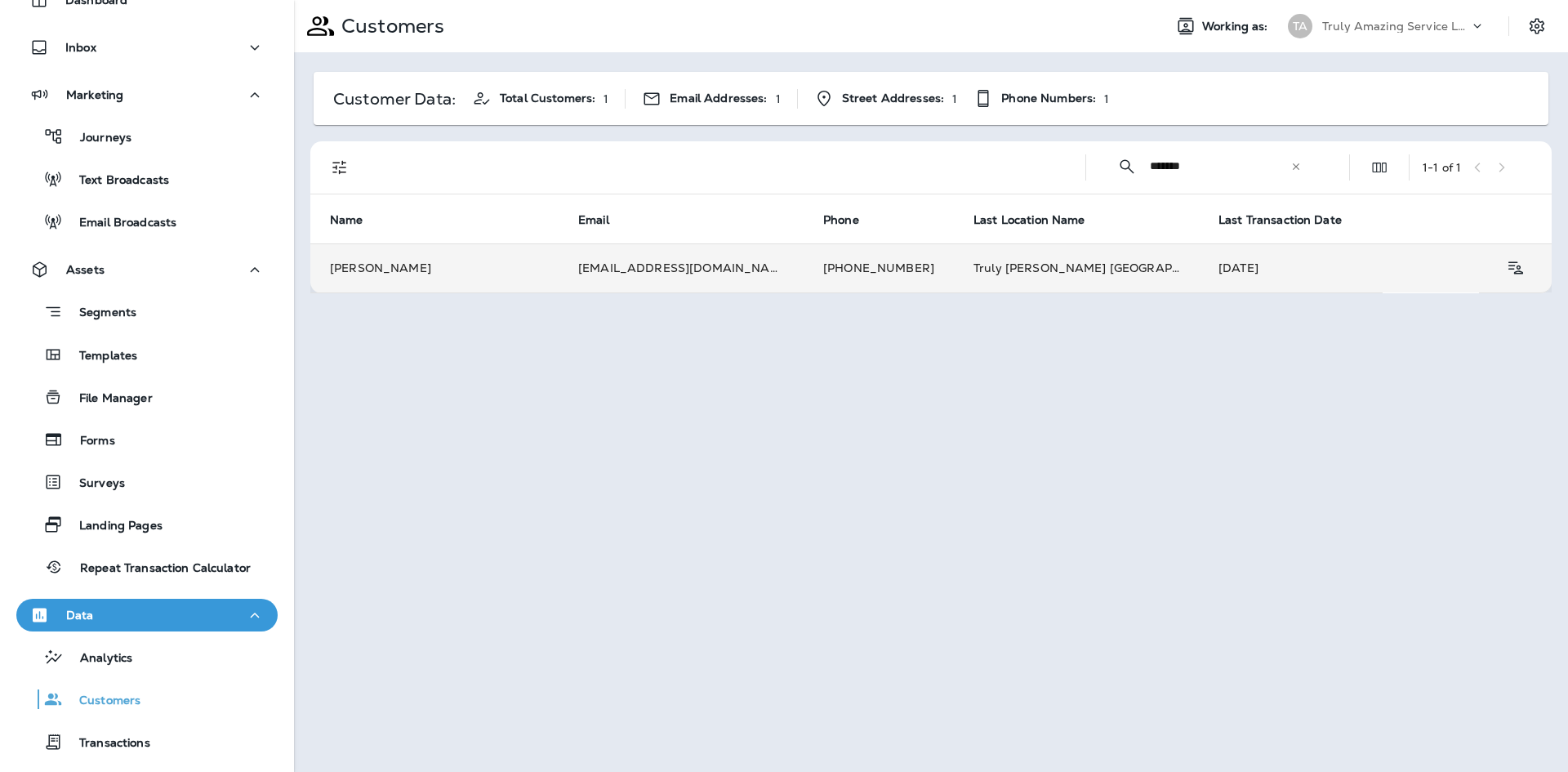
type input "*******"
click at [360, 271] on td "[PERSON_NAME]" at bounding box center [434, 267] width 248 height 49
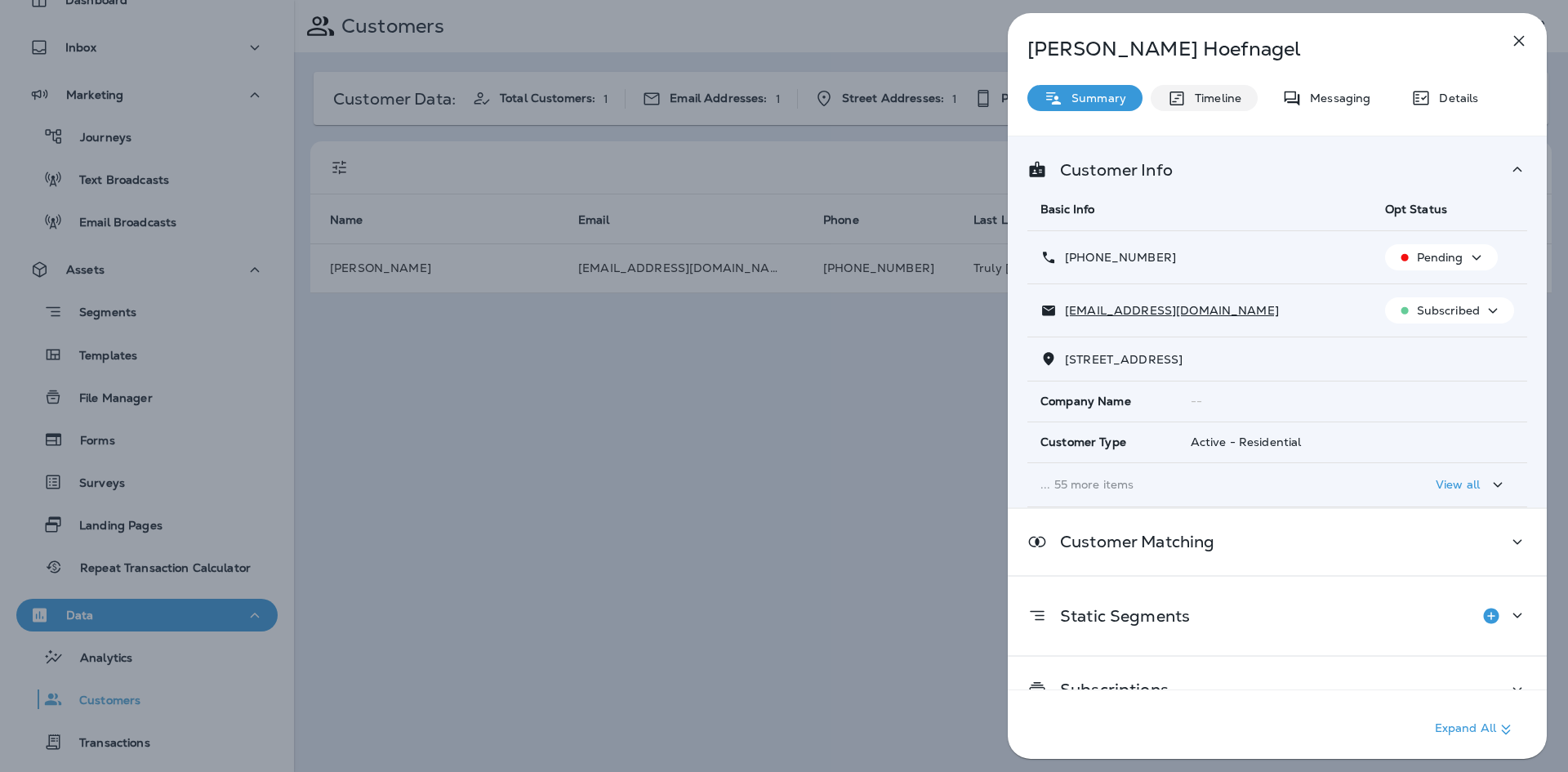
click at [1194, 98] on p "Timeline" at bounding box center [1213, 98] width 54 height 13
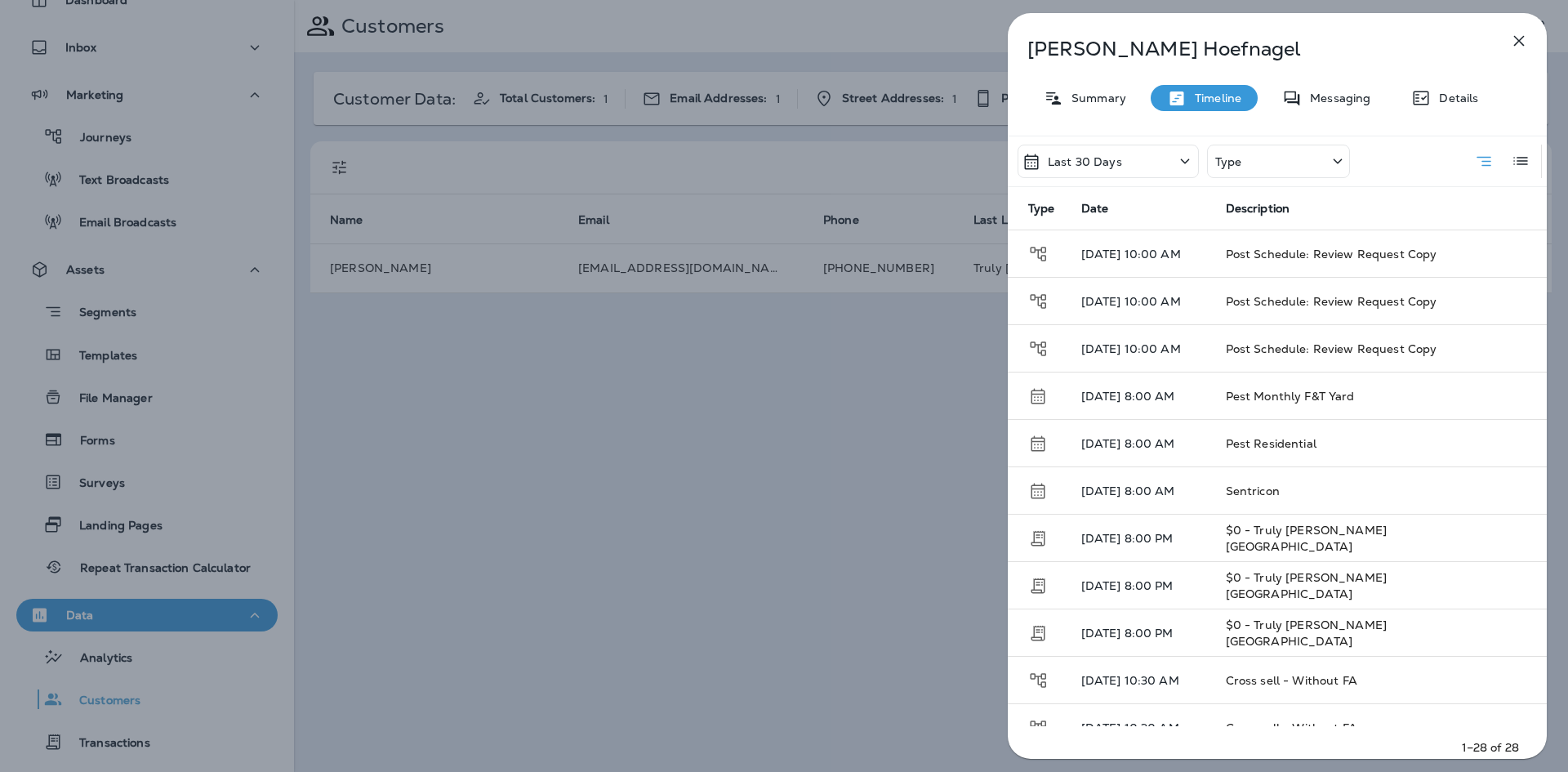
click at [1131, 158] on div "Last 30 Days" at bounding box center [1108, 161] width 182 height 33
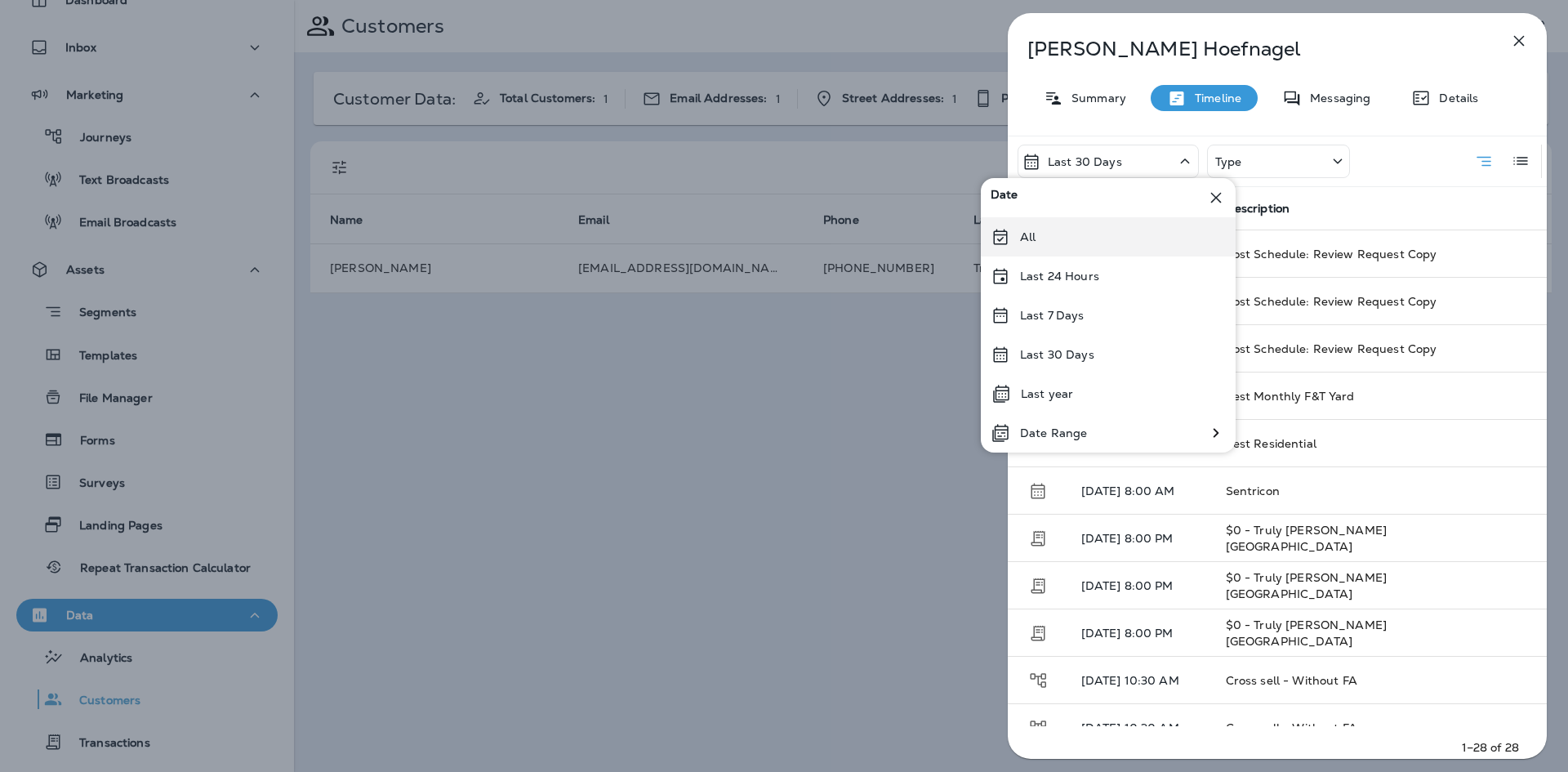
click at [1074, 228] on div "All" at bounding box center [1108, 236] width 255 height 39
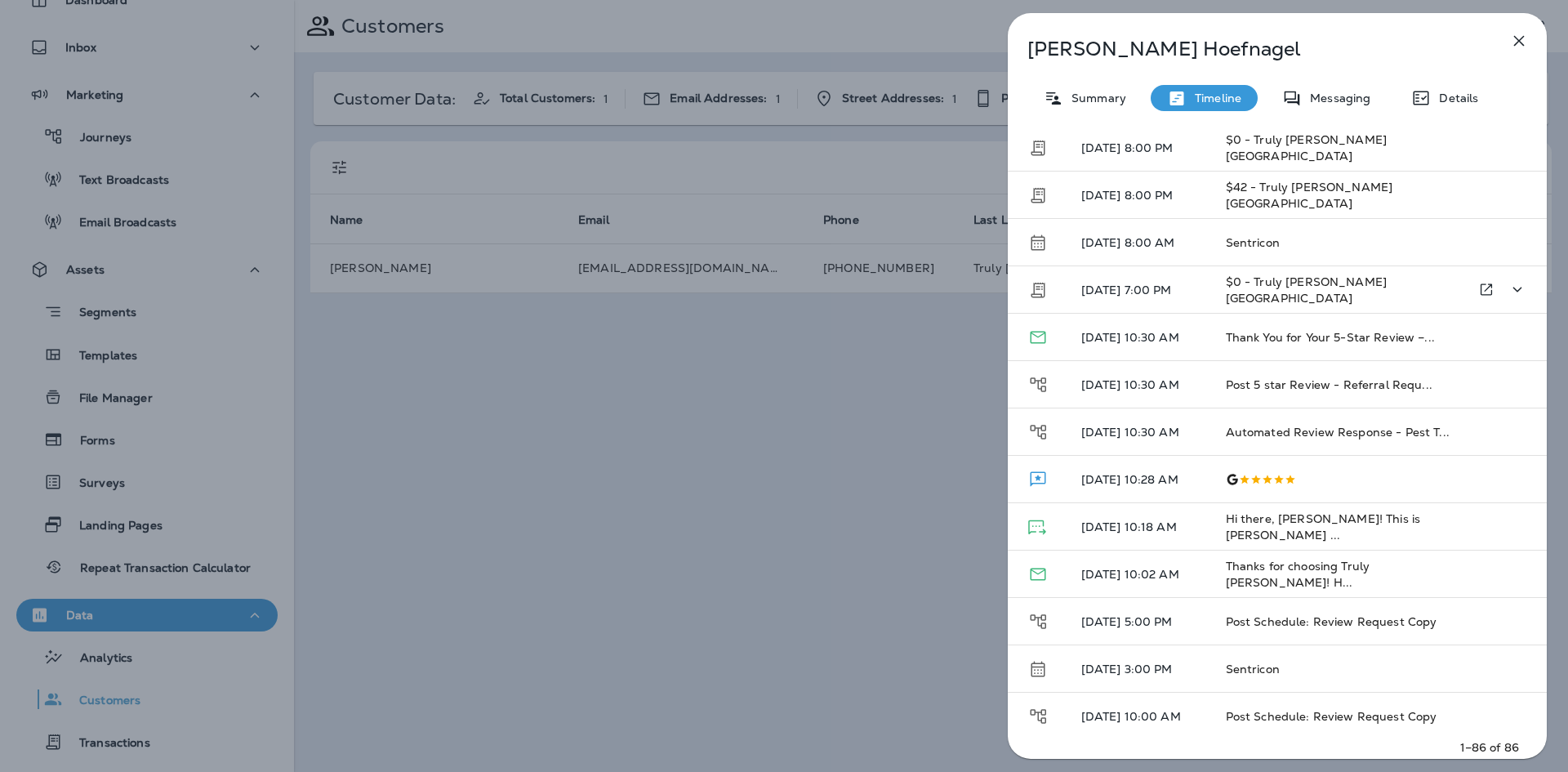
scroll to position [2776, 0]
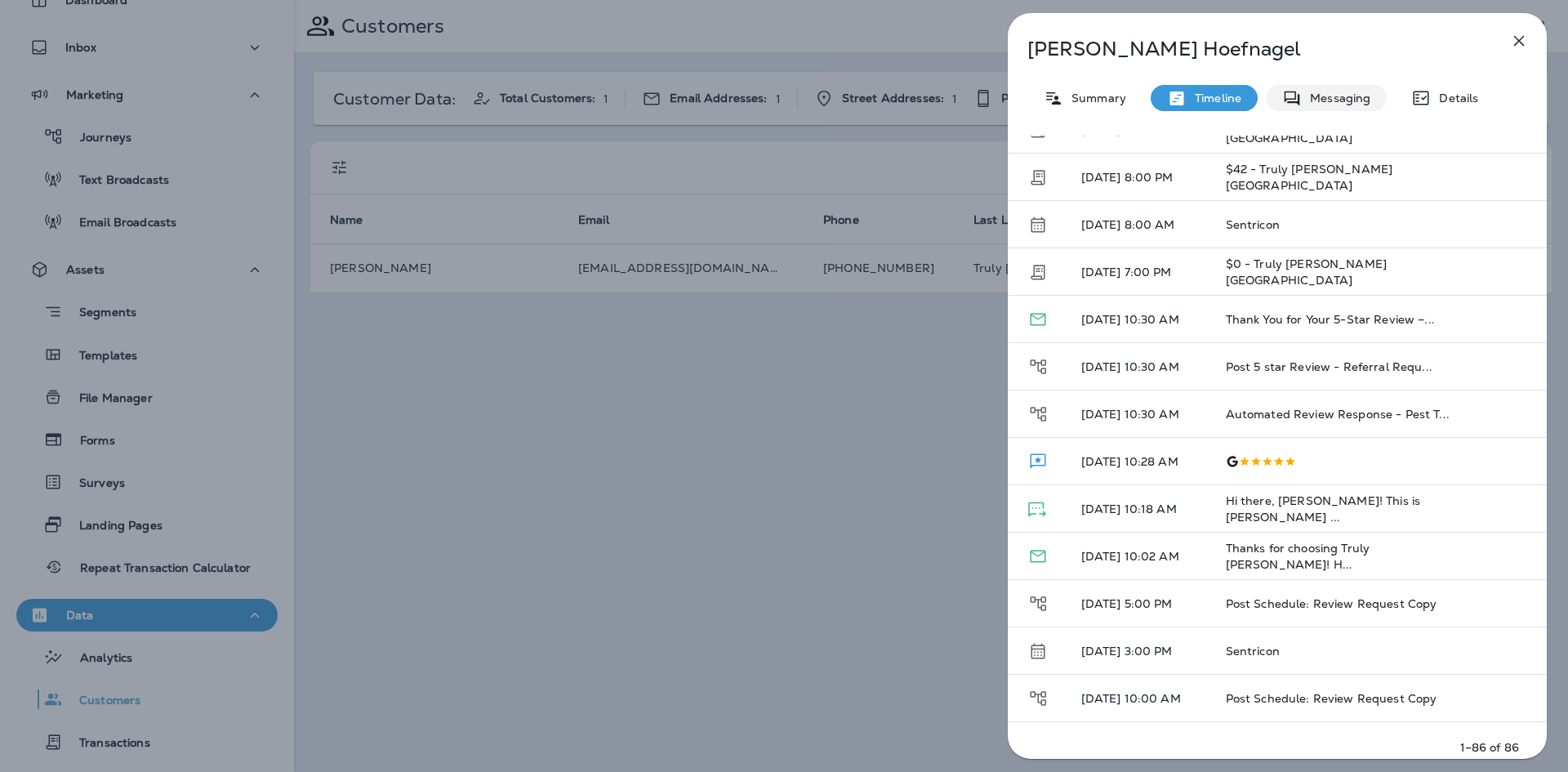
click at [1299, 103] on icon at bounding box center [1291, 98] width 16 height 15
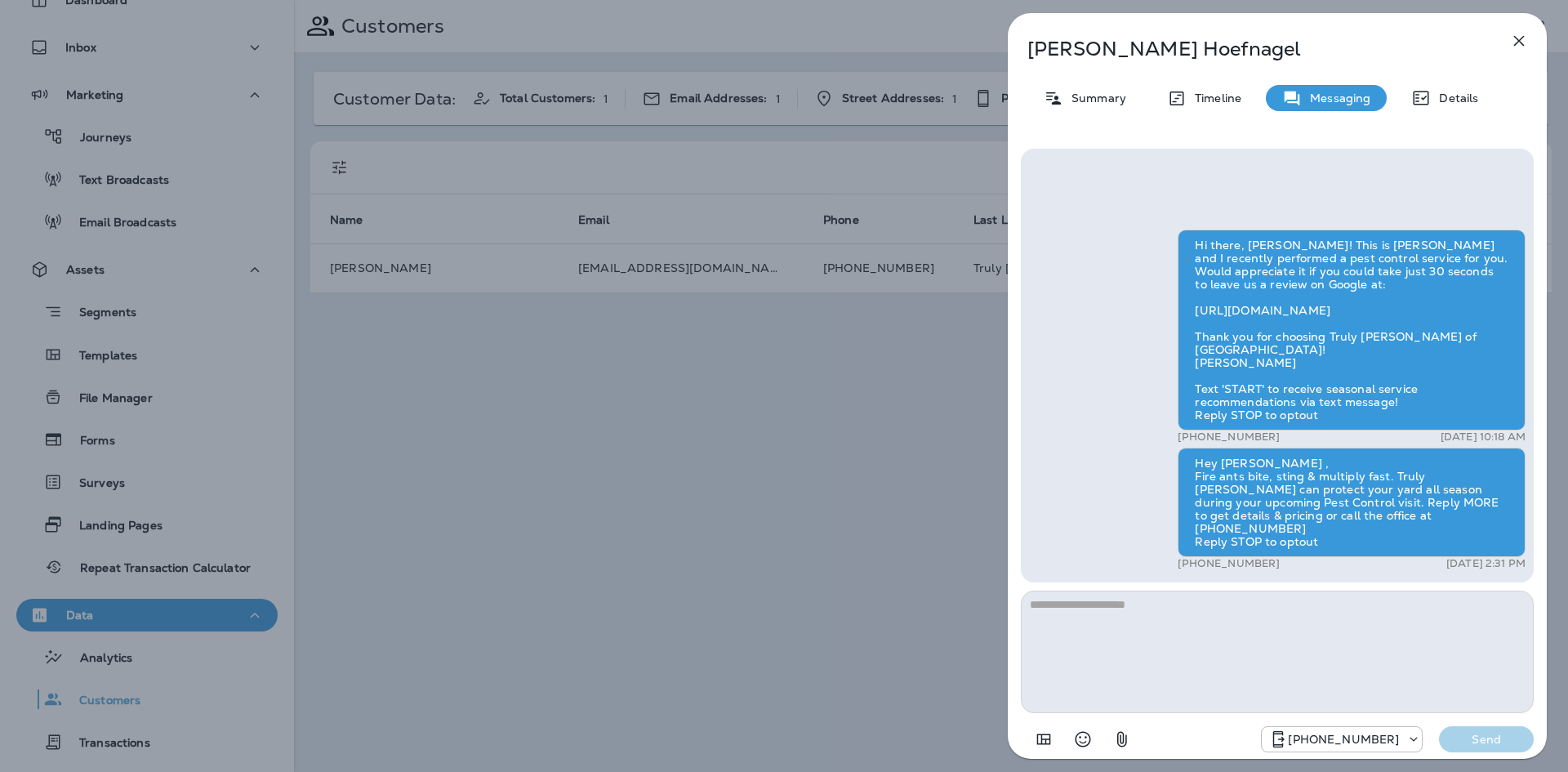
click at [1517, 42] on icon "button" at bounding box center [1519, 42] width 11 height 11
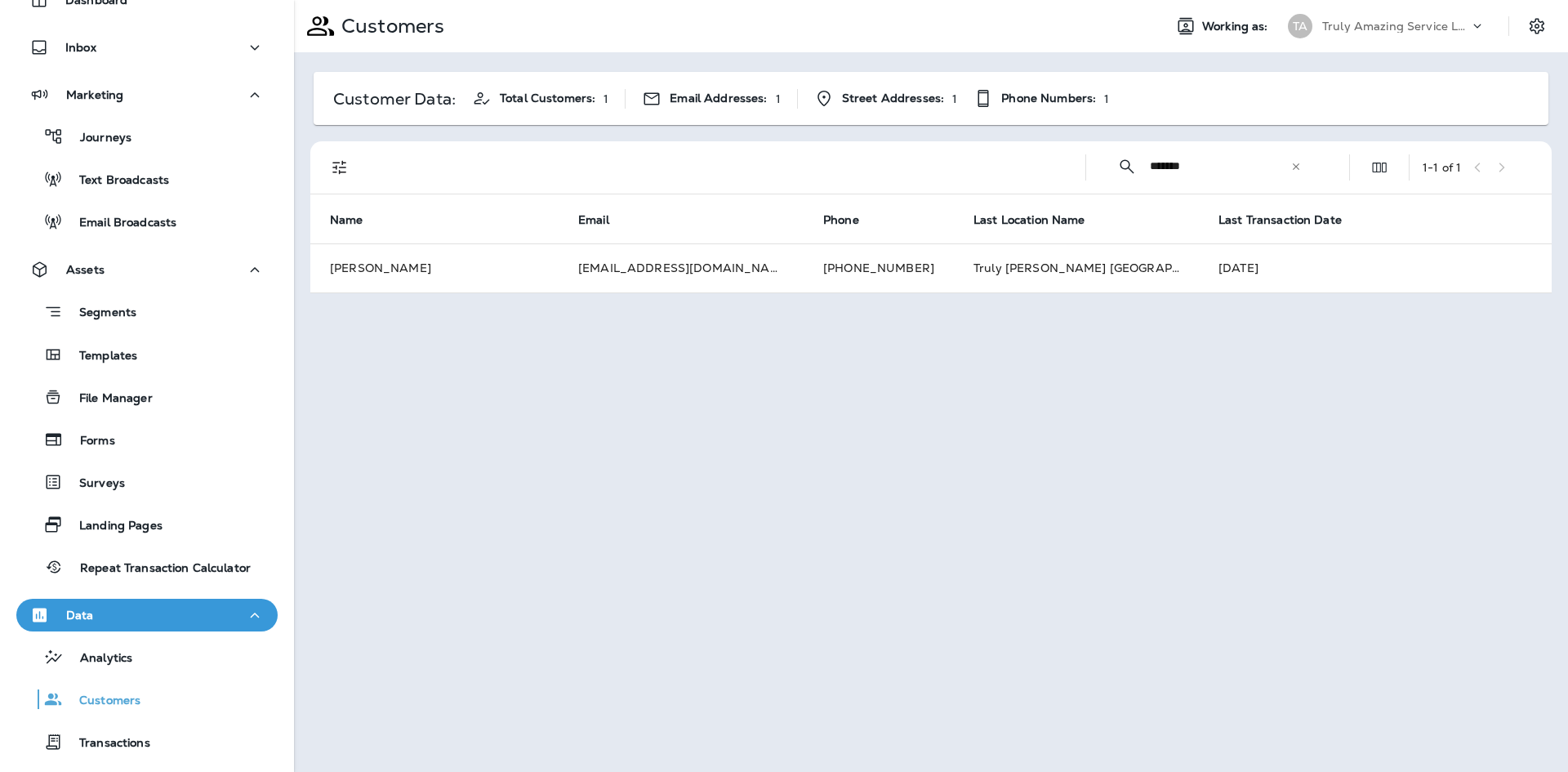
click at [1296, 166] on icon at bounding box center [1295, 165] width 6 height 6
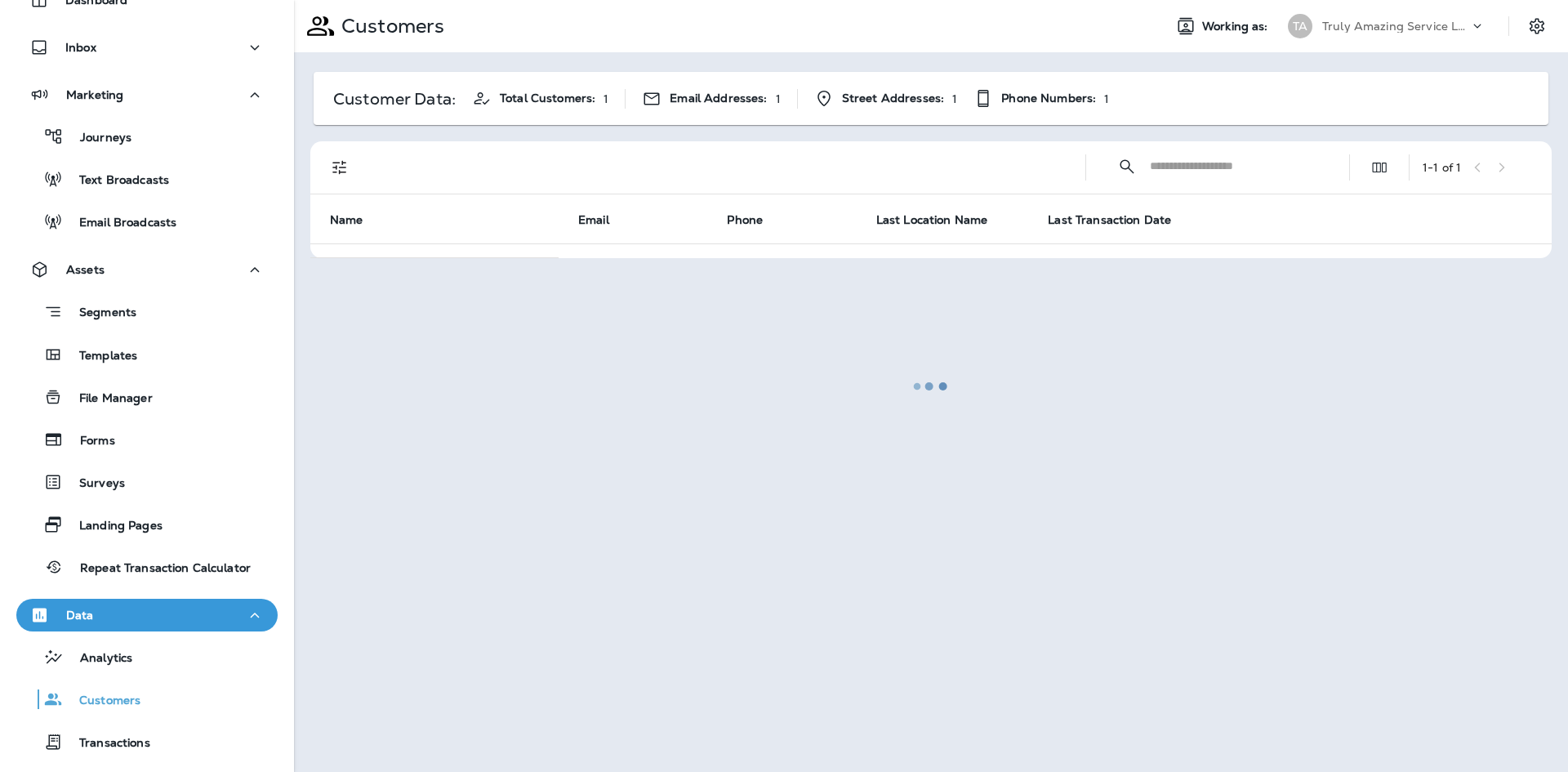
click at [1221, 172] on div at bounding box center [930, 386] width 1270 height 768
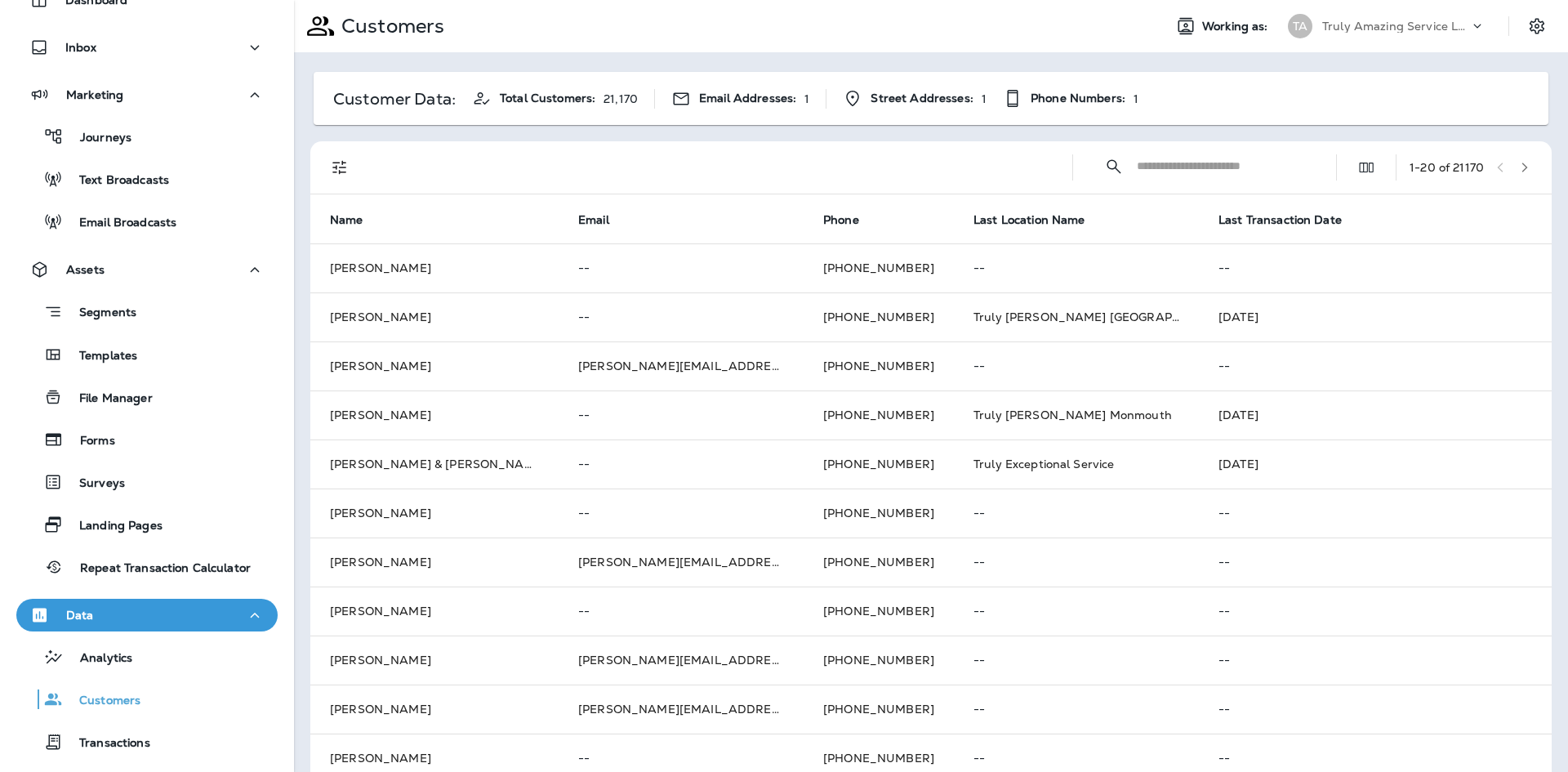
click at [1221, 171] on input "text" at bounding box center [1221, 166] width 170 height 43
type input "******"
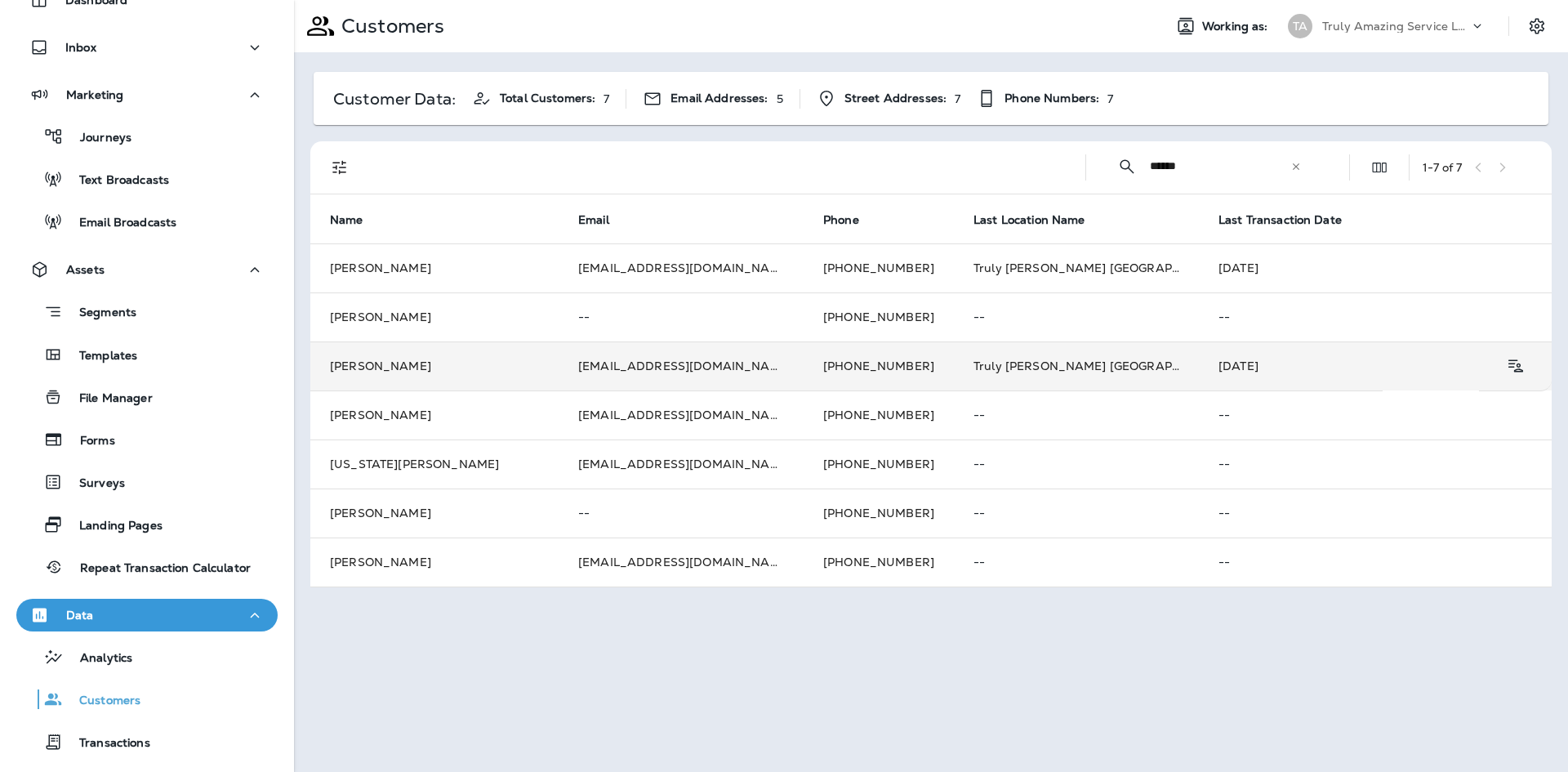
click at [379, 360] on td "[PERSON_NAME]" at bounding box center [434, 365] width 248 height 49
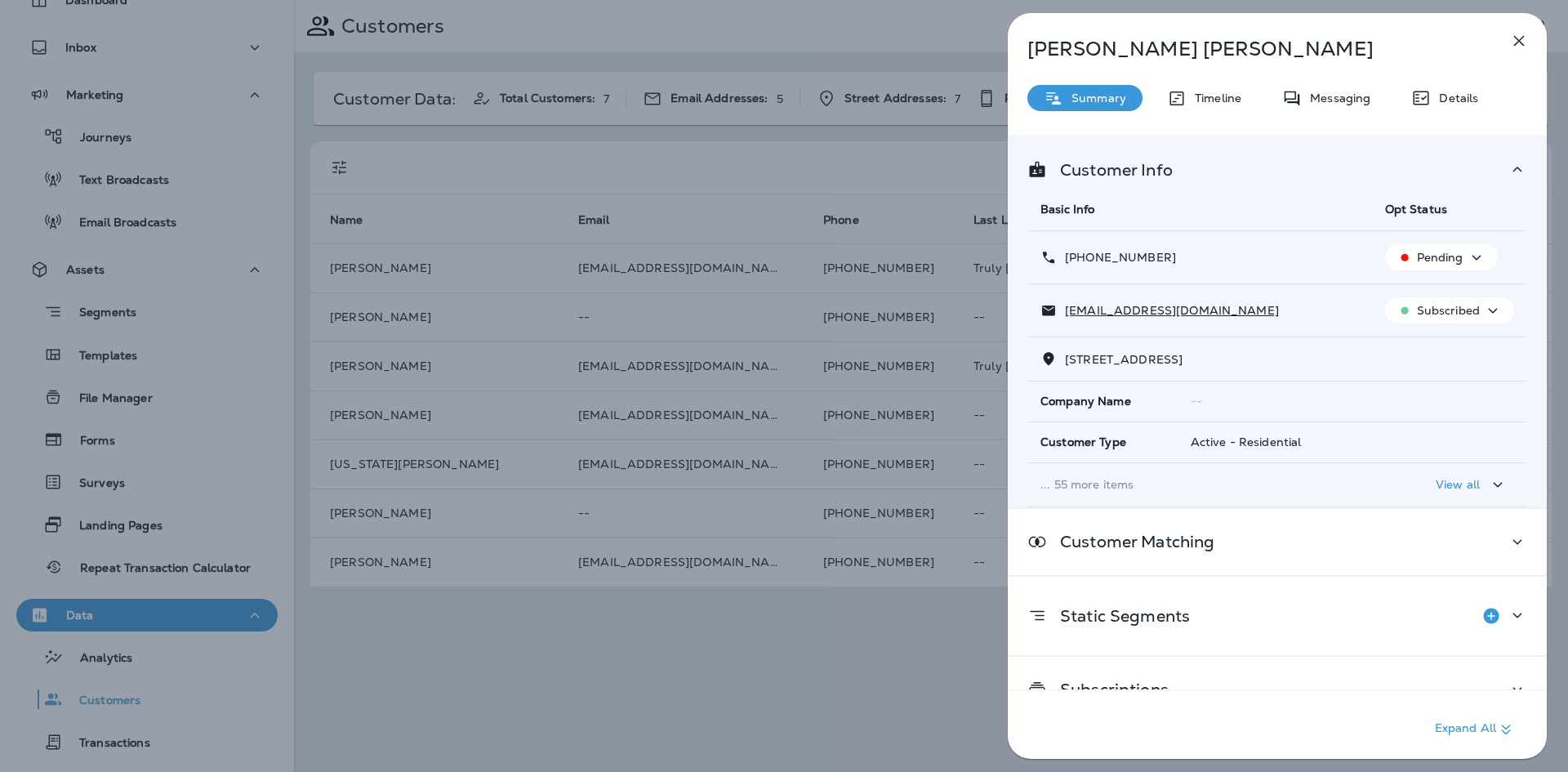
click at [1177, 96] on icon at bounding box center [1176, 99] width 19 height 20
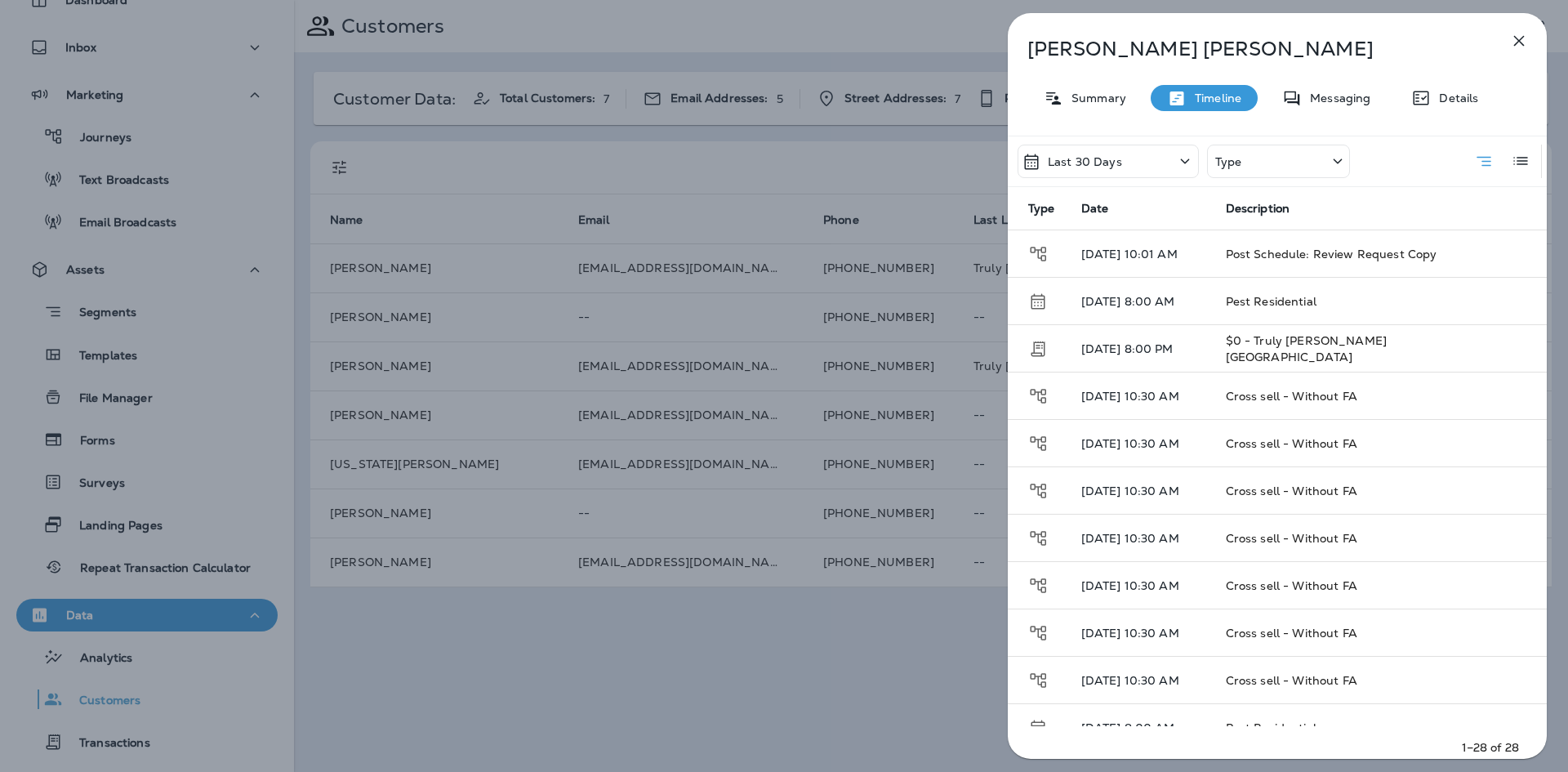
click at [1146, 154] on div "Last 30 Days" at bounding box center [1108, 161] width 182 height 33
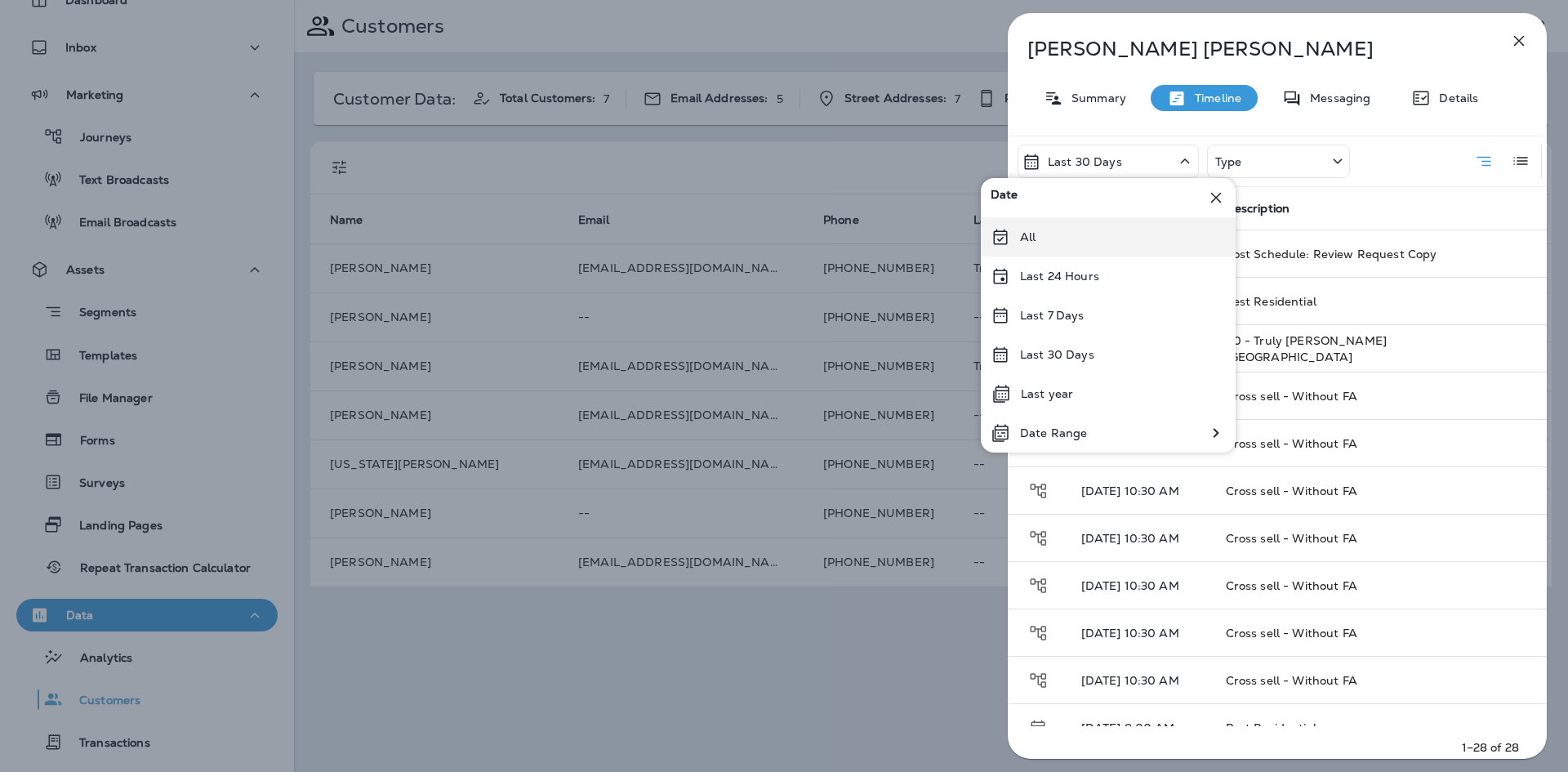
click at [1017, 231] on div "All" at bounding box center [1108, 236] width 255 height 39
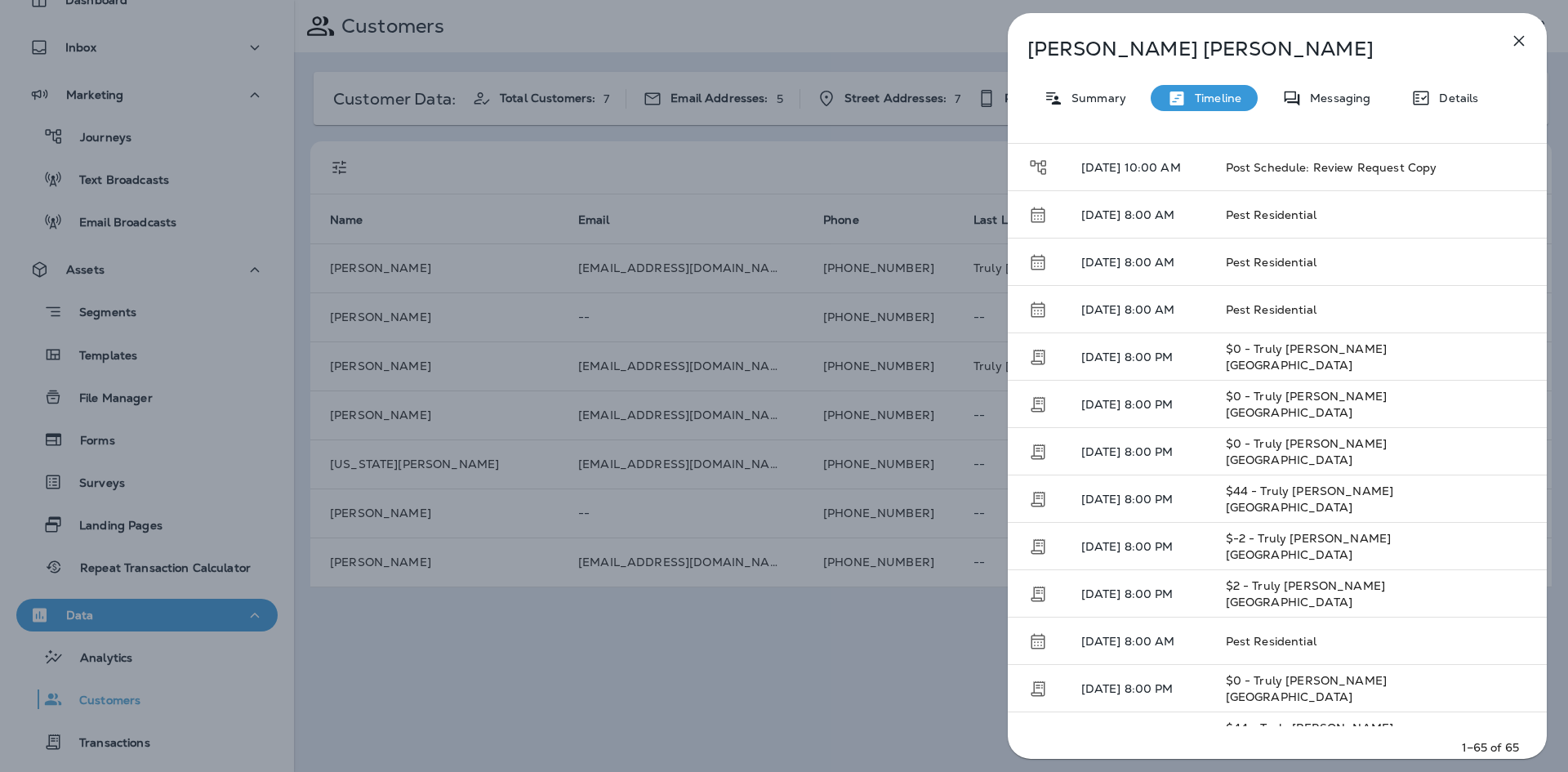
scroll to position [2583, 0]
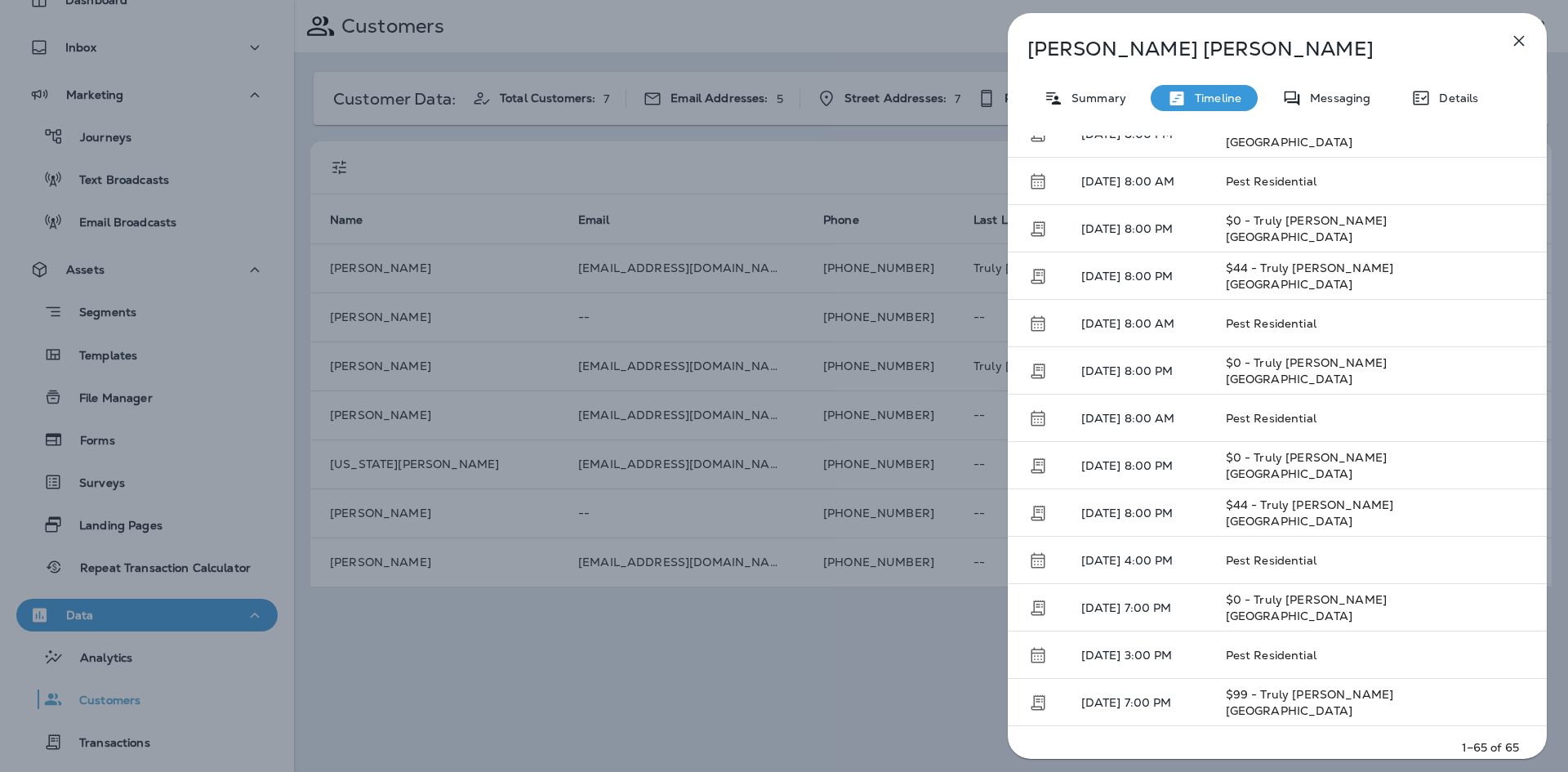
click at [1352, 74] on div "[PERSON_NAME] Summary Timeline Messaging Details All Type Type Date Description…" at bounding box center [1277, 390] width 539 height 755
click at [1362, 103] on p "Messaging" at bounding box center [1336, 98] width 68 height 13
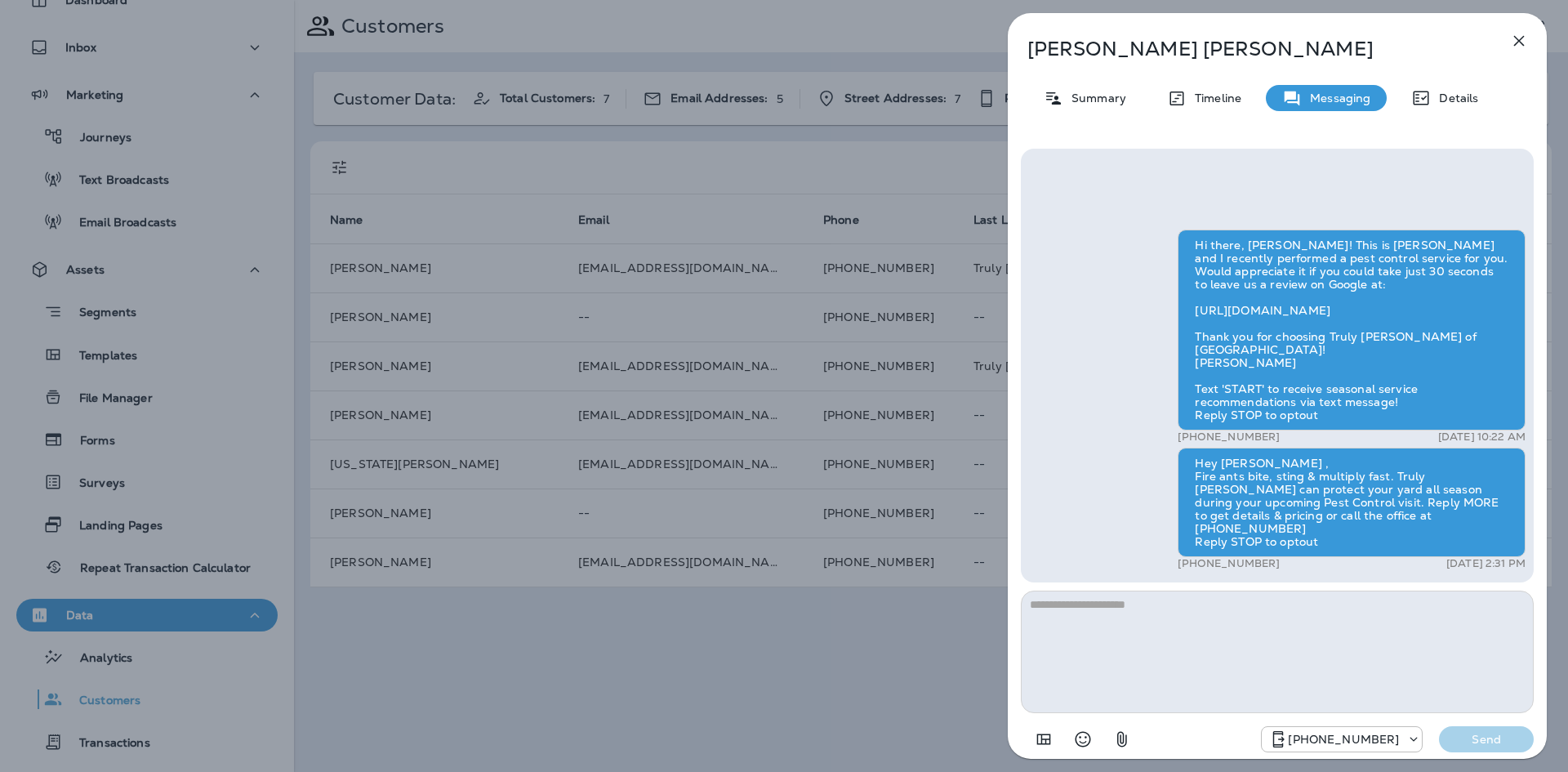
click at [1525, 41] on icon "button" at bounding box center [1518, 41] width 19 height 19
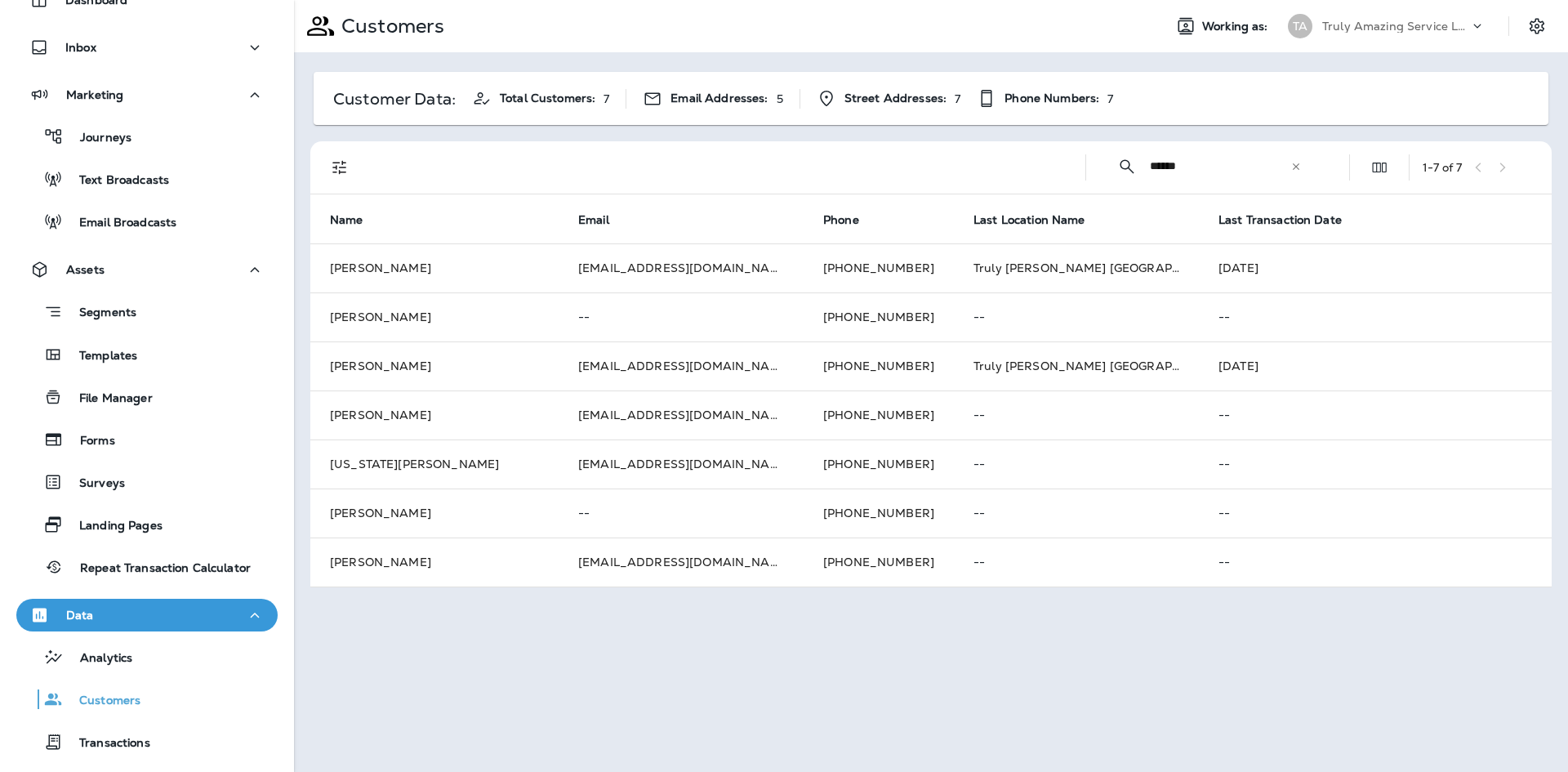
click at [1296, 171] on icon at bounding box center [1296, 166] width 11 height 11
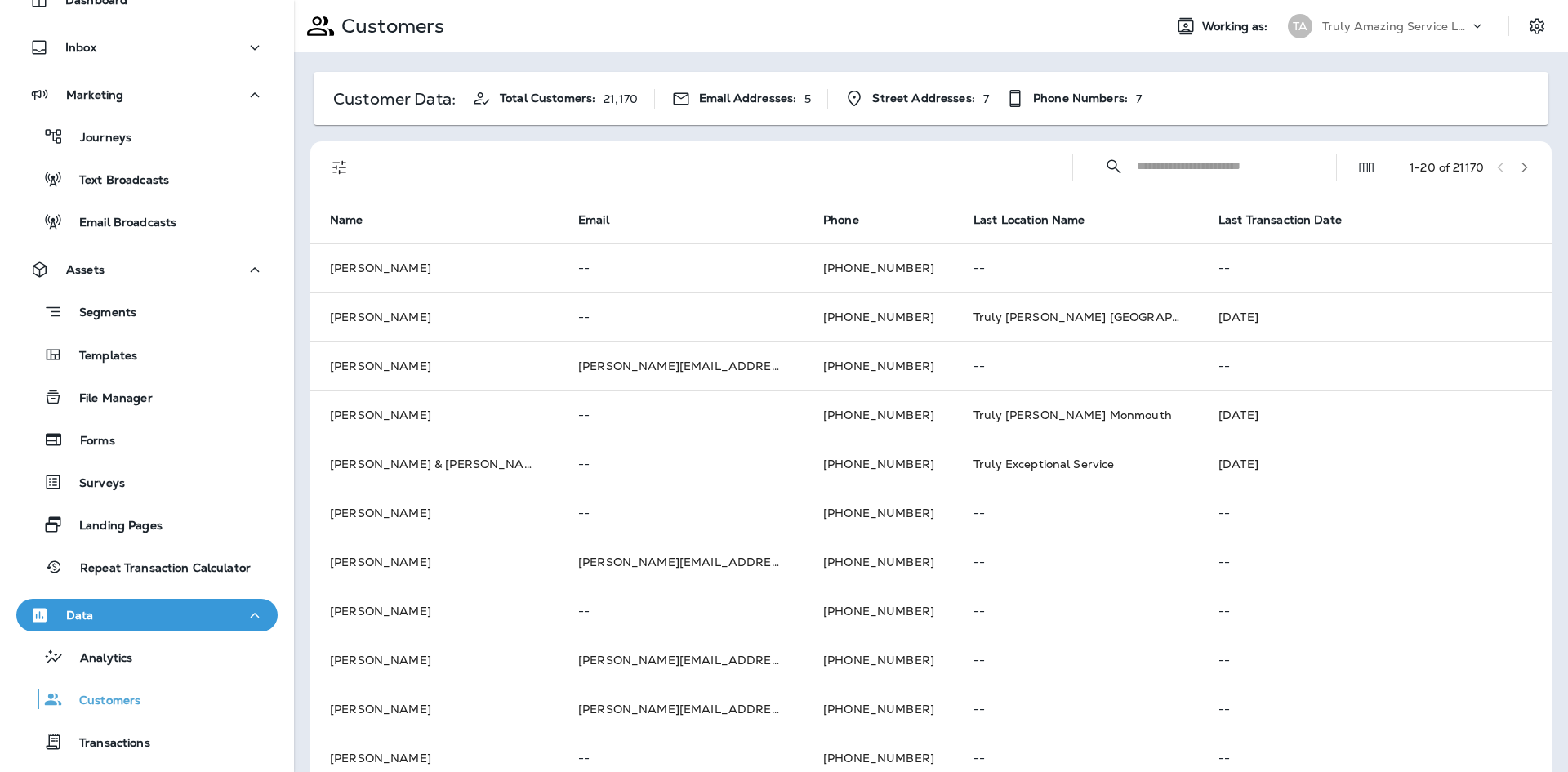
click at [1234, 184] on input "text" at bounding box center [1221, 166] width 170 height 43
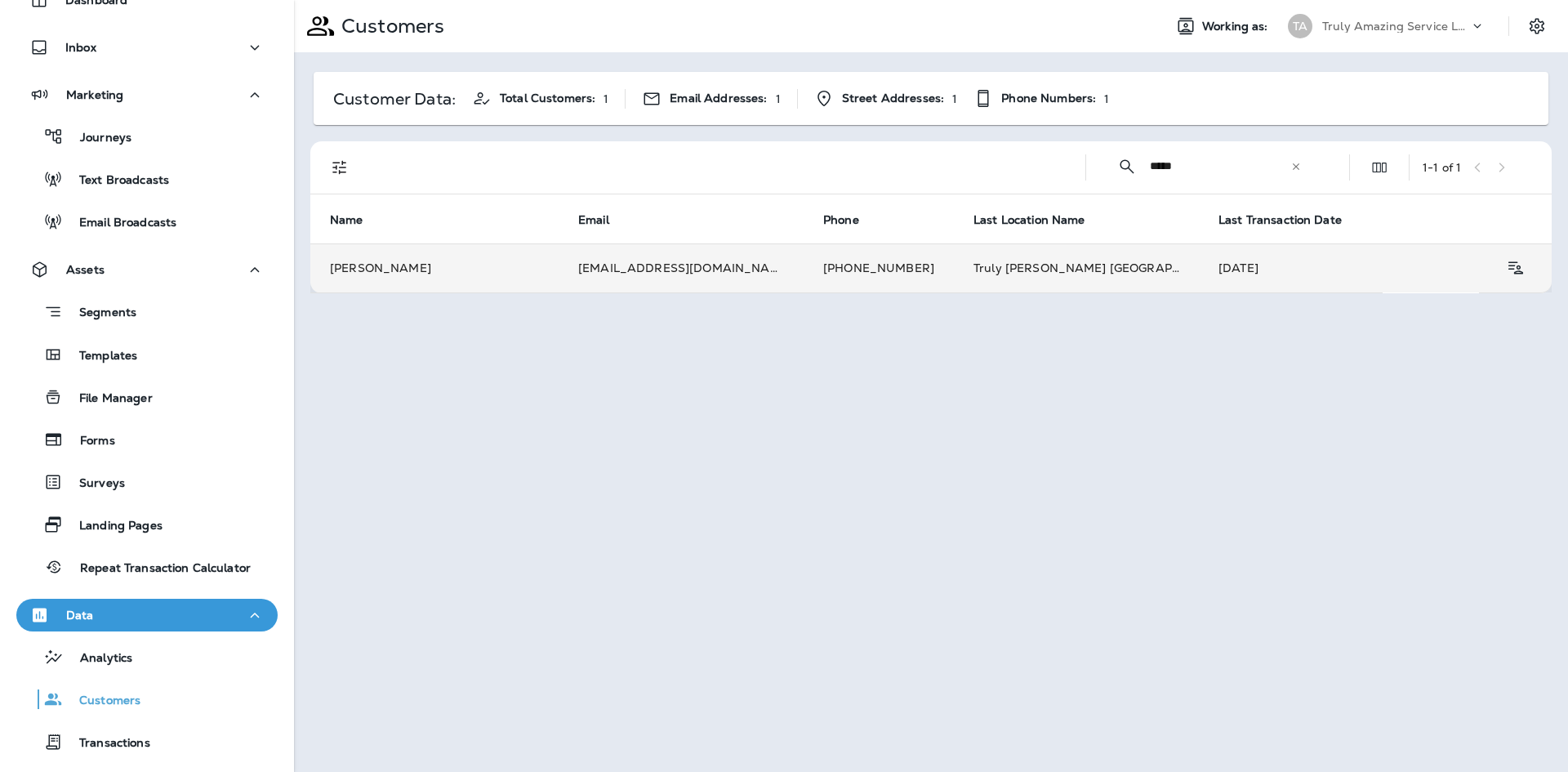
type input "*****"
click at [375, 268] on td "[PERSON_NAME]" at bounding box center [434, 267] width 248 height 49
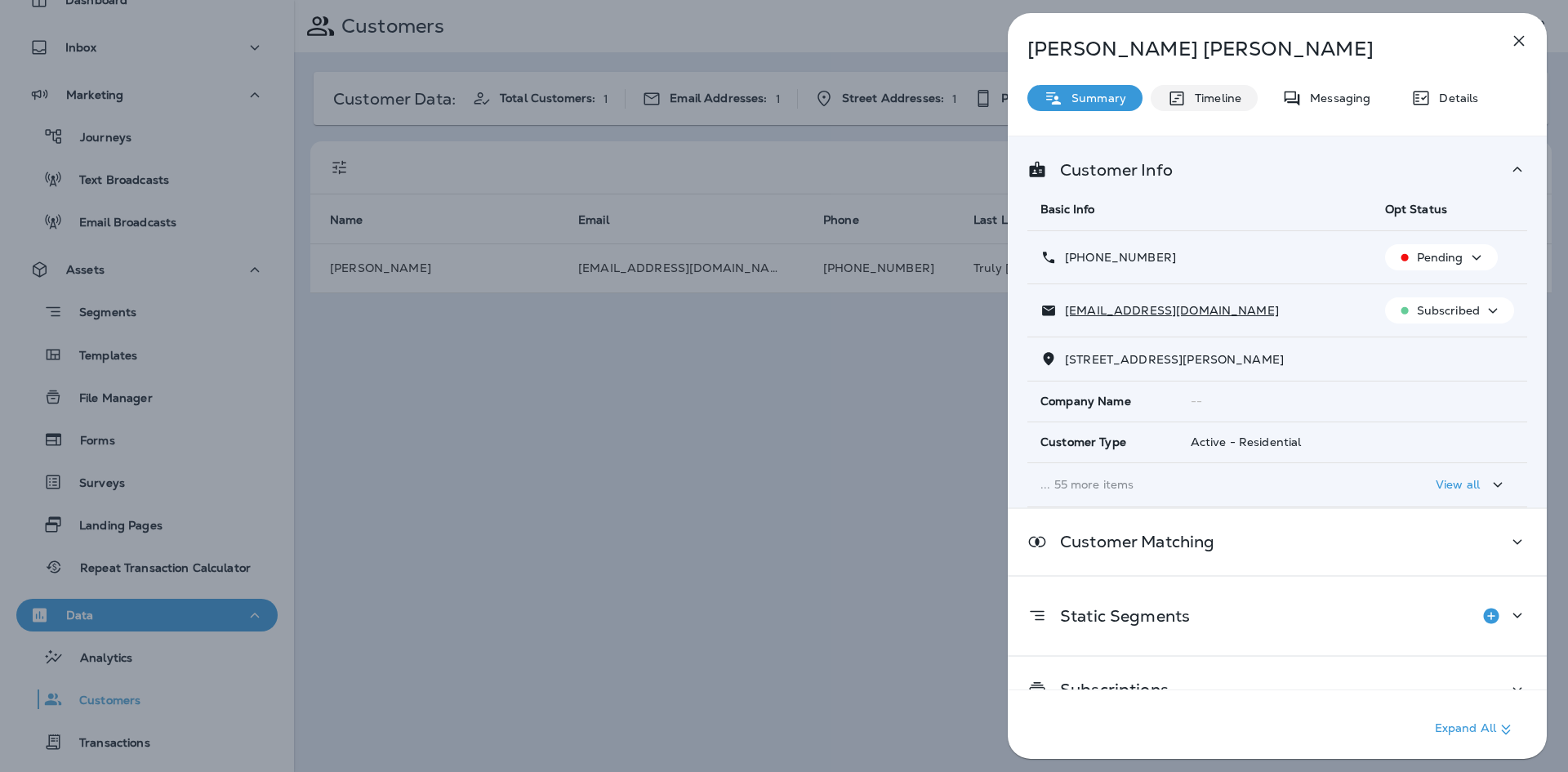
click at [1198, 109] on div "Timeline" at bounding box center [1204, 98] width 107 height 26
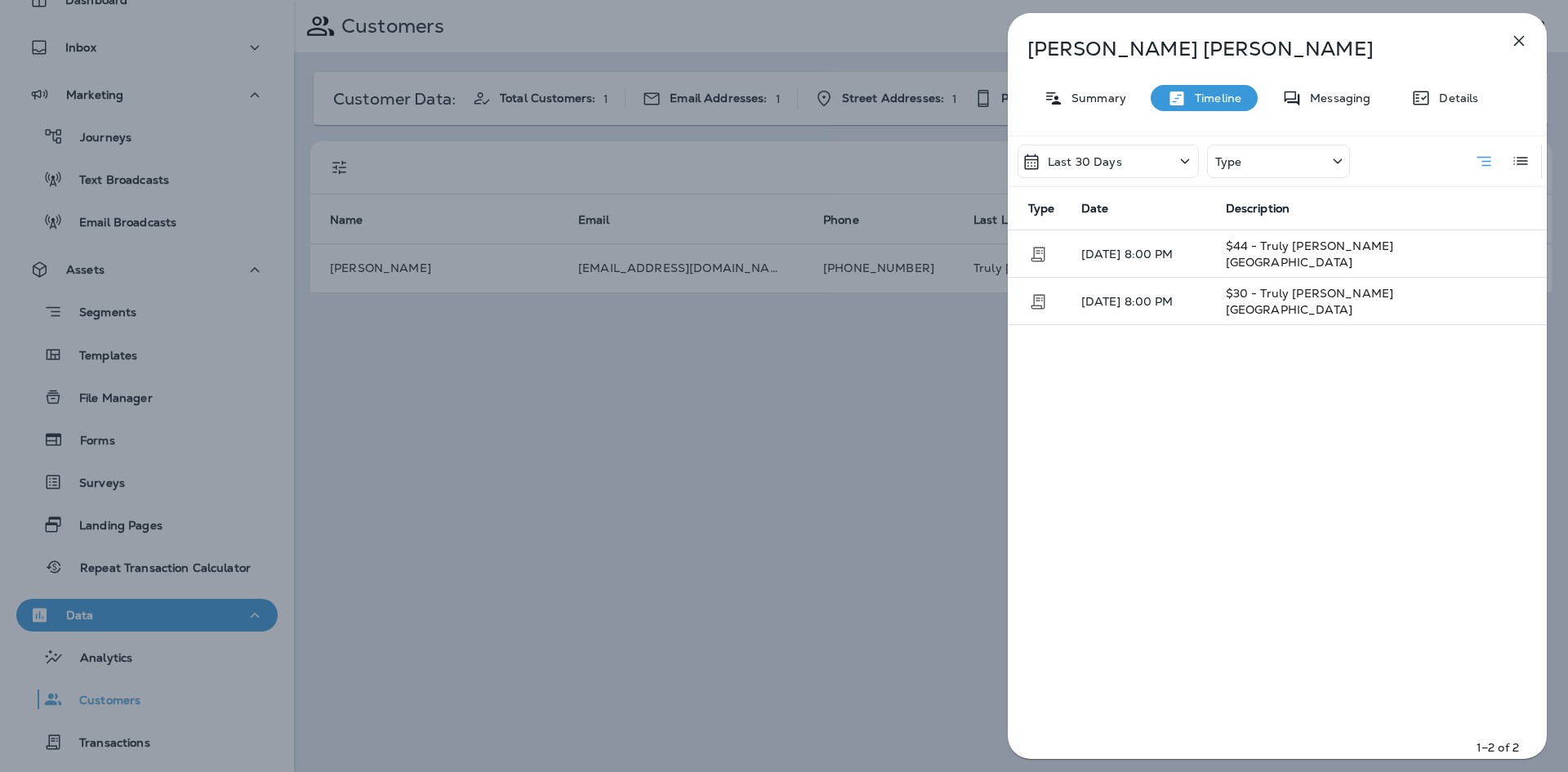
click at [1184, 164] on icon at bounding box center [1184, 161] width 19 height 20
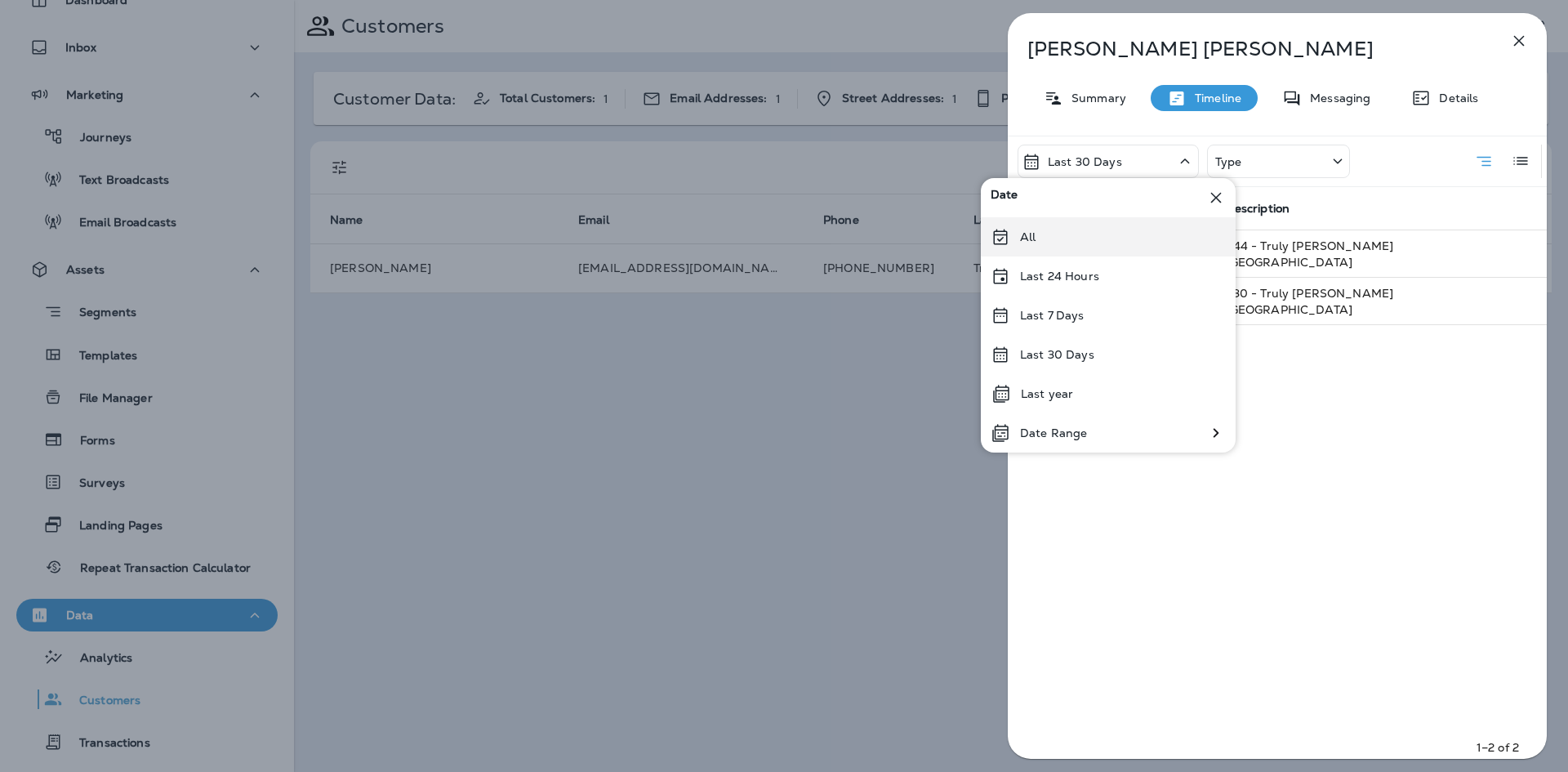
click at [1059, 245] on div "All" at bounding box center [1108, 236] width 255 height 39
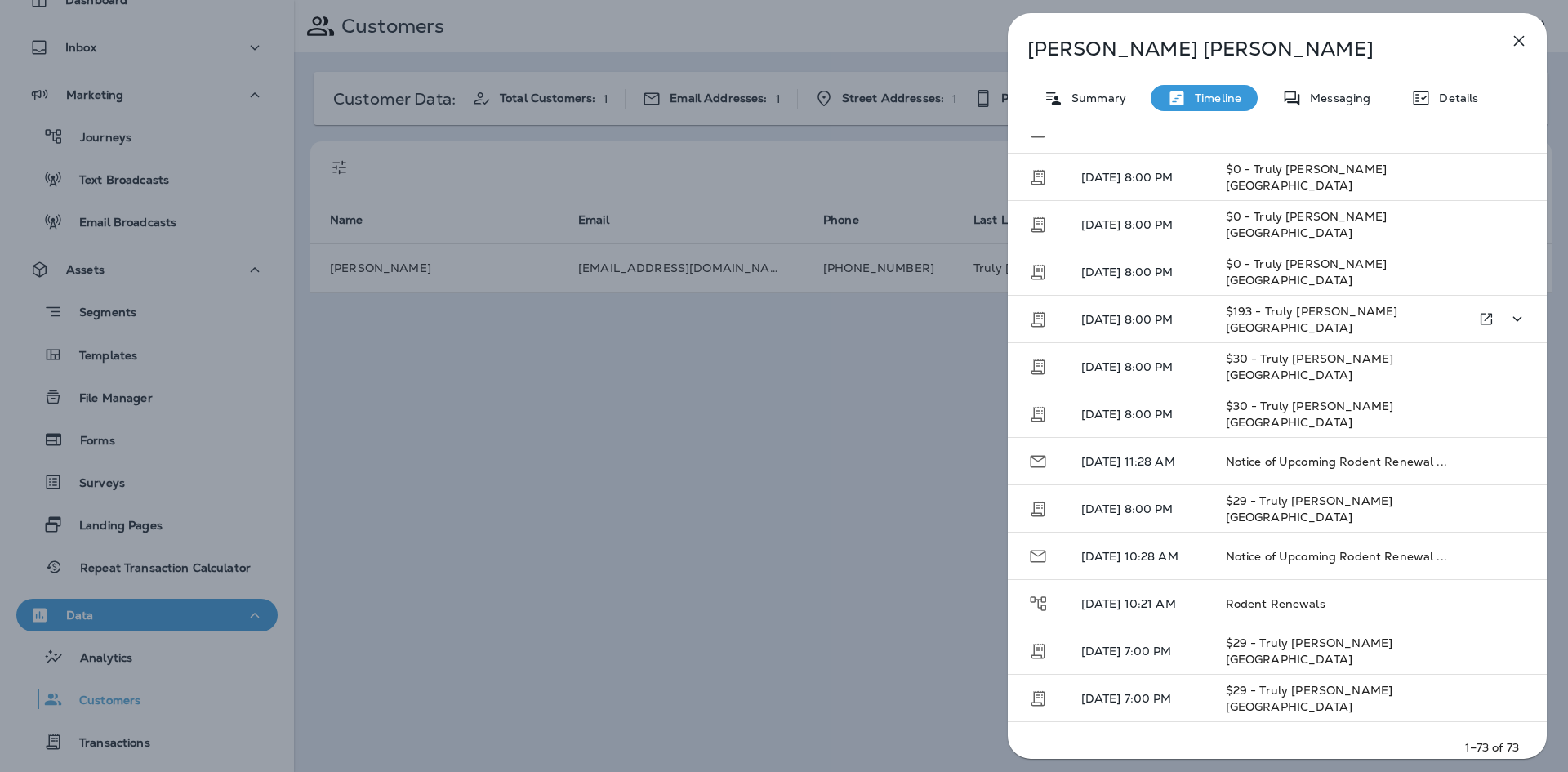
scroll to position [980, 0]
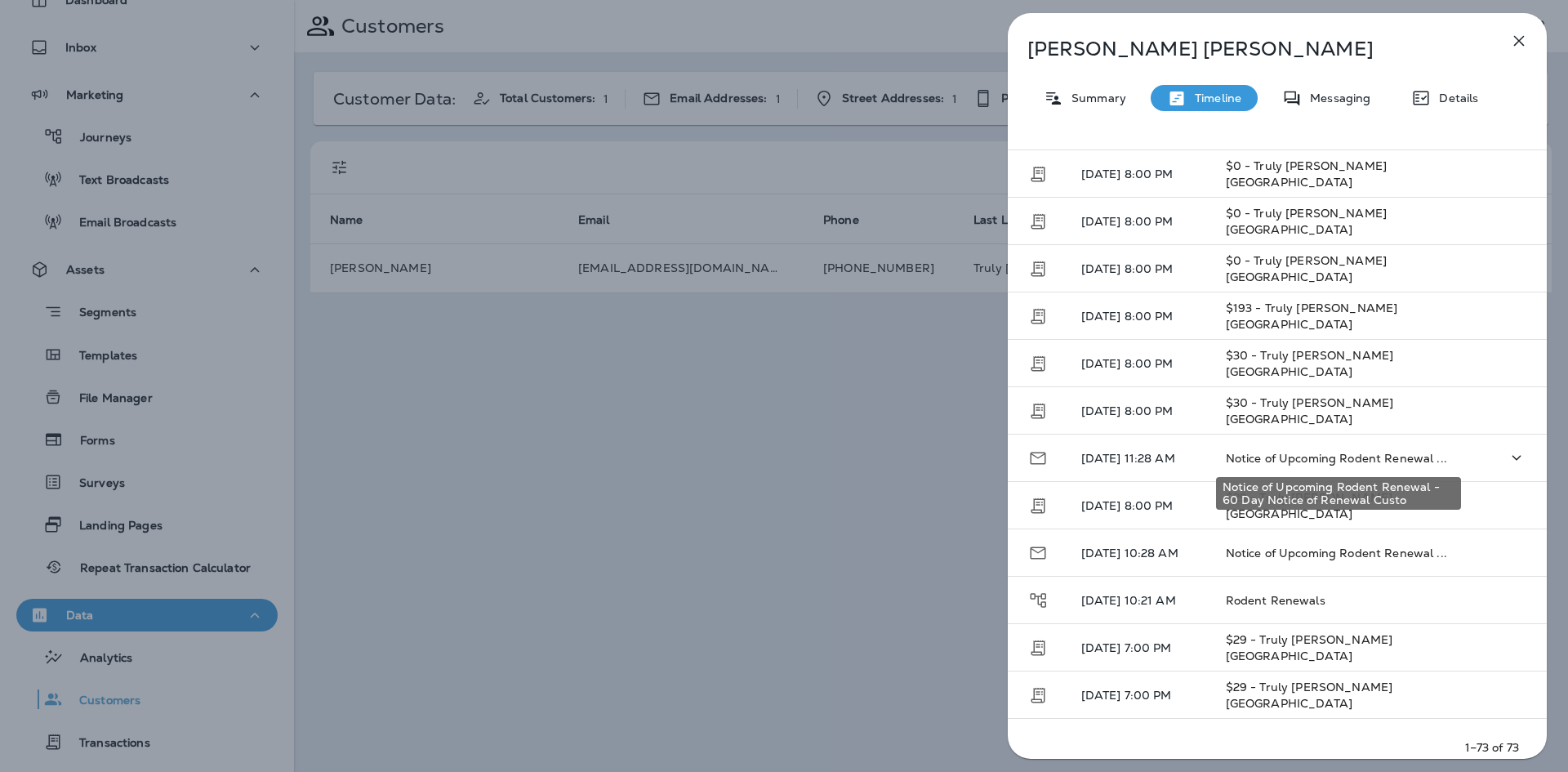
click at [1390, 457] on span "Notice of Upcoming Rodent Renewal ..." at bounding box center [1336, 458] width 221 height 15
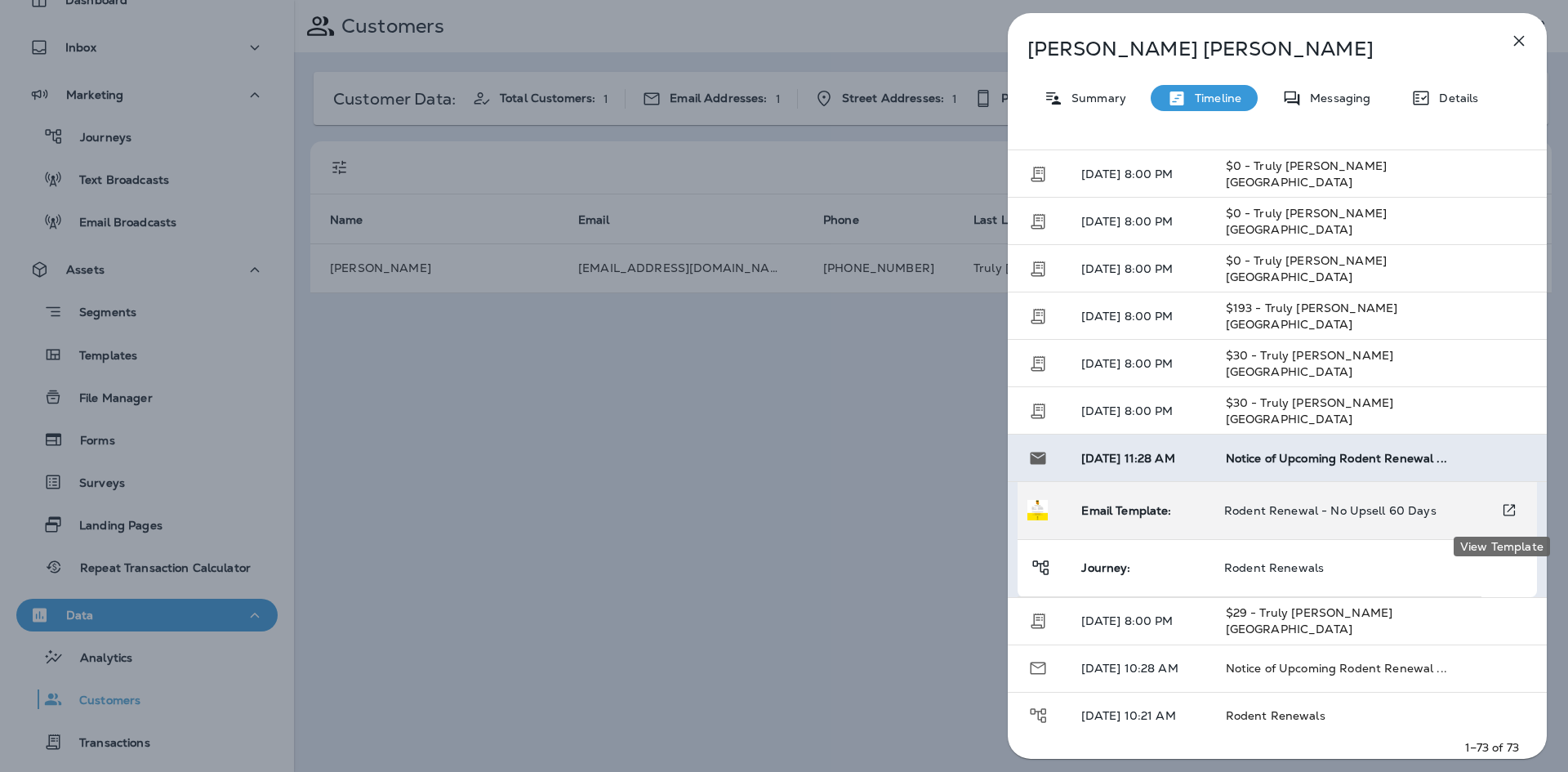
click at [1504, 514] on icon "View Template" at bounding box center [1509, 510] width 17 height 18
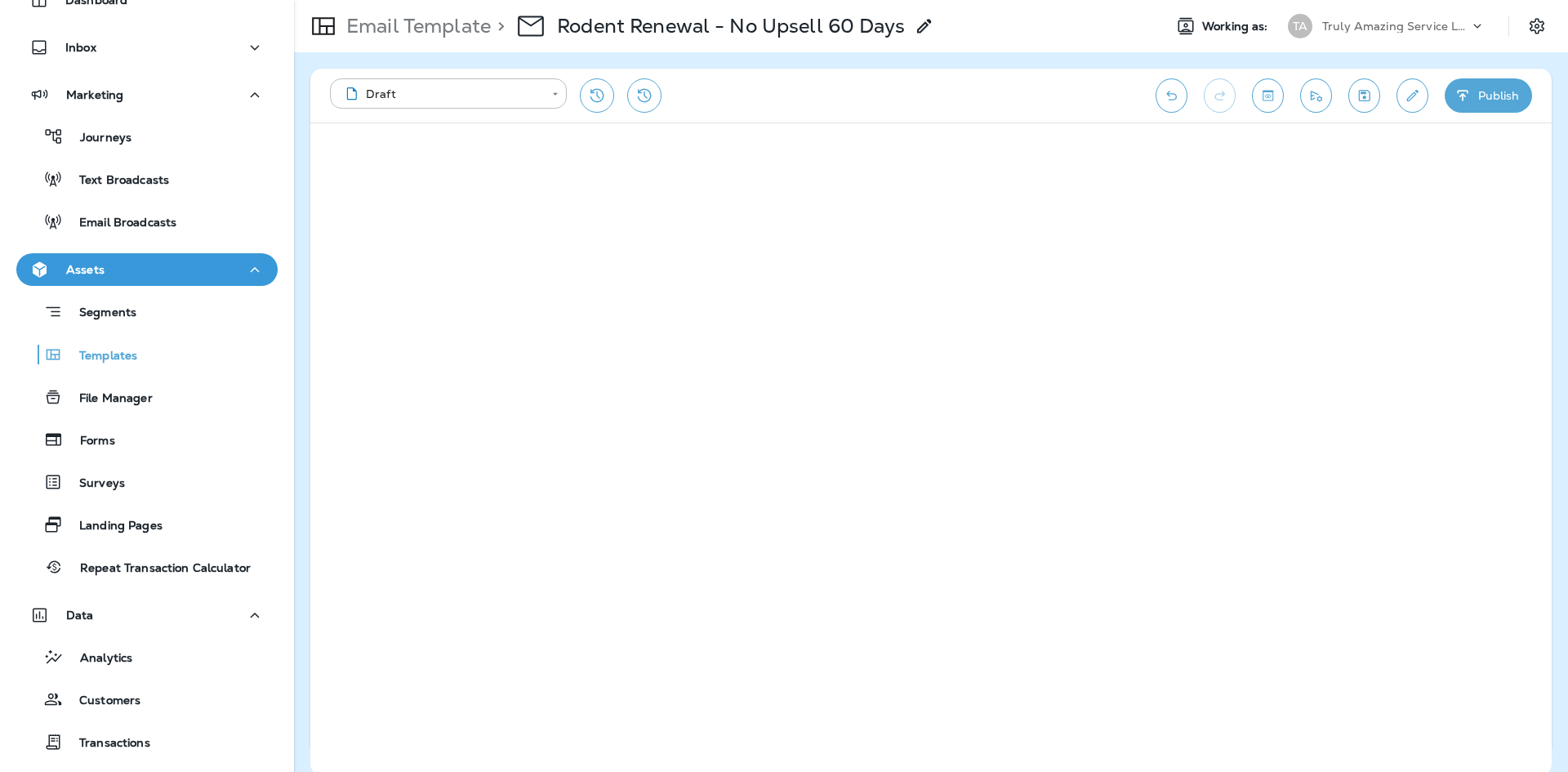
click at [455, 41] on div "Email Template > Rodent Renewal - No Upsell 60 Days" at bounding box center [614, 27] width 640 height 46
click at [454, 35] on p "Email Template" at bounding box center [415, 26] width 151 height 25
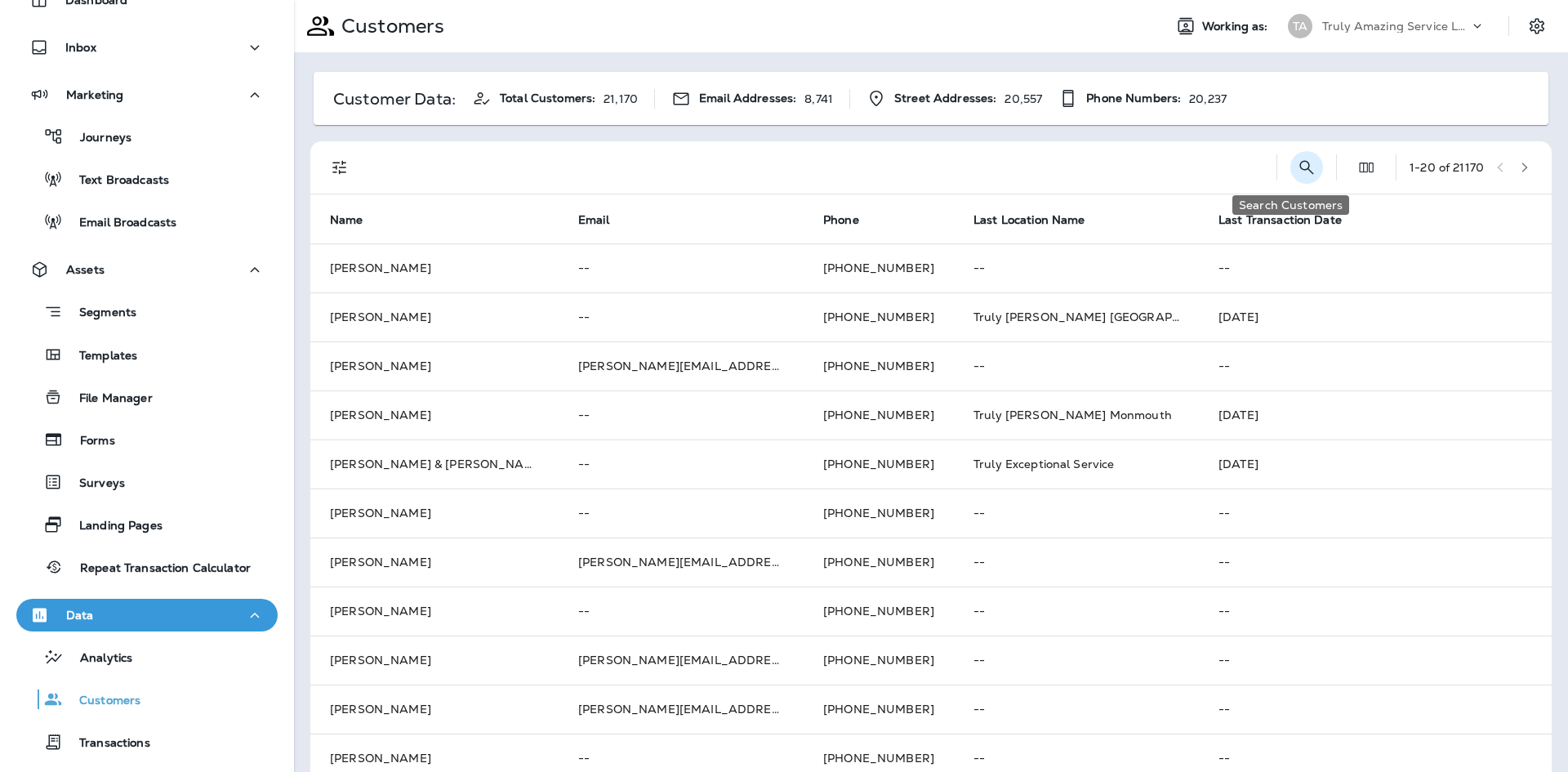
click at [1300, 164] on icon "Search Customers" at bounding box center [1306, 167] width 14 height 14
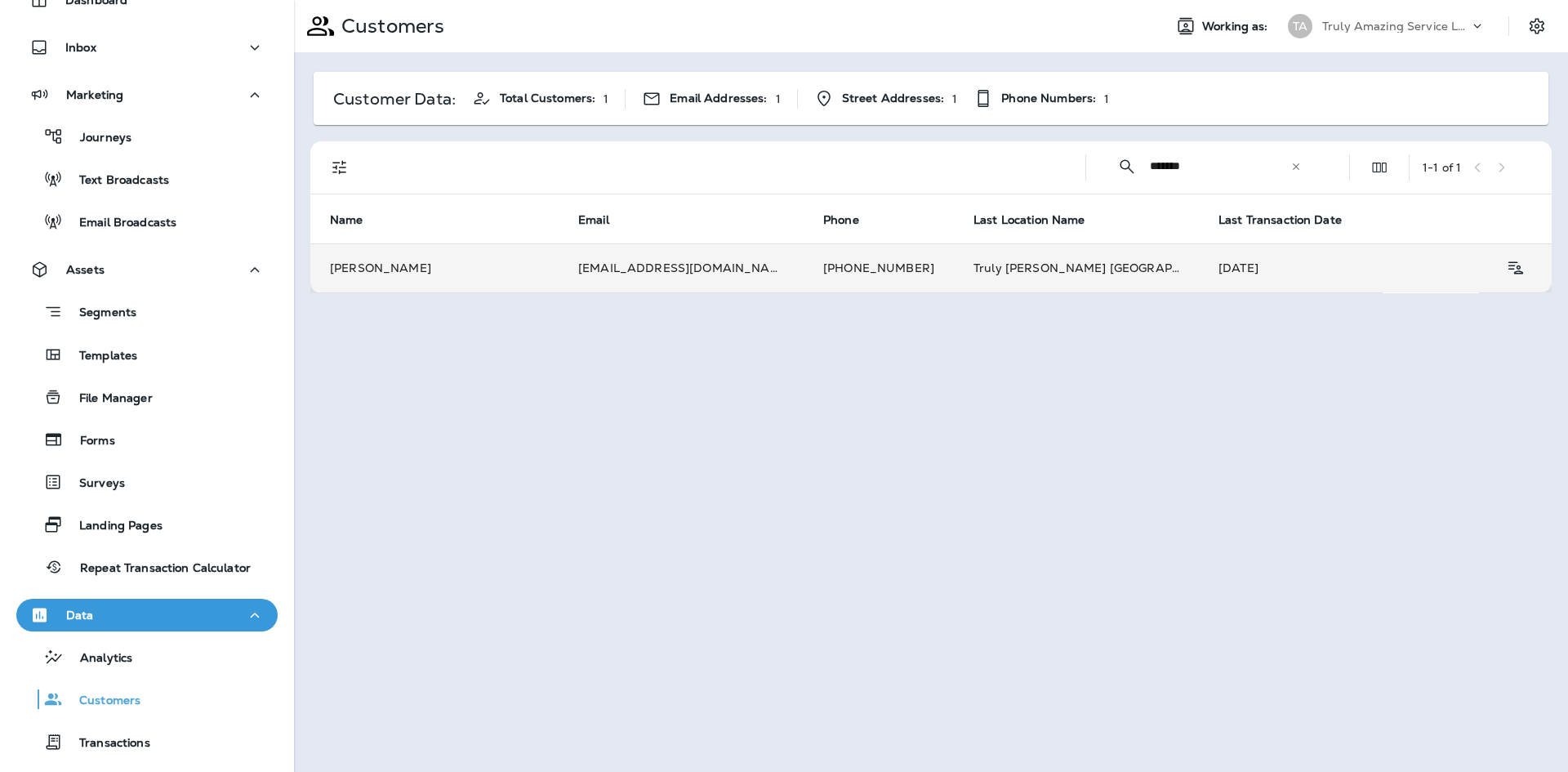
type input "*******"
click at [402, 257] on td "[PERSON_NAME]" at bounding box center [434, 267] width 248 height 49
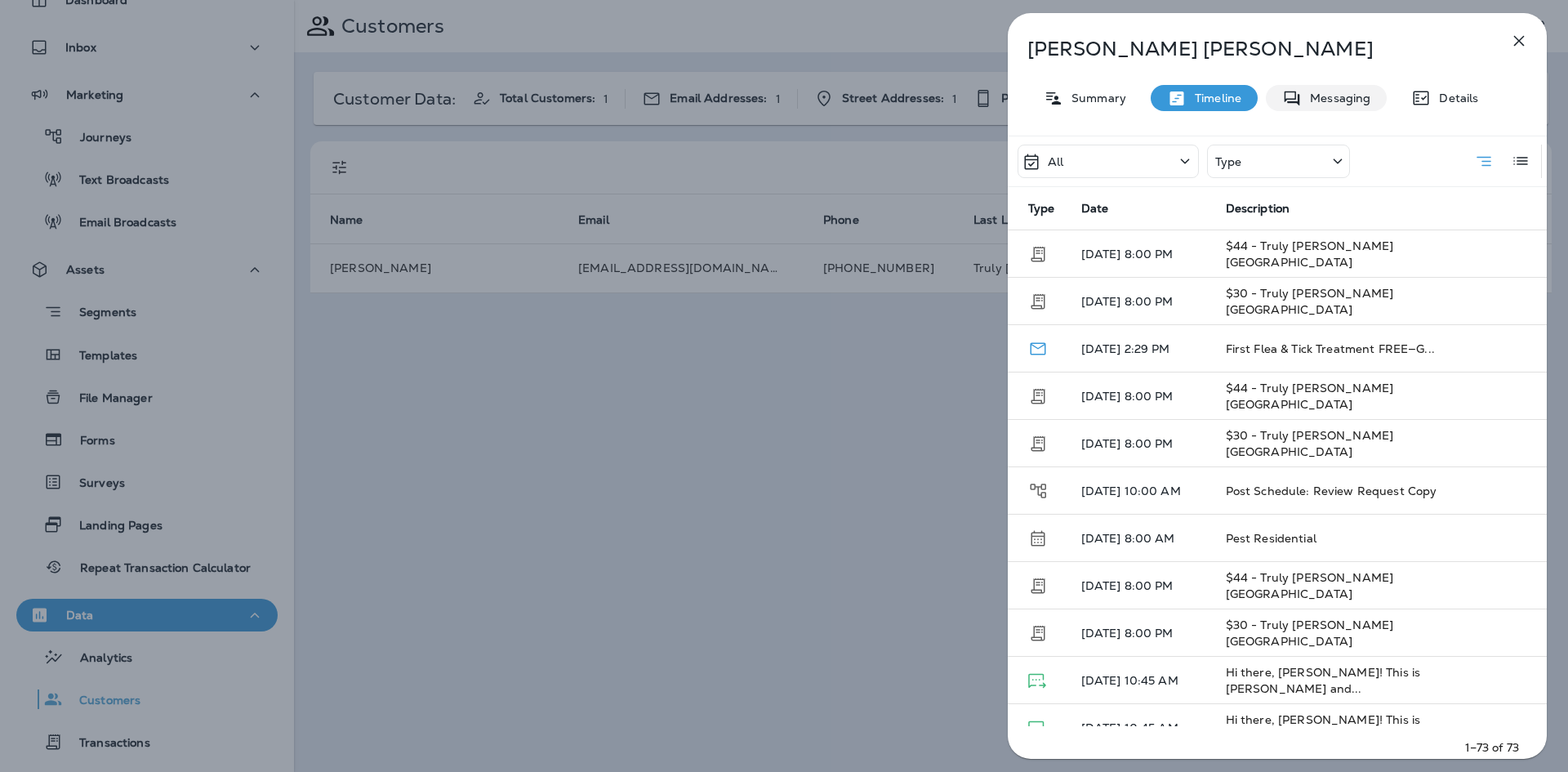
click at [1328, 110] on div "Messaging" at bounding box center [1325, 98] width 121 height 26
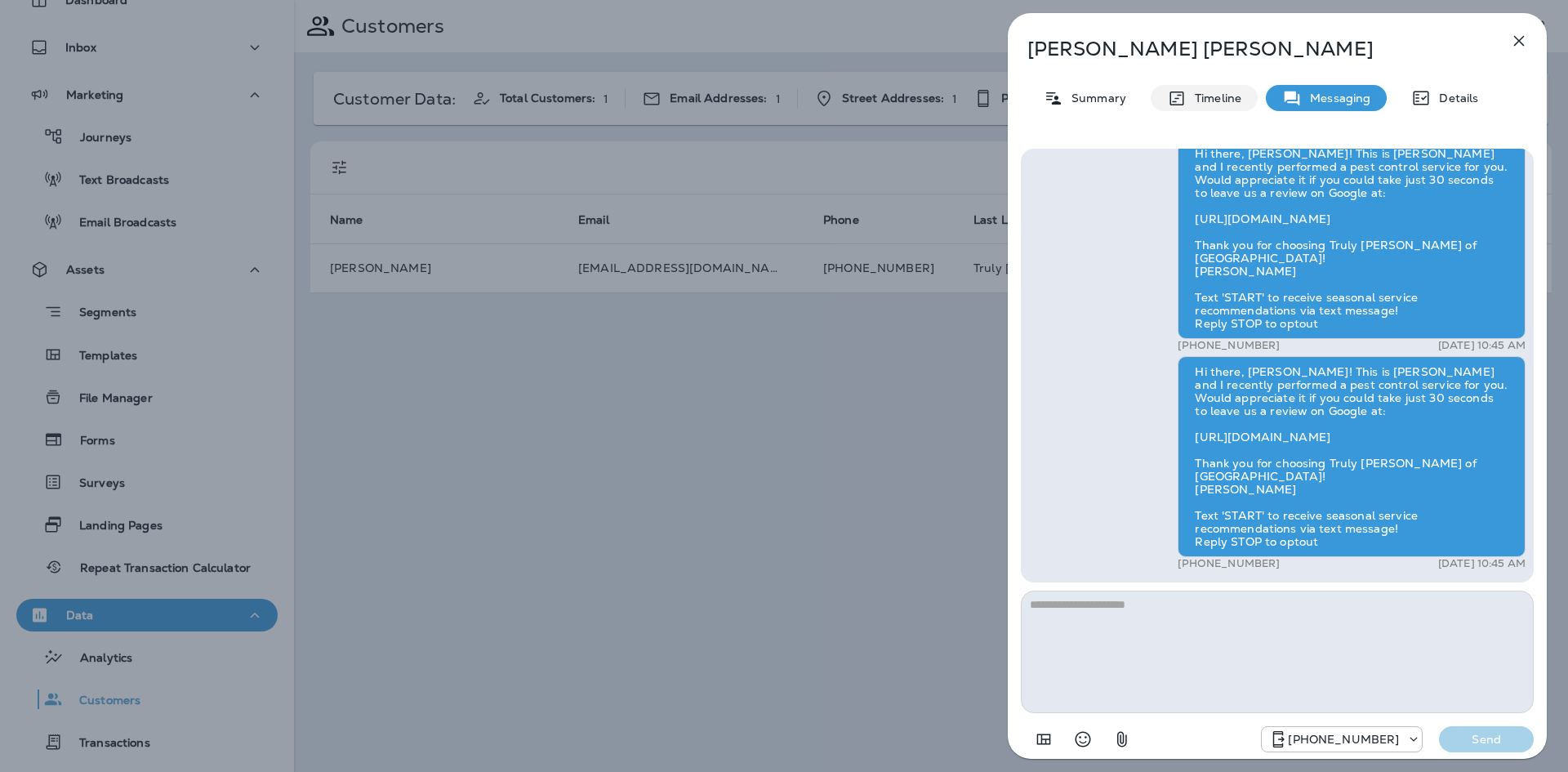
click at [1208, 96] on p "Timeline" at bounding box center [1213, 98] width 54 height 13
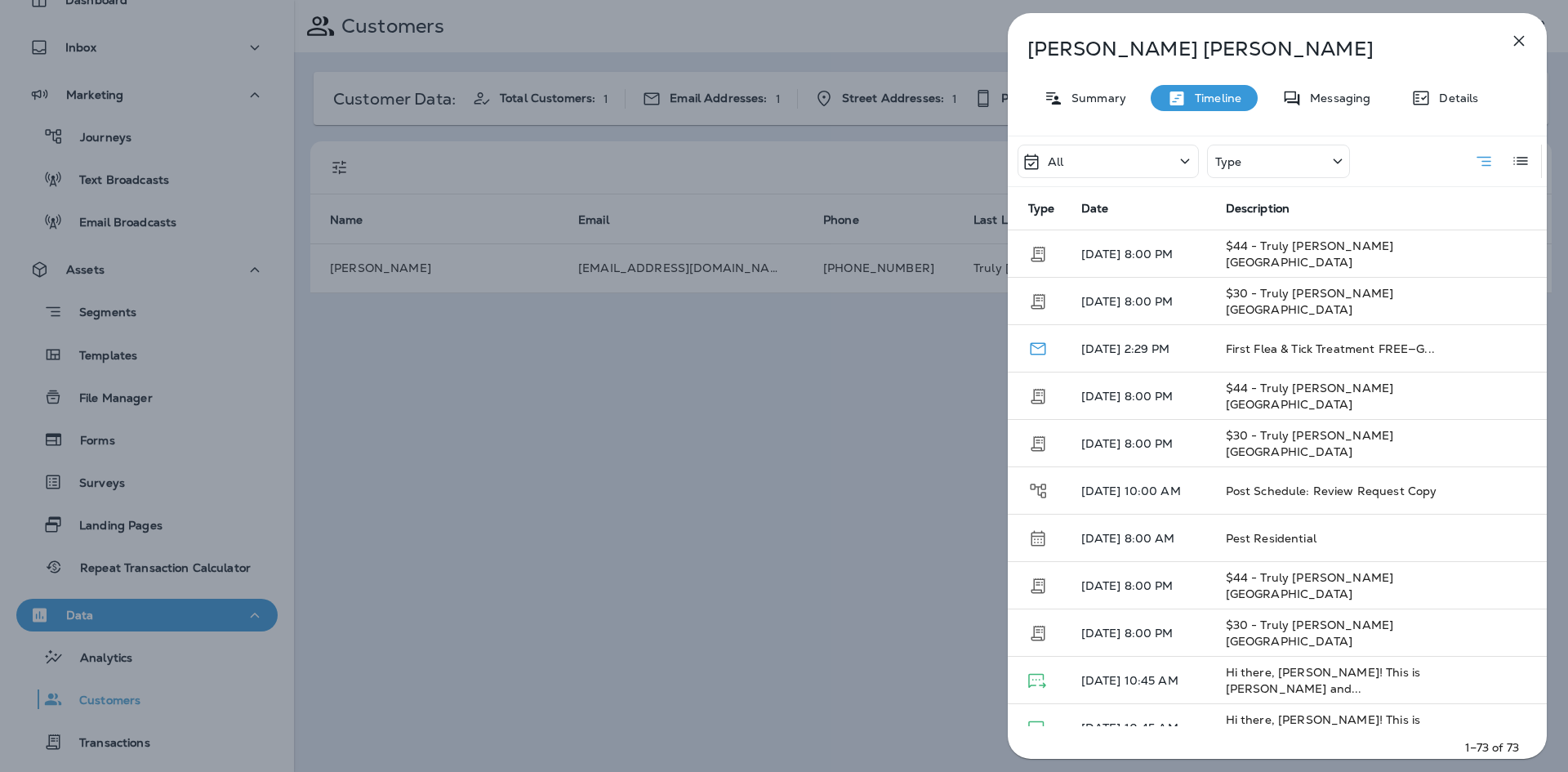
click at [1141, 160] on div "All" at bounding box center [1108, 161] width 182 height 33
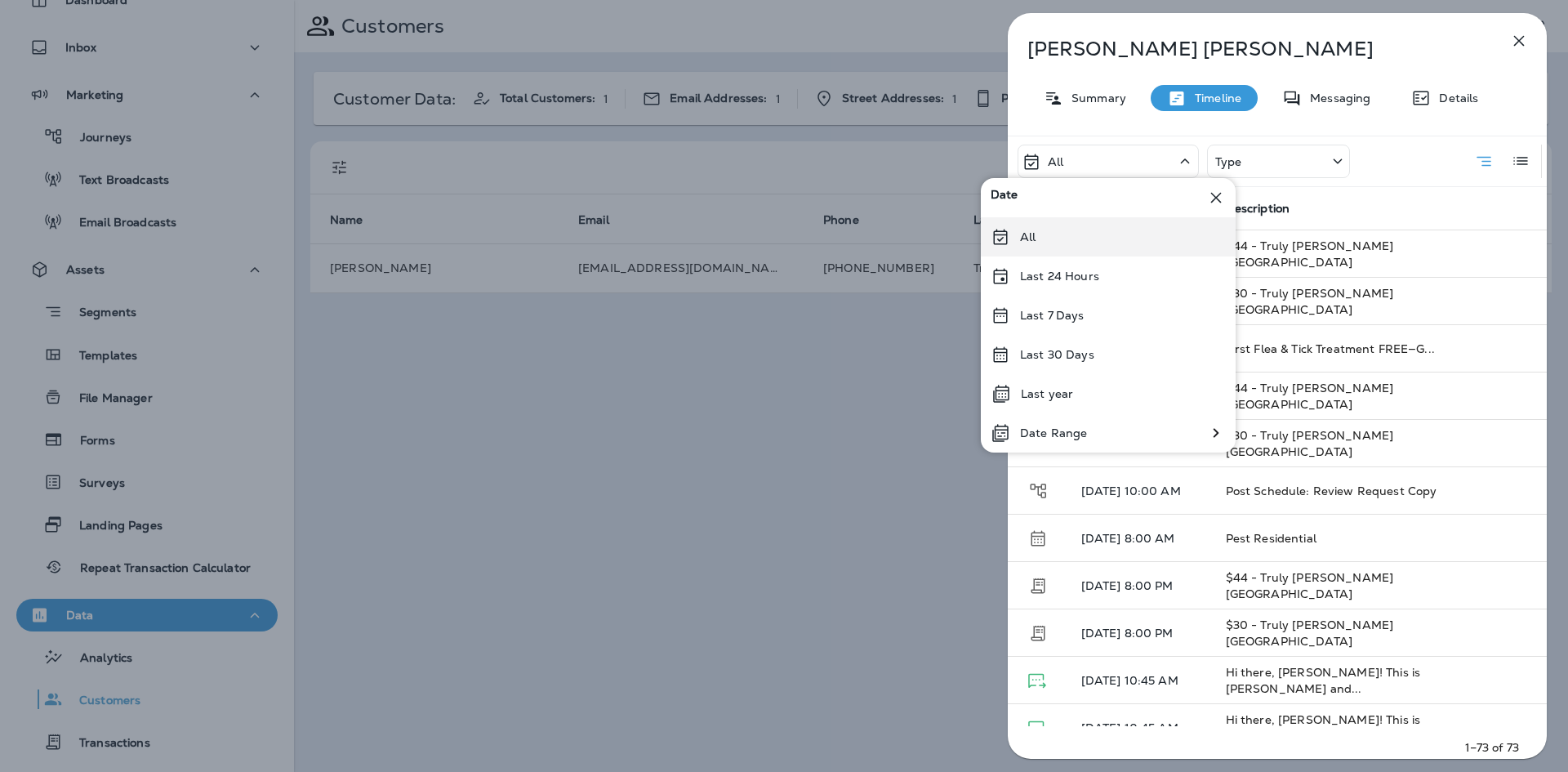
click at [1037, 231] on div "All" at bounding box center [1108, 236] width 255 height 39
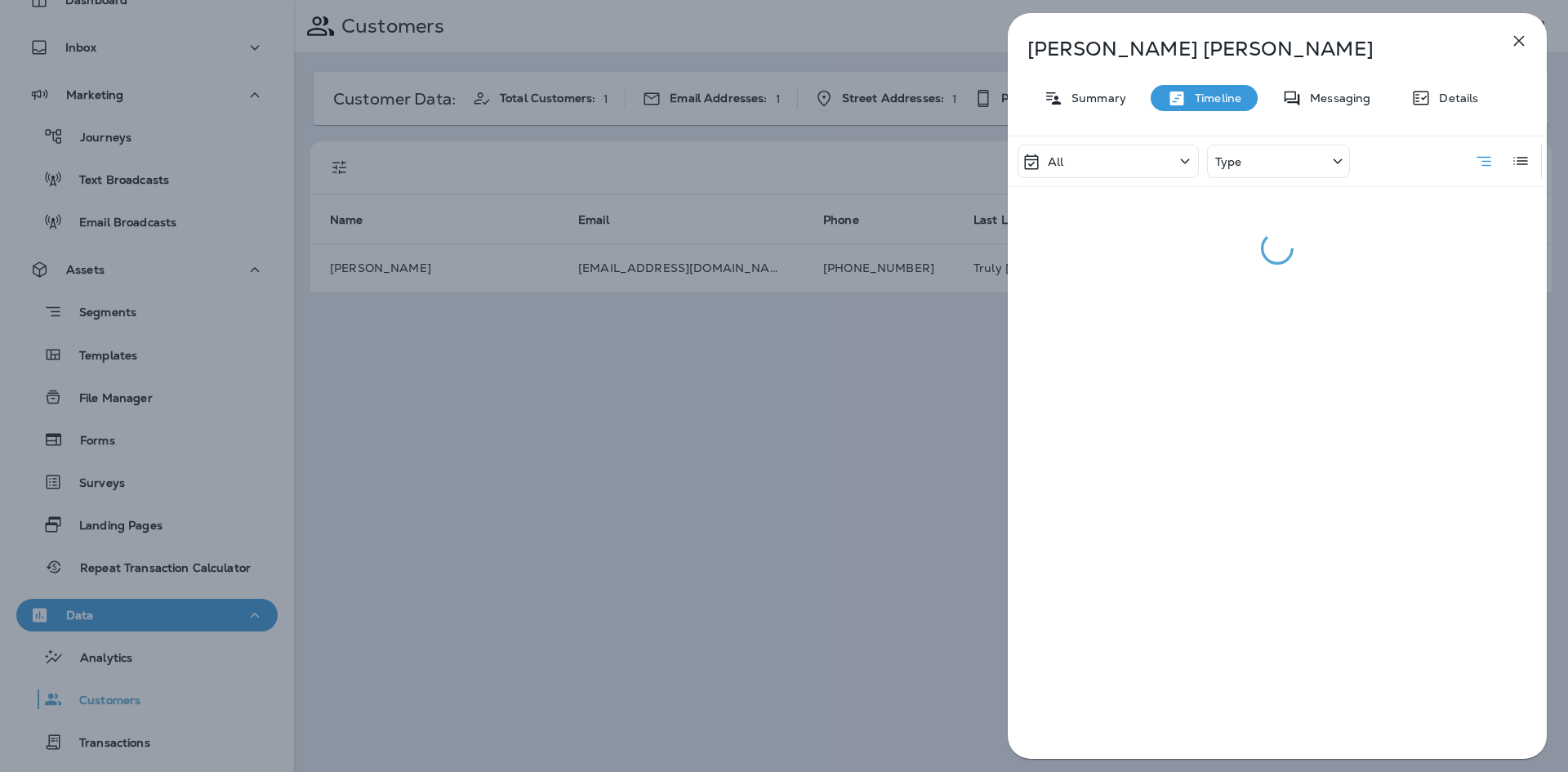
click at [1277, 167] on div "Type" at bounding box center [1277, 161] width 143 height 33
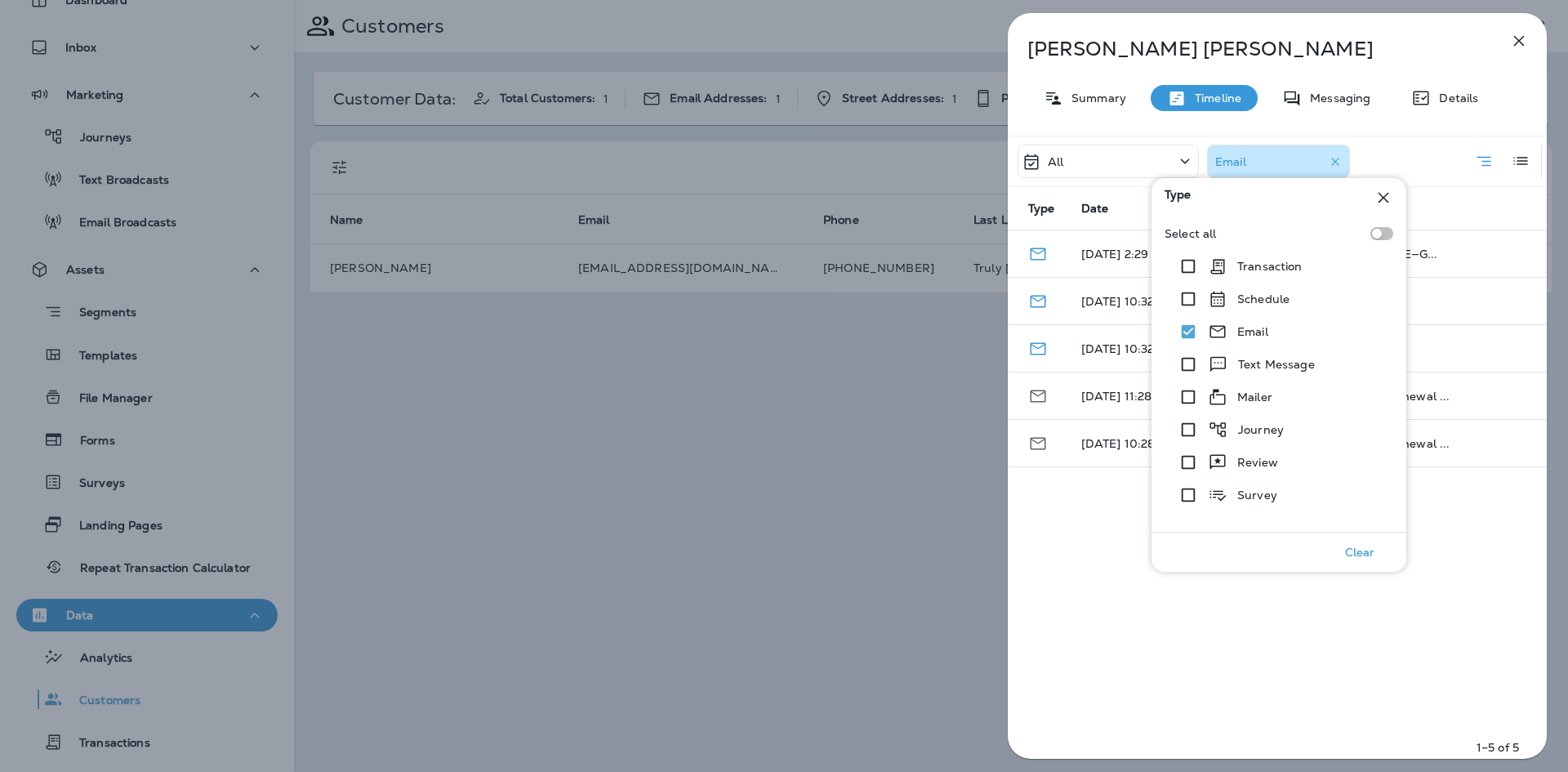
click at [1515, 531] on div "All Email Type Date Description [DATE] 2:29 PM First Flea & Tick Treatment FREE…" at bounding box center [1277, 452] width 539 height 633
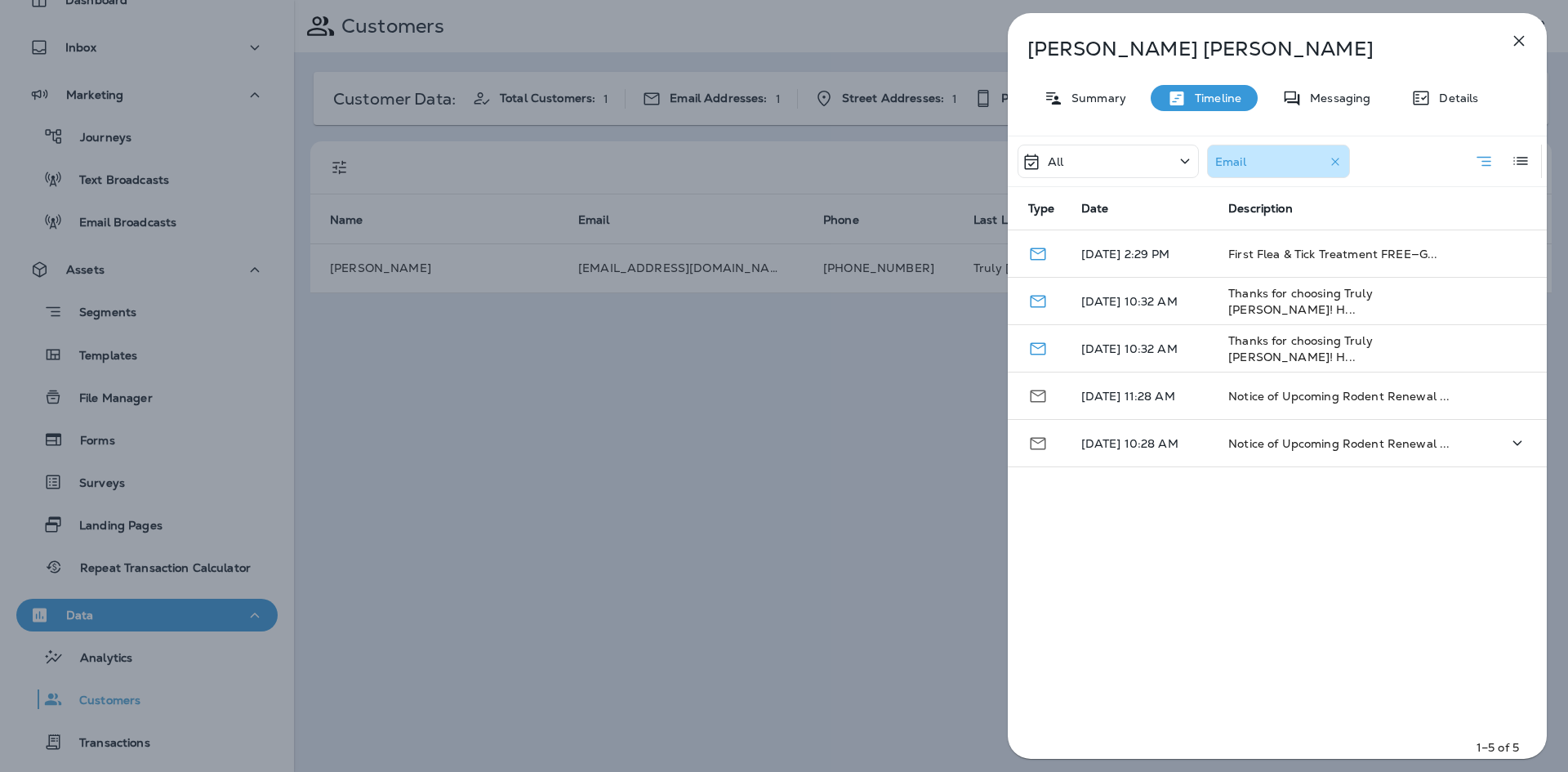
click at [1473, 437] on div at bounding box center [1486, 443] width 29 height 33
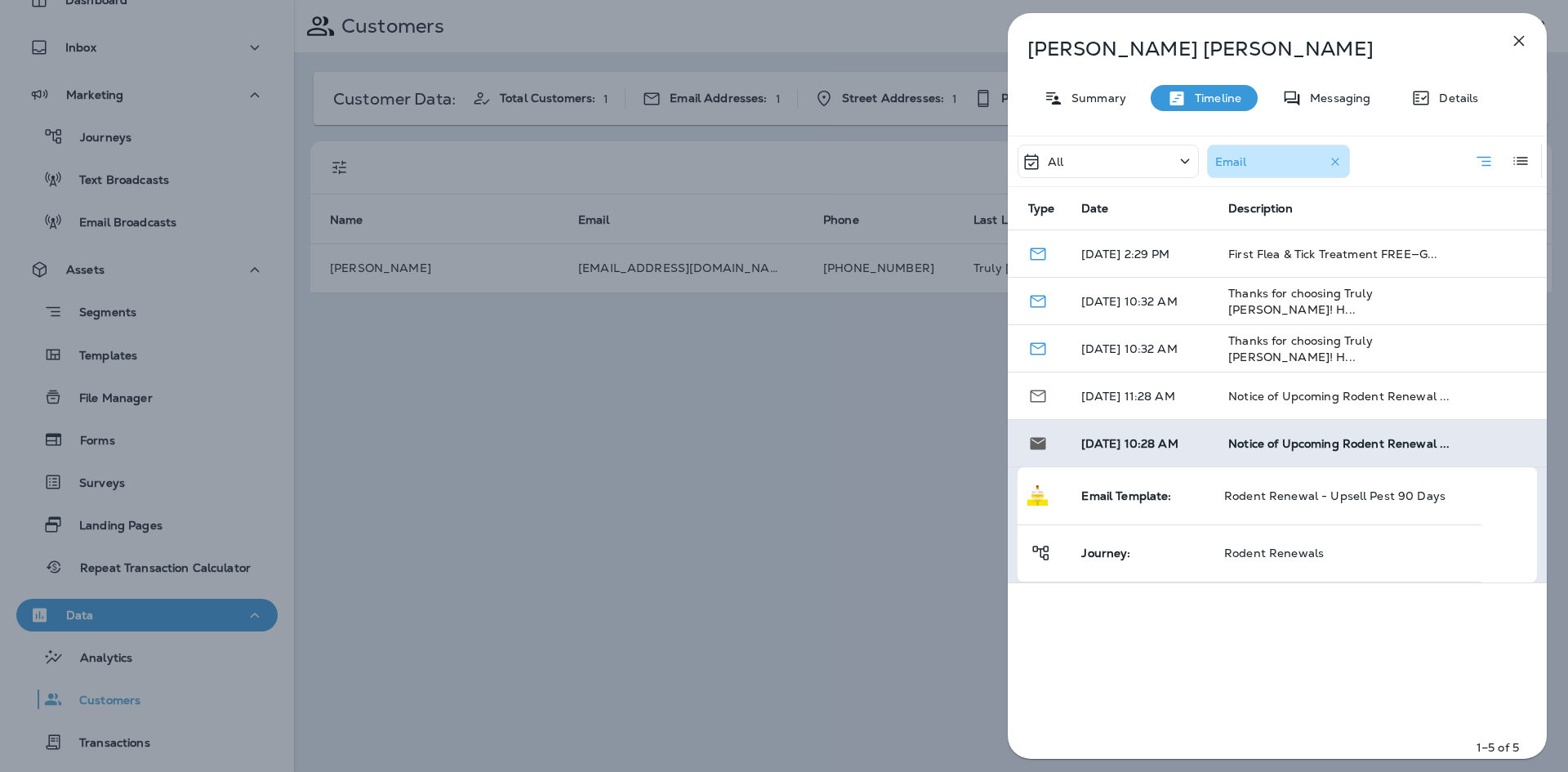
click at [1509, 48] on icon "button" at bounding box center [1518, 41] width 19 height 19
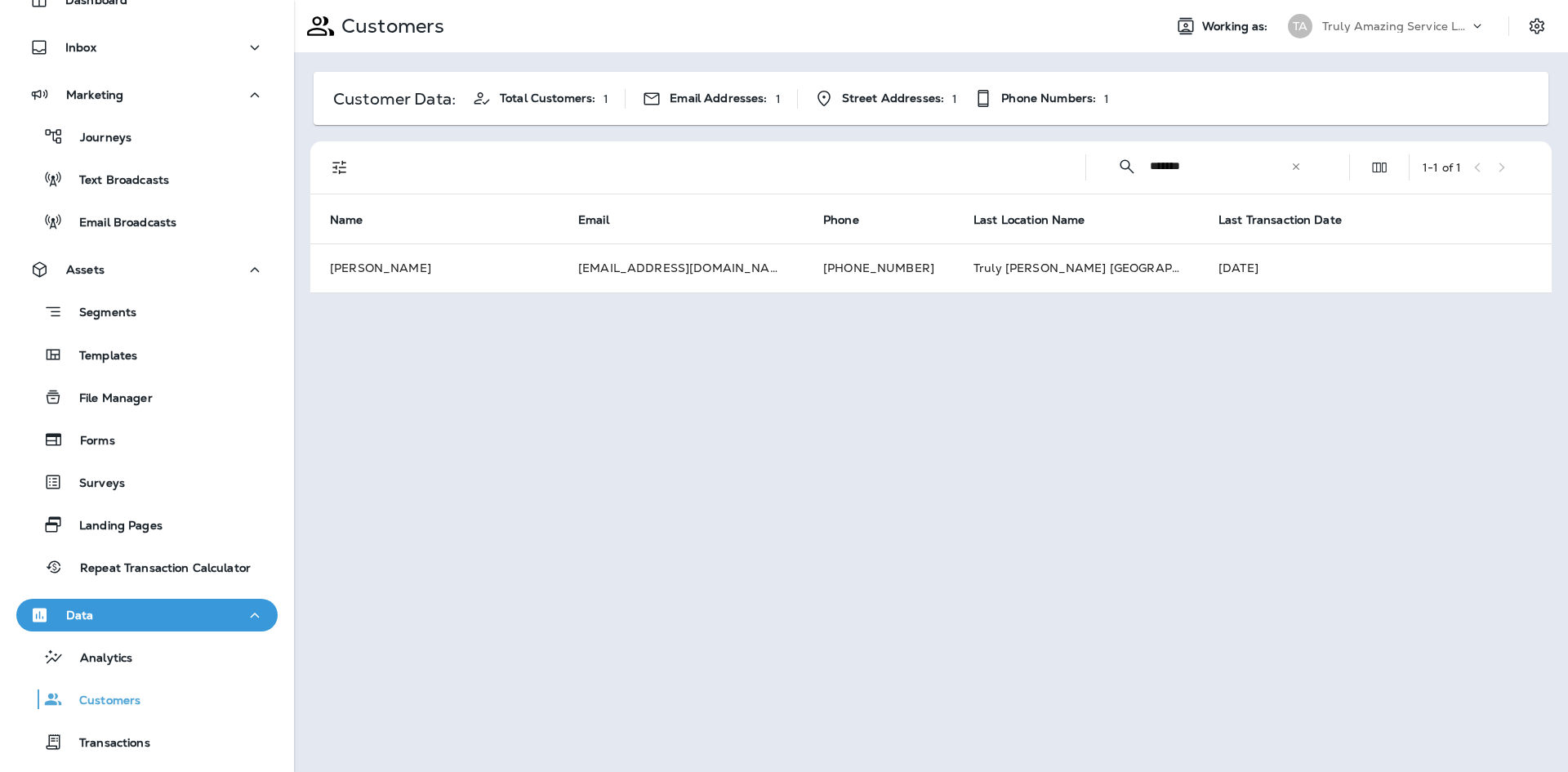
click at [1300, 167] on icon at bounding box center [1296, 166] width 11 height 11
click at [1224, 166] on input "text" at bounding box center [1234, 166] width 170 height 43
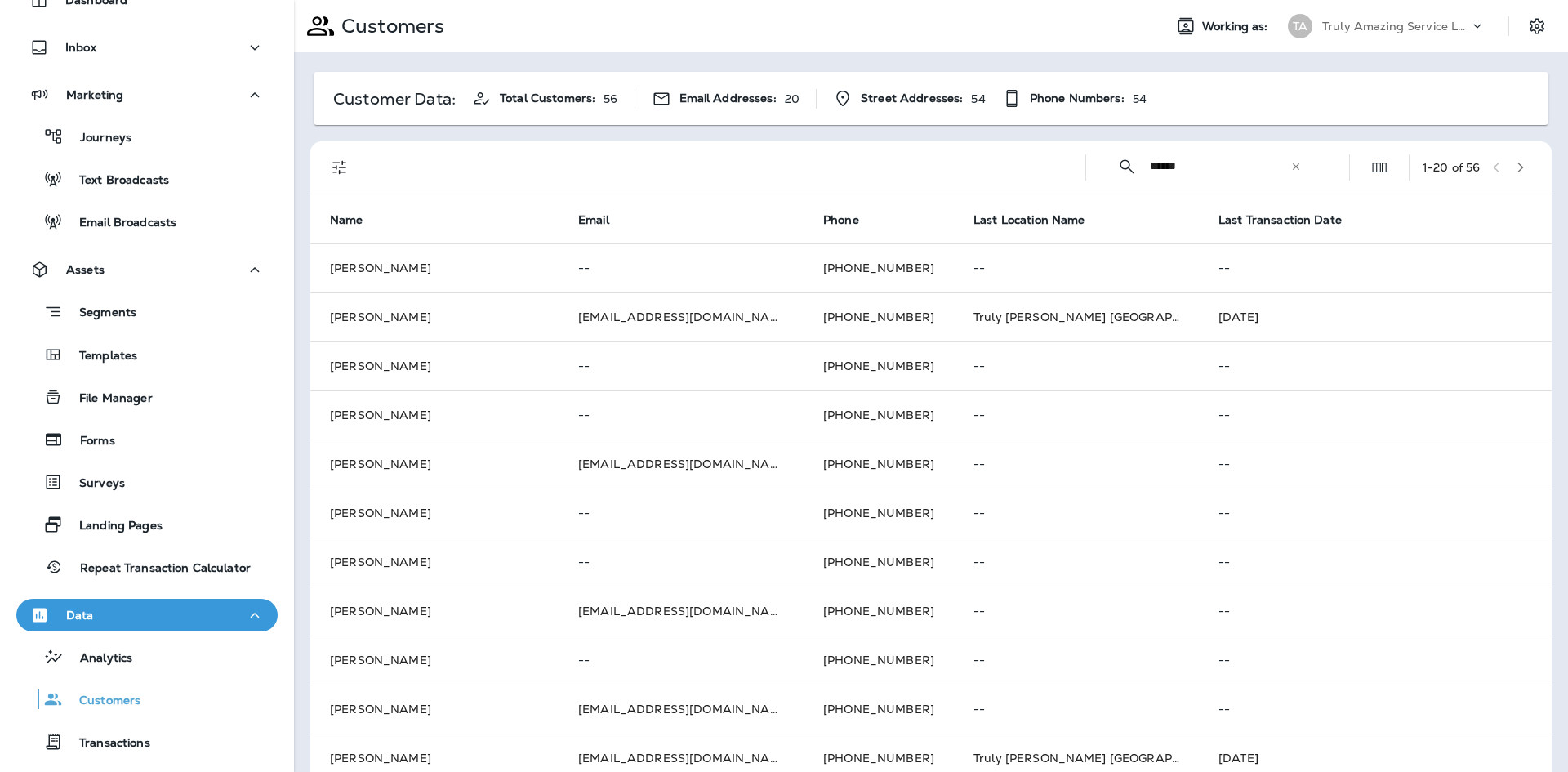
click at [1134, 160] on div "​ ****** ​ ​" at bounding box center [1209, 166] width 220 height 43
click at [1134, 166] on div "​ ****** ​ ​" at bounding box center [1209, 166] width 220 height 43
click at [1149, 176] on input "******" at bounding box center [1219, 166] width 140 height 43
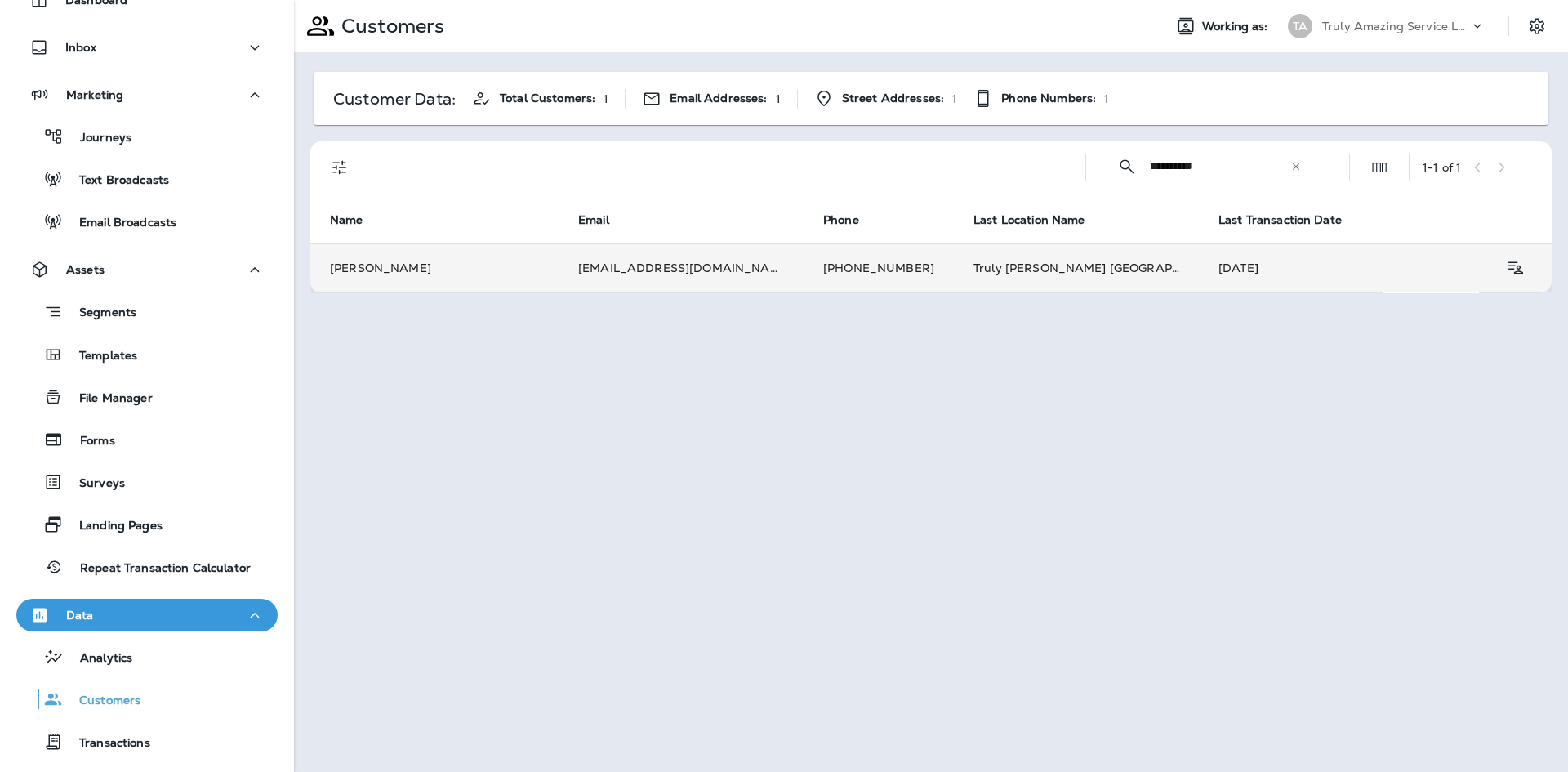
click at [373, 268] on td "[PERSON_NAME]" at bounding box center [434, 267] width 248 height 49
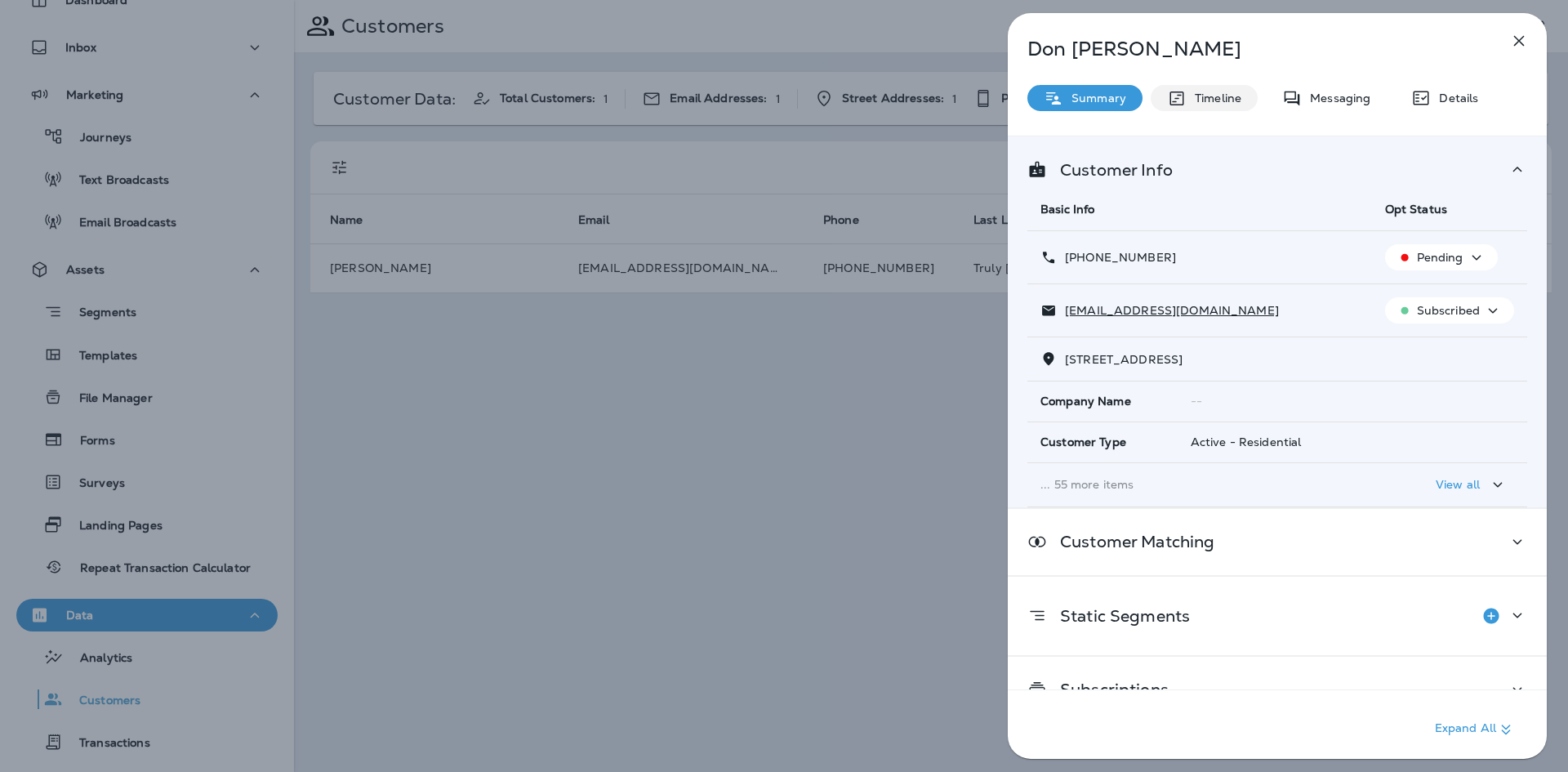
click at [1186, 95] on p "Timeline" at bounding box center [1213, 98] width 54 height 13
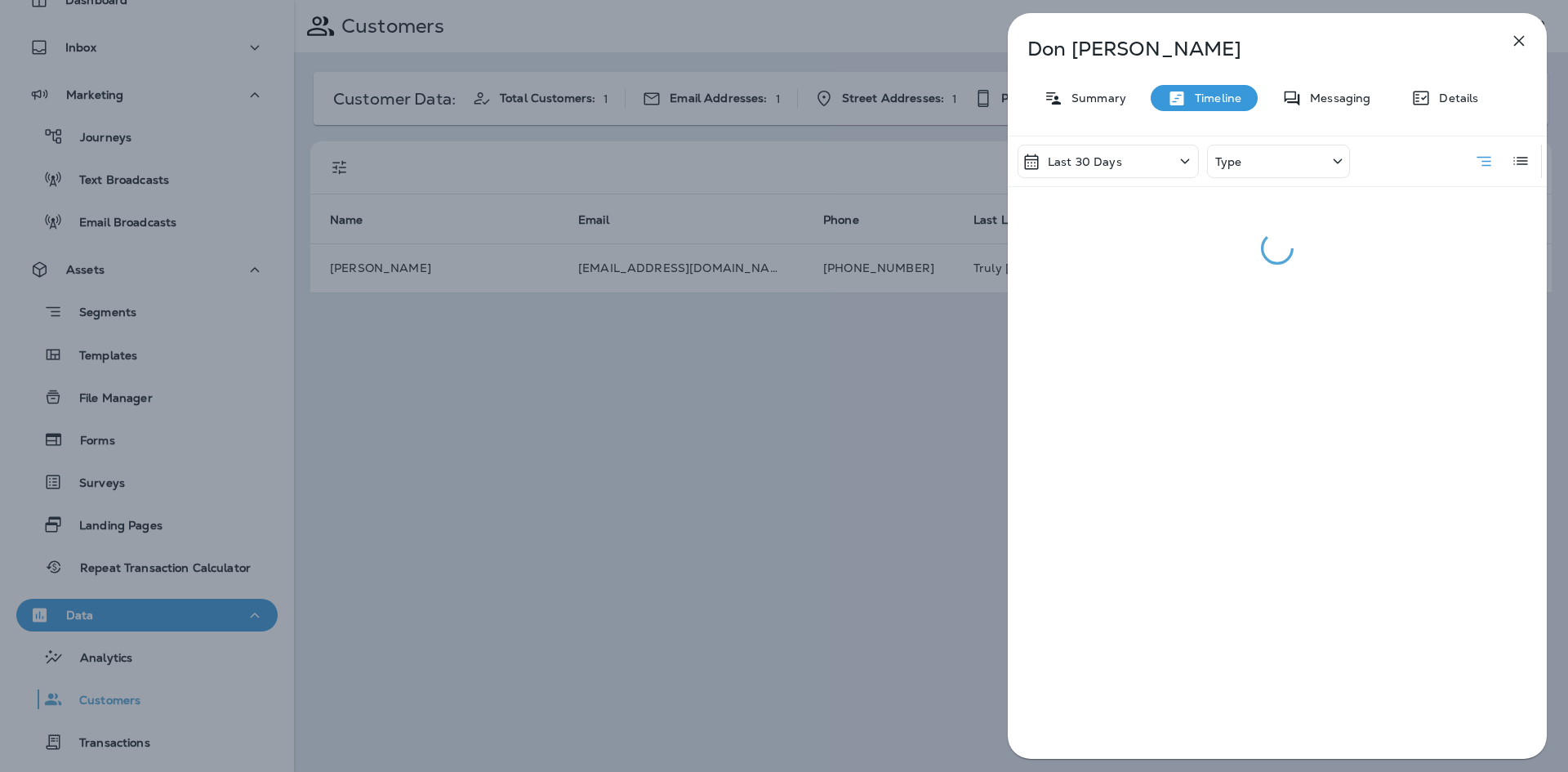
click at [1146, 160] on div "Last 30 Days" at bounding box center [1108, 161] width 182 height 33
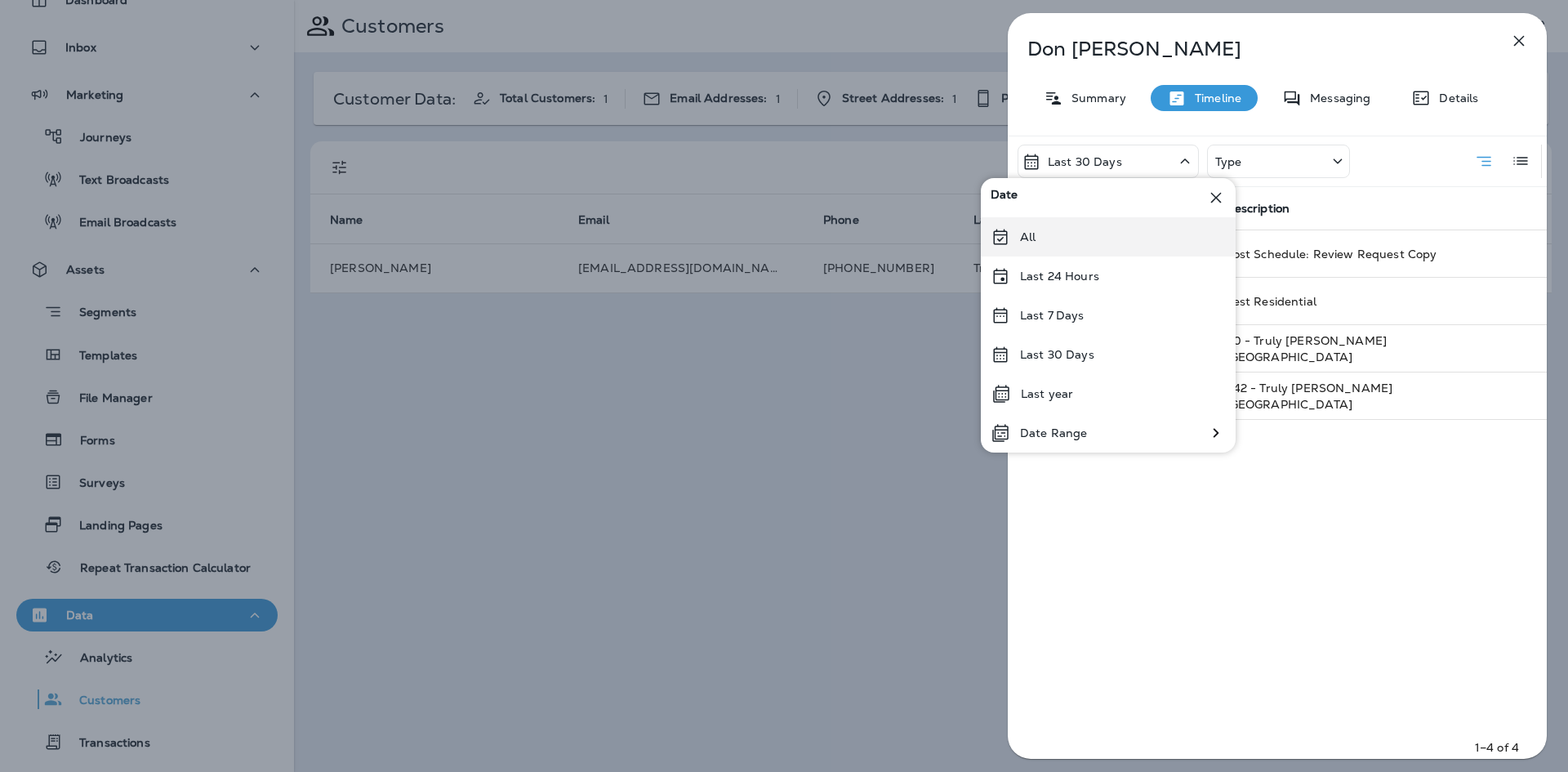
click at [1051, 232] on div "All" at bounding box center [1108, 236] width 255 height 39
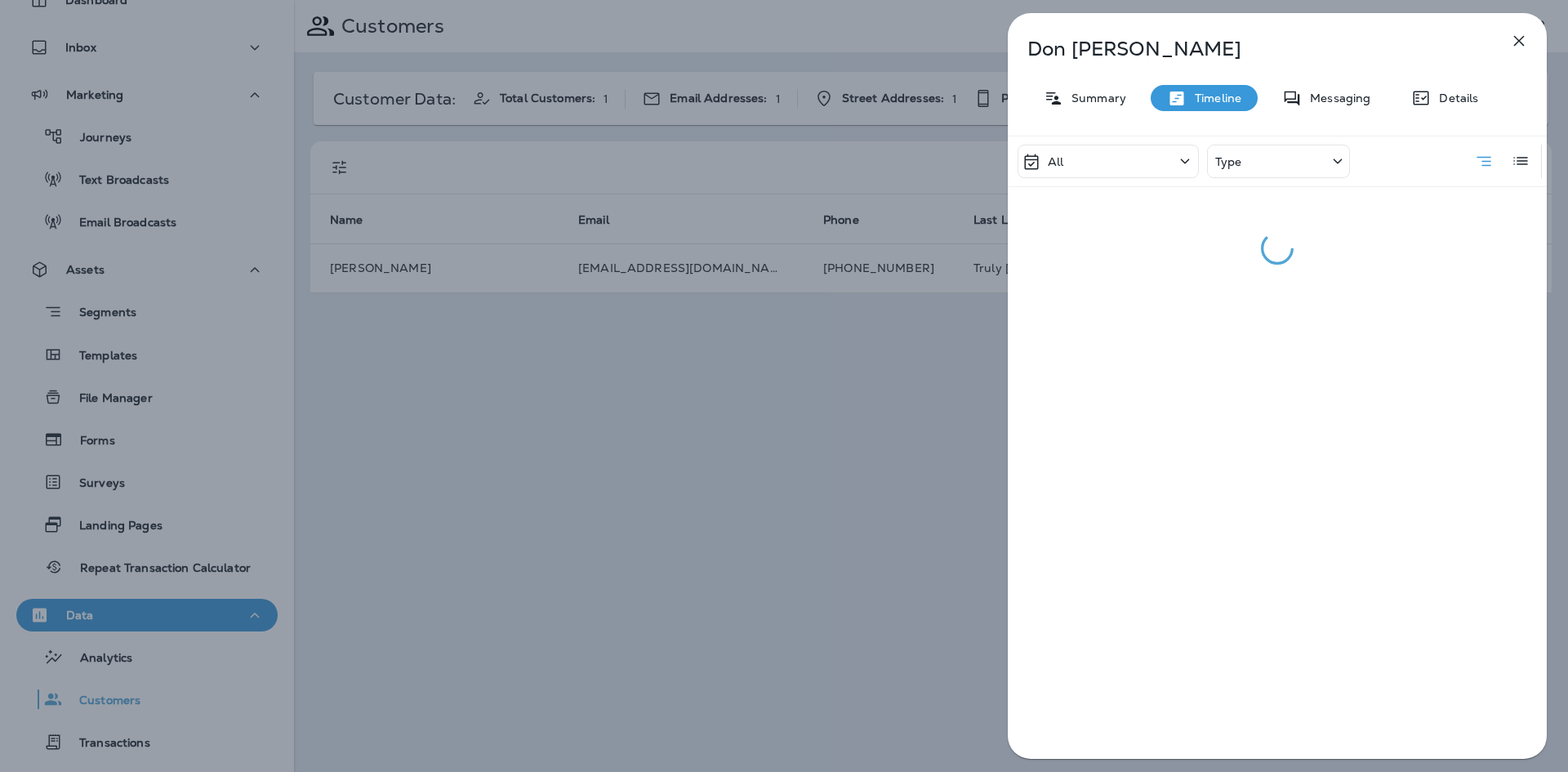
click at [1263, 170] on div "Type" at bounding box center [1277, 161] width 143 height 33
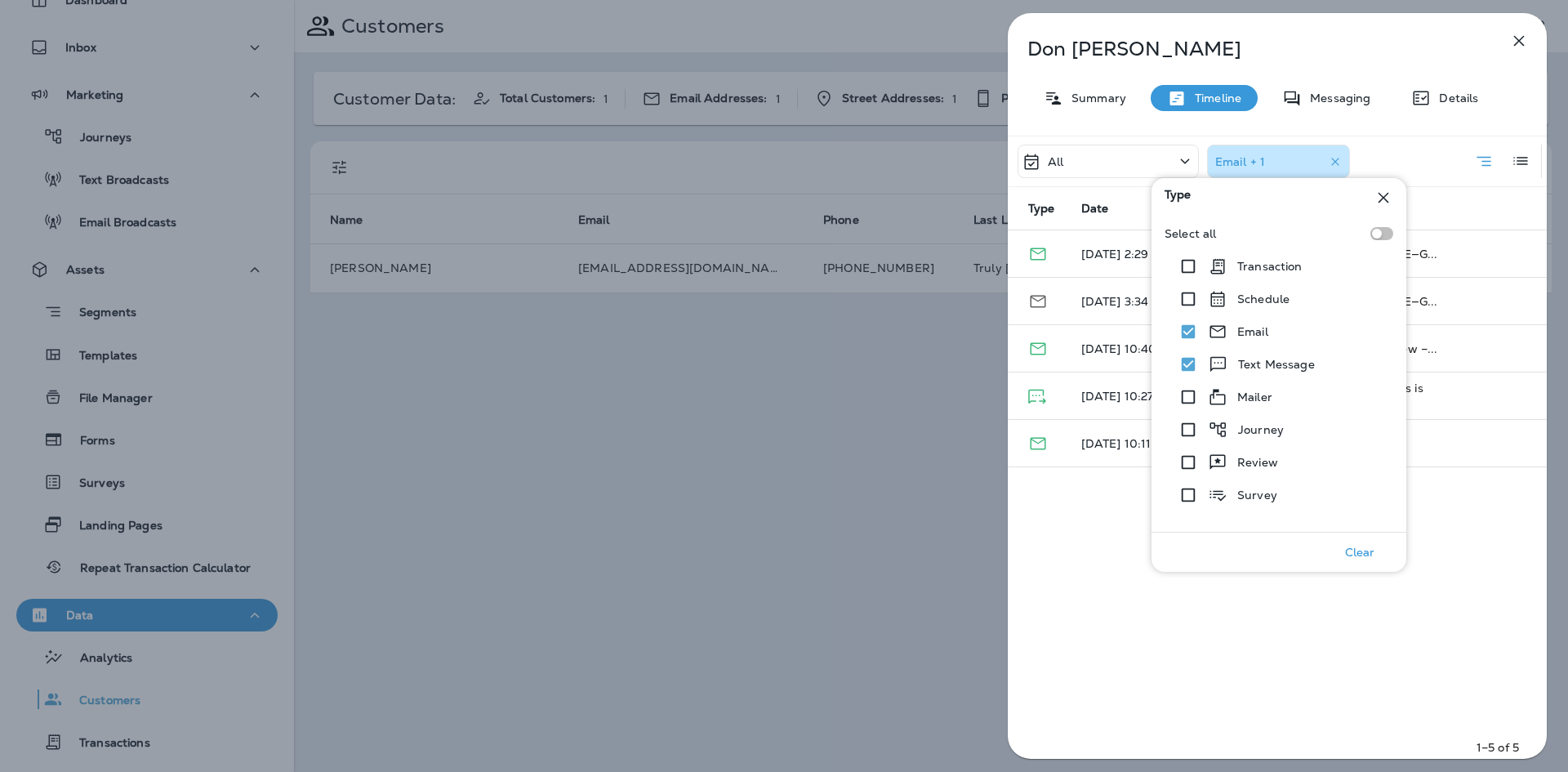
click at [1389, 129] on div "[PERSON_NAME] Summary Timeline Messaging Details All Email + 1 Type Date Descri…" at bounding box center [1277, 390] width 539 height 755
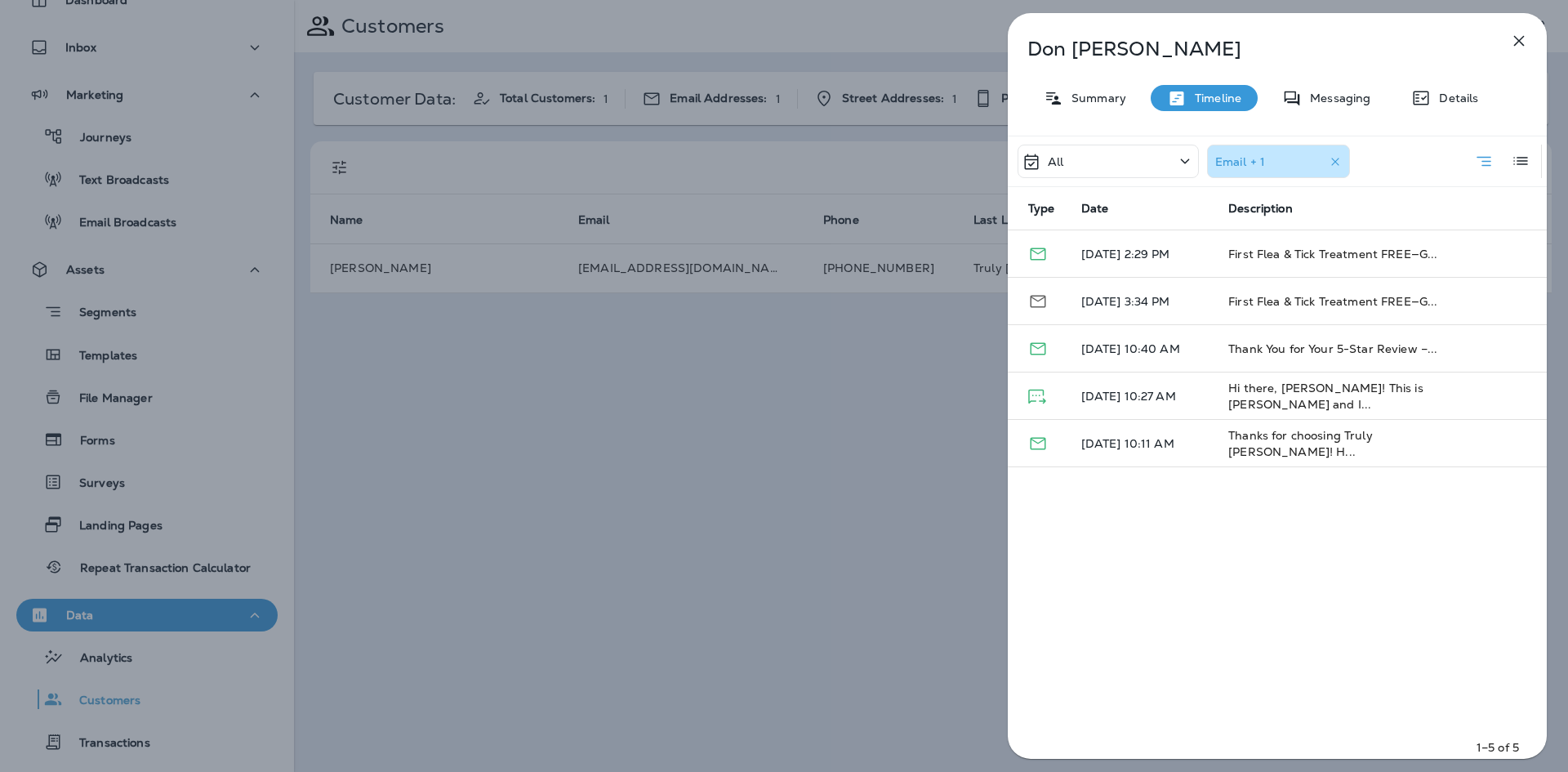
click at [1516, 42] on icon "button" at bounding box center [1519, 42] width 11 height 11
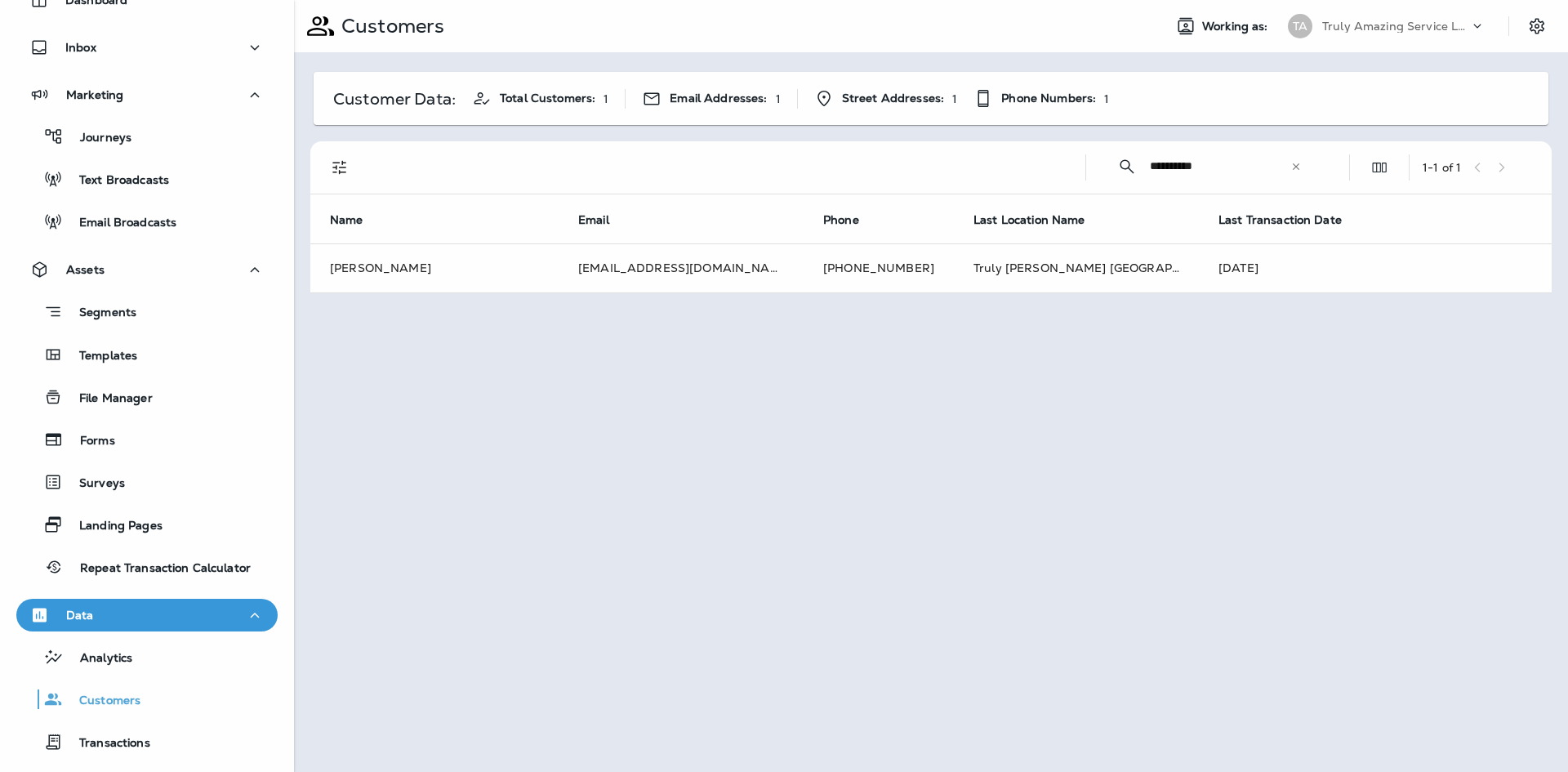
drag, startPoint x: 1163, startPoint y: 163, endPoint x: 1175, endPoint y: 164, distance: 12.0
click at [1218, 161] on input "**********" at bounding box center [1219, 166] width 140 height 43
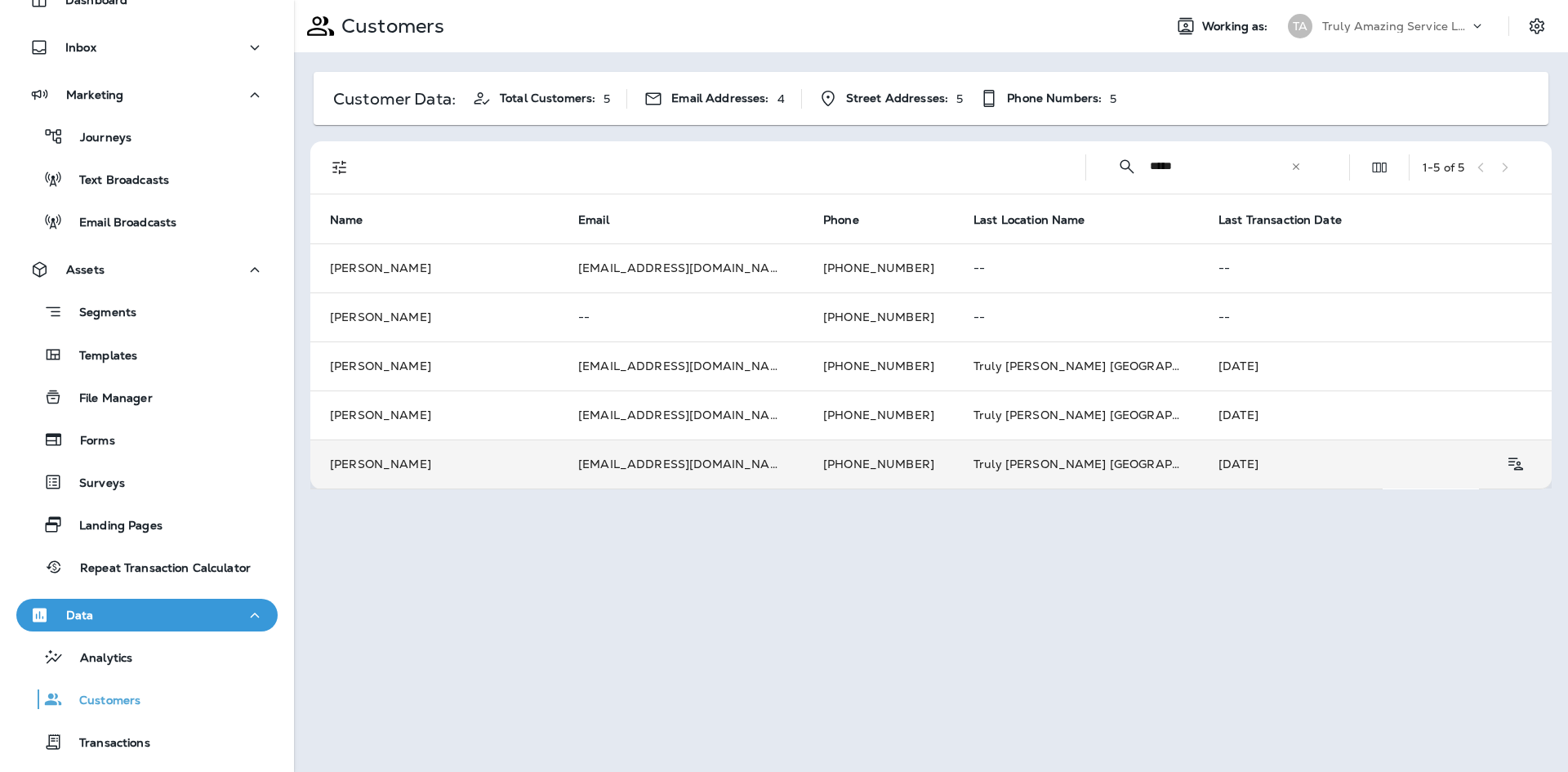
type input "*****"
click at [341, 466] on td "[PERSON_NAME]" at bounding box center [434, 463] width 248 height 49
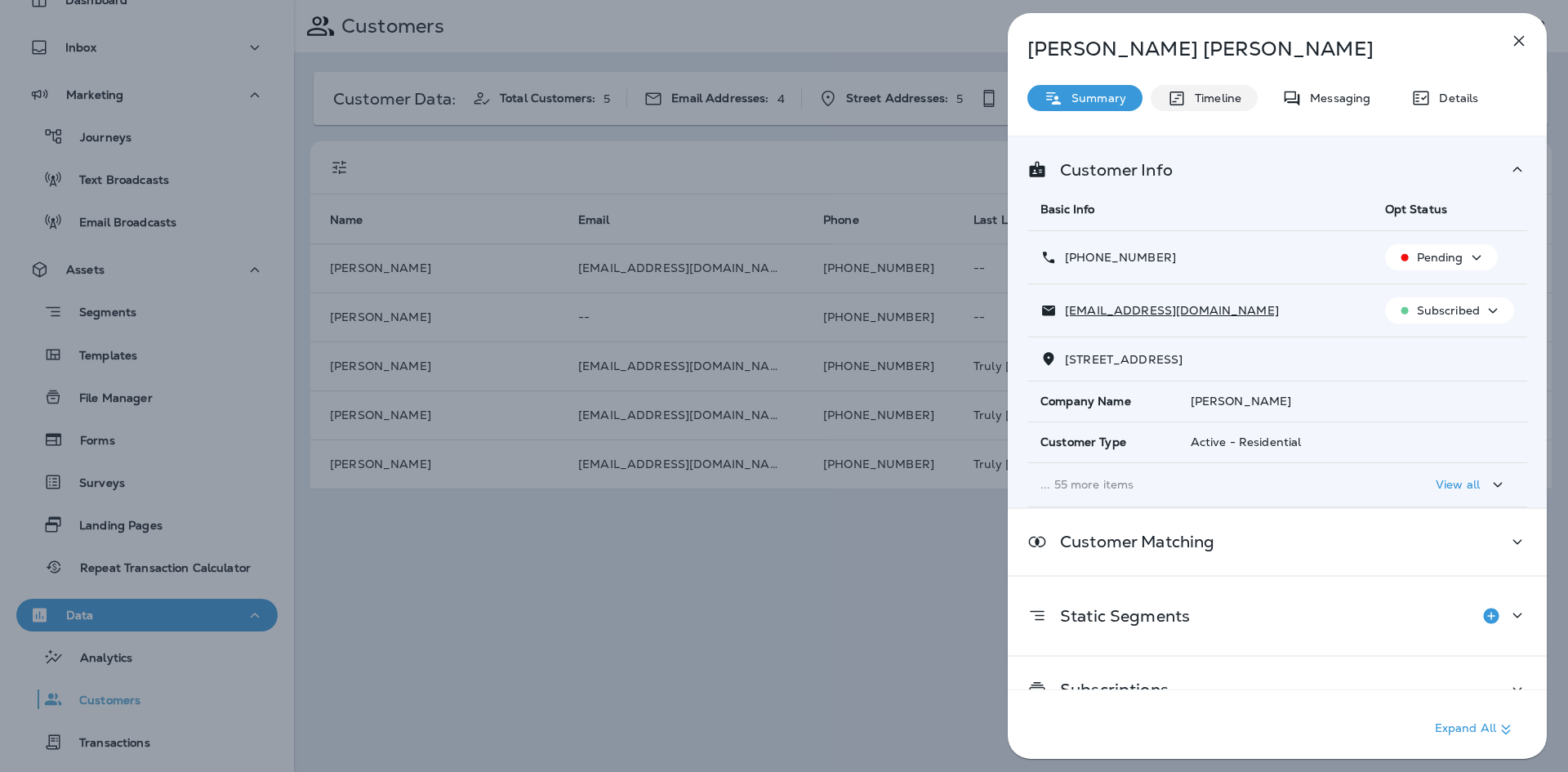
click at [1190, 101] on p "Timeline" at bounding box center [1213, 98] width 54 height 13
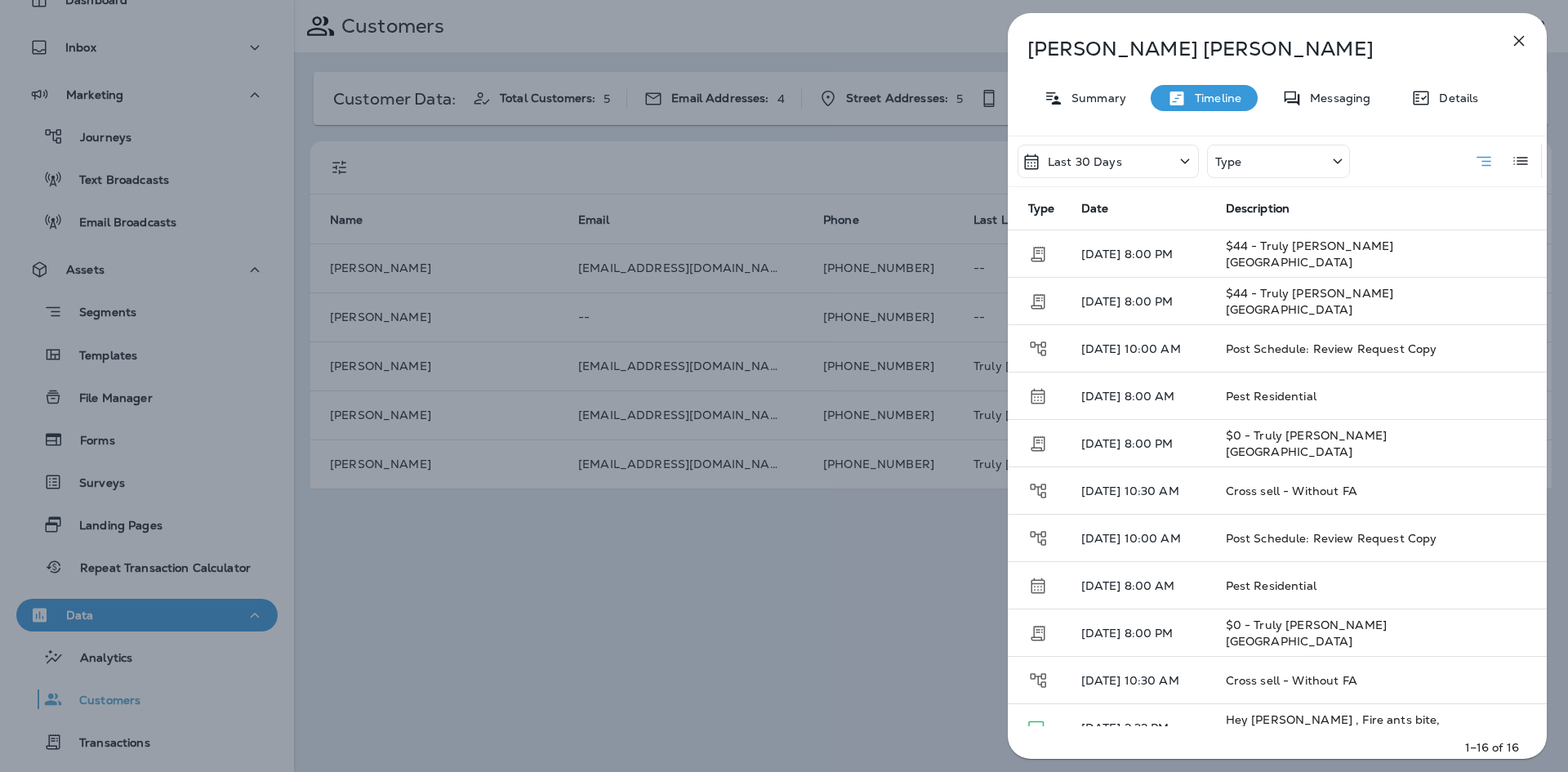
click at [1121, 180] on div "Last 30 Days Type" at bounding box center [1183, 161] width 332 height 50
click at [1122, 175] on div "Last 30 Days" at bounding box center [1108, 161] width 182 height 33
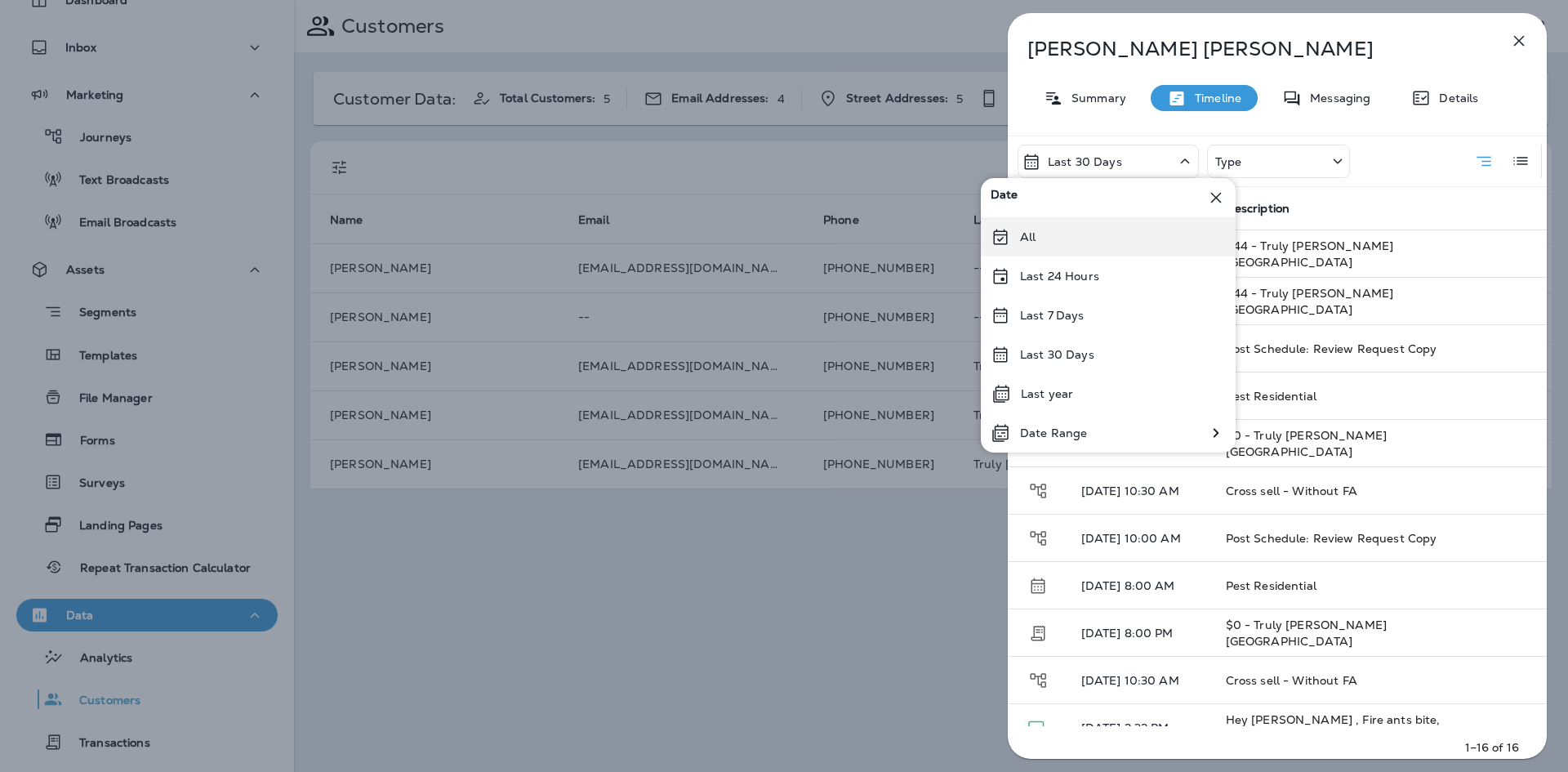
click at [1068, 226] on div "All" at bounding box center [1108, 236] width 255 height 39
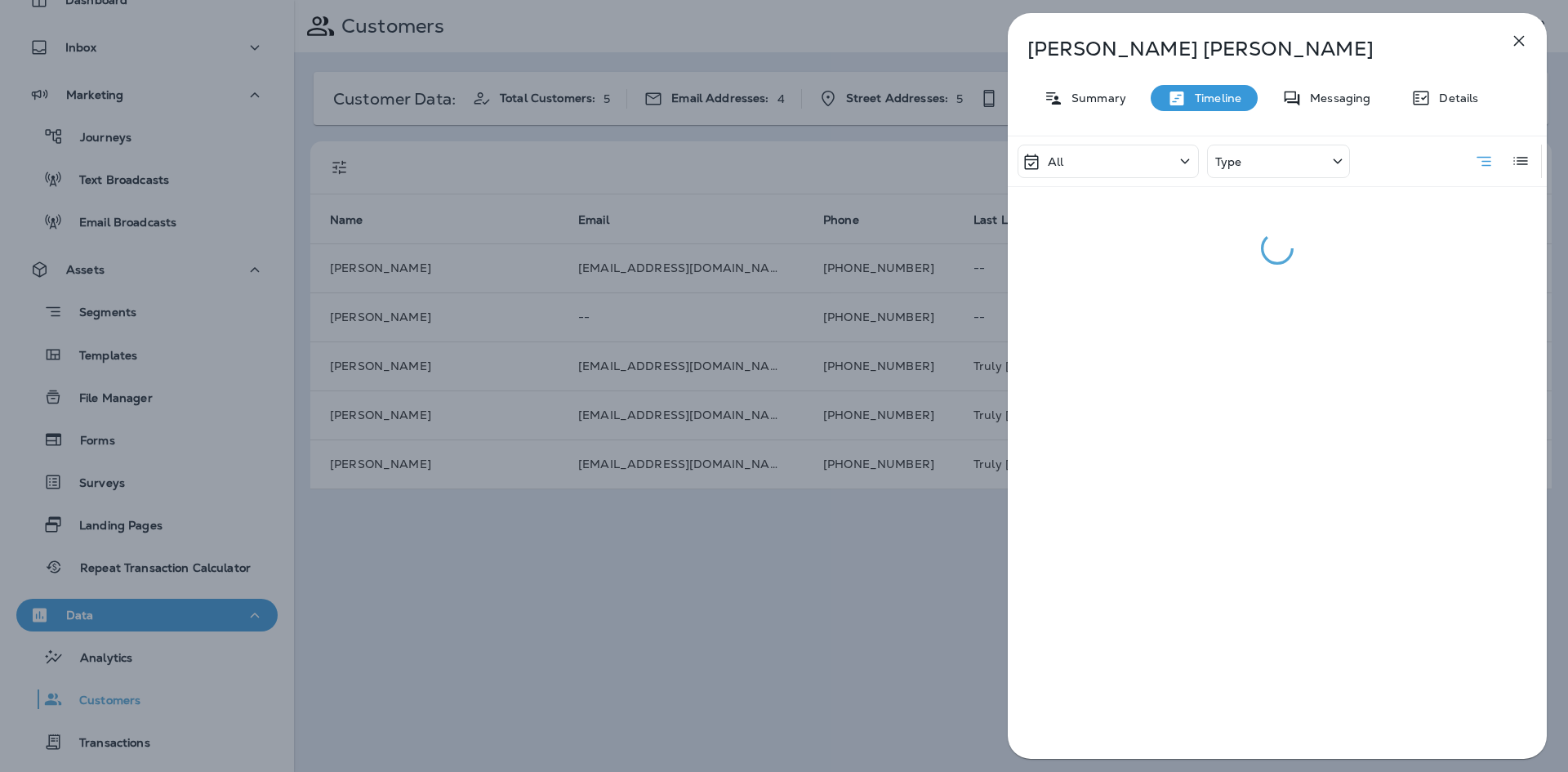
click at [1343, 160] on icon at bounding box center [1336, 161] width 19 height 20
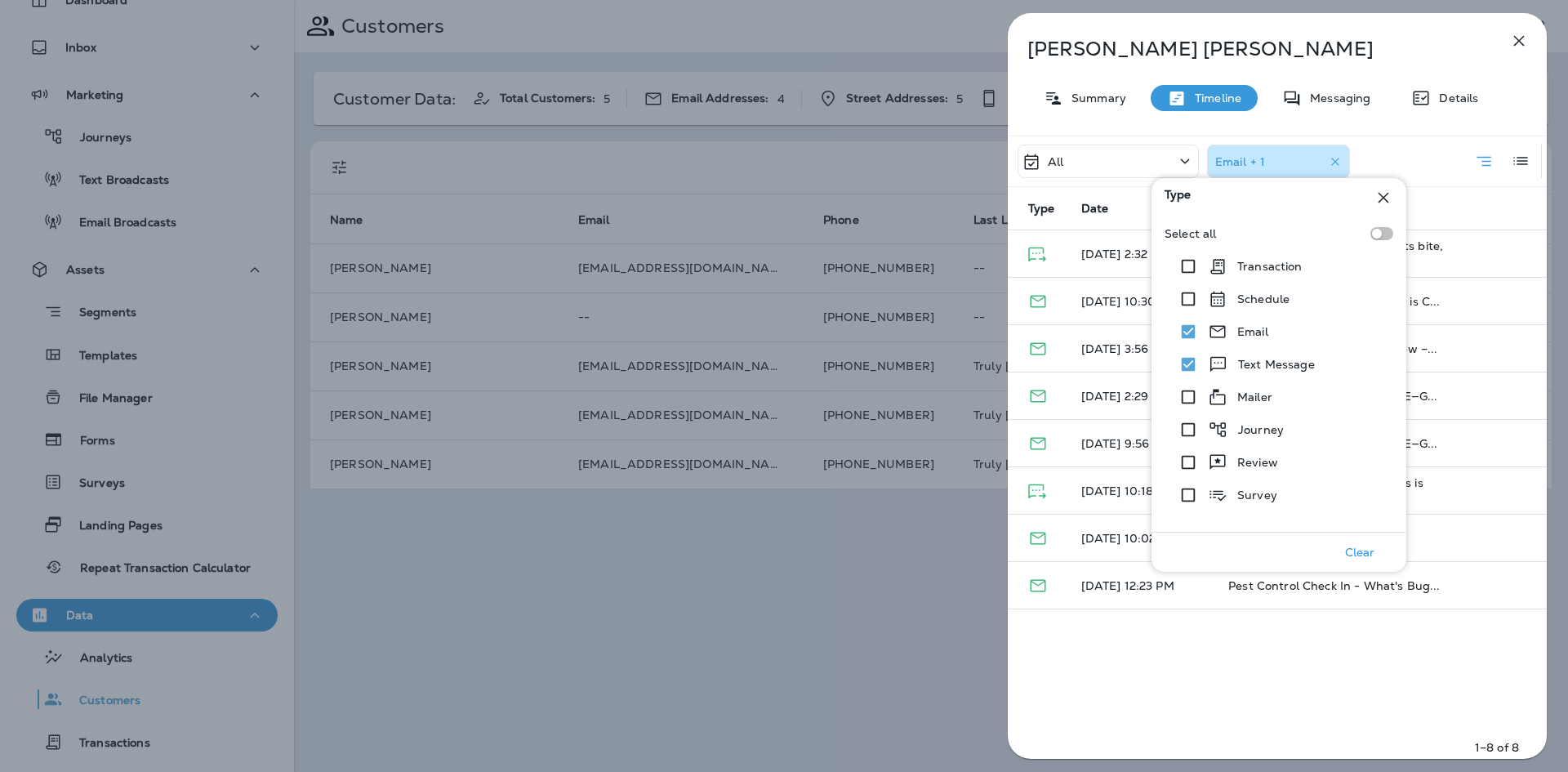
click at [1173, 684] on div "All Email + 1 Type Date Description [DATE] 2:32 PM Hey [PERSON_NAME] , Fire ant…" at bounding box center [1277, 452] width 539 height 633
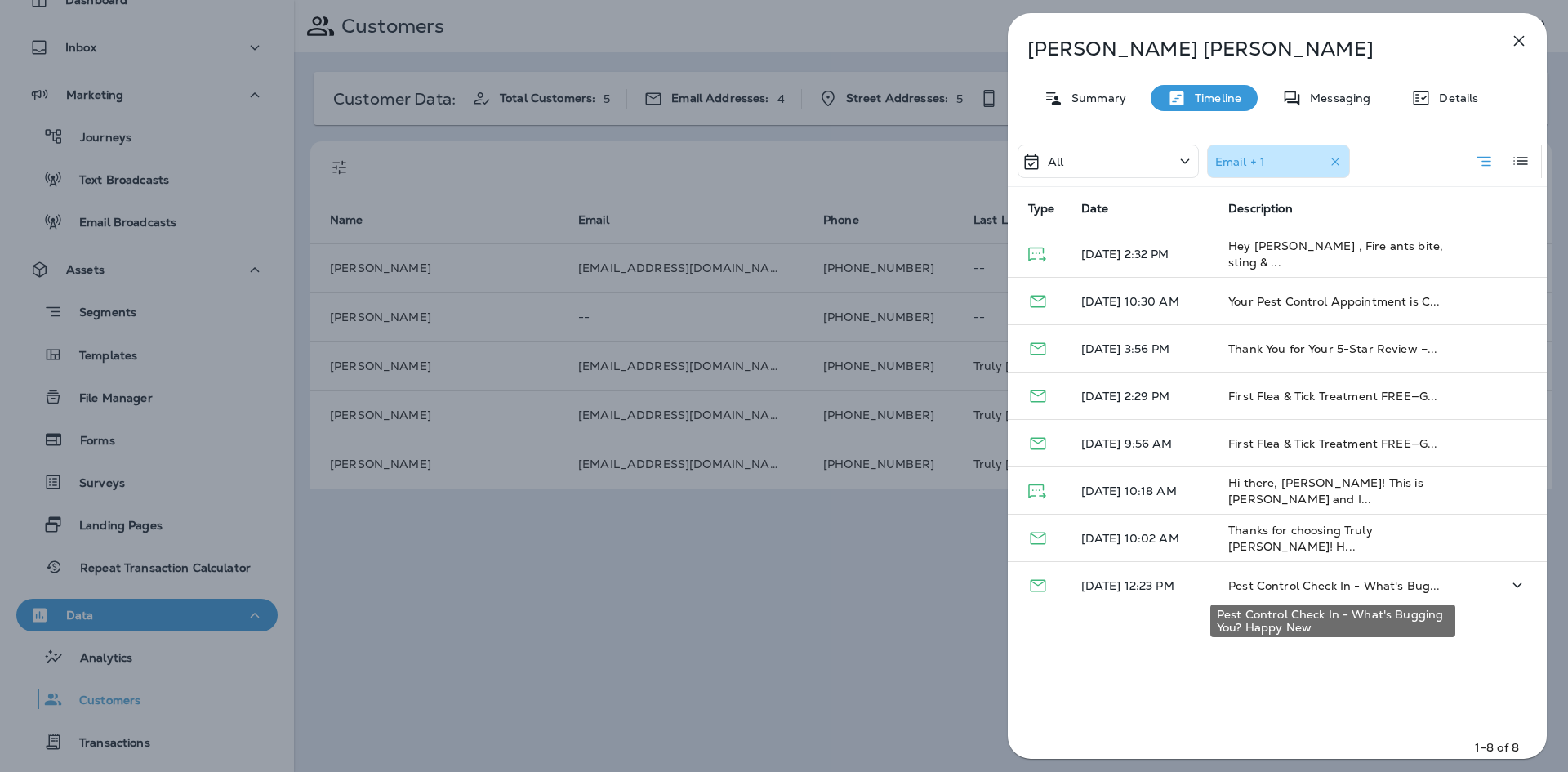
click at [1247, 586] on span "Pest Control Check In - What's Bug..." at bounding box center [1333, 586] width 211 height 15
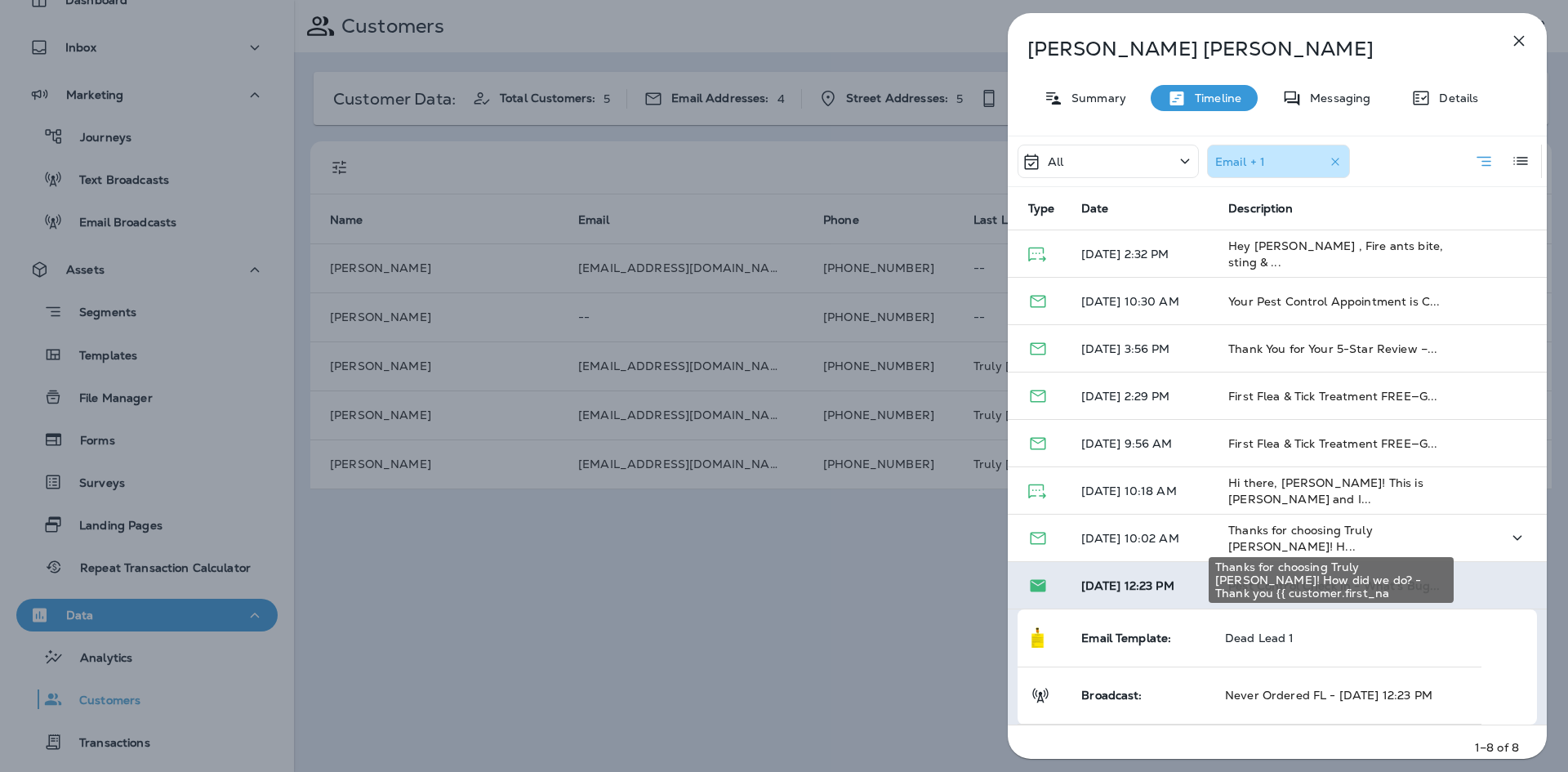
click at [1403, 526] on td "Thanks for choosing Truly [PERSON_NAME]! H..." at bounding box center [1336, 538] width 244 height 47
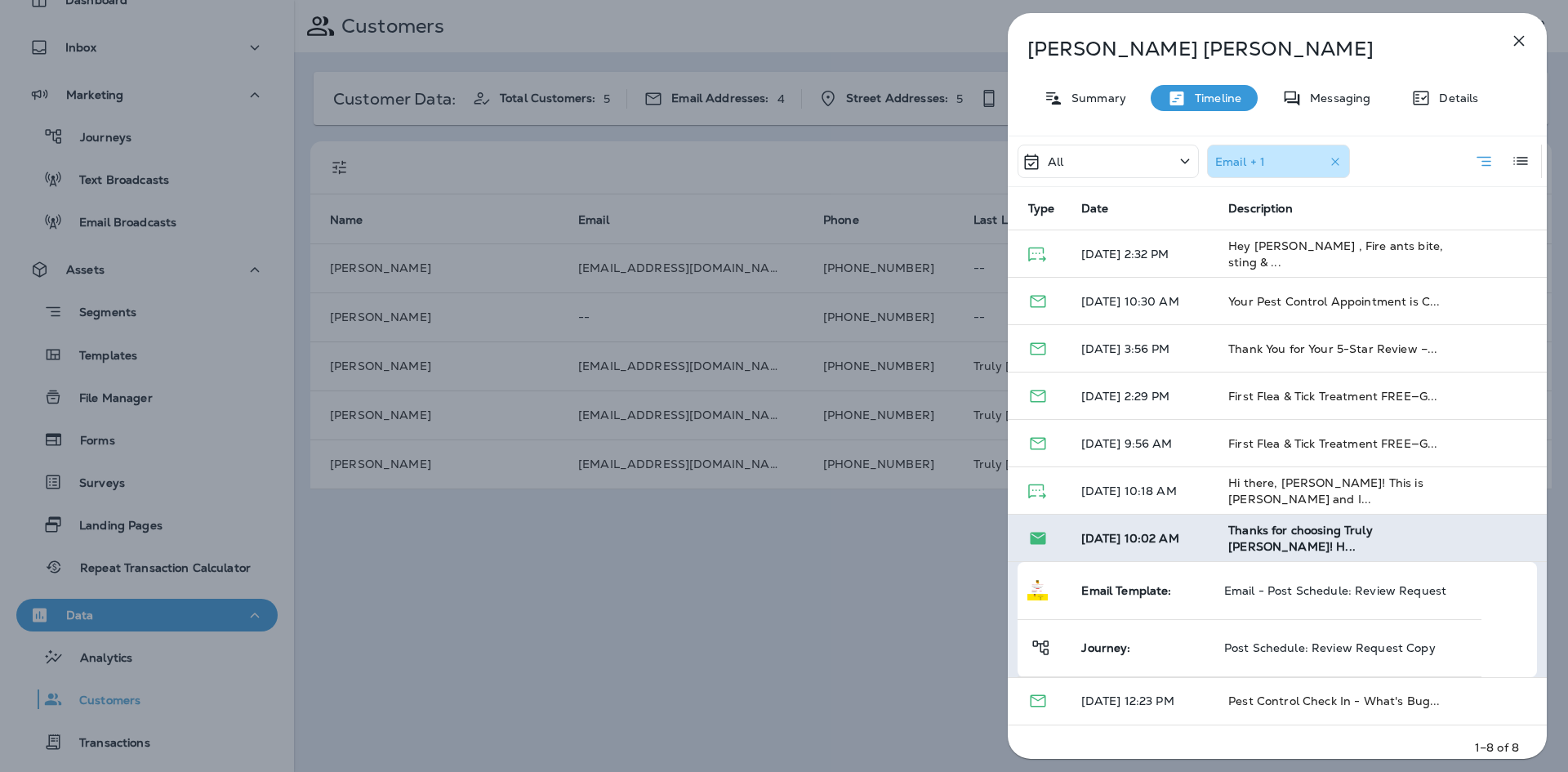
click at [819, 639] on div "[PERSON_NAME] Summary Timeline Messaging Details All Email + 1 Type Date Descri…" at bounding box center [784, 386] width 1568 height 772
